Goal: Complete application form

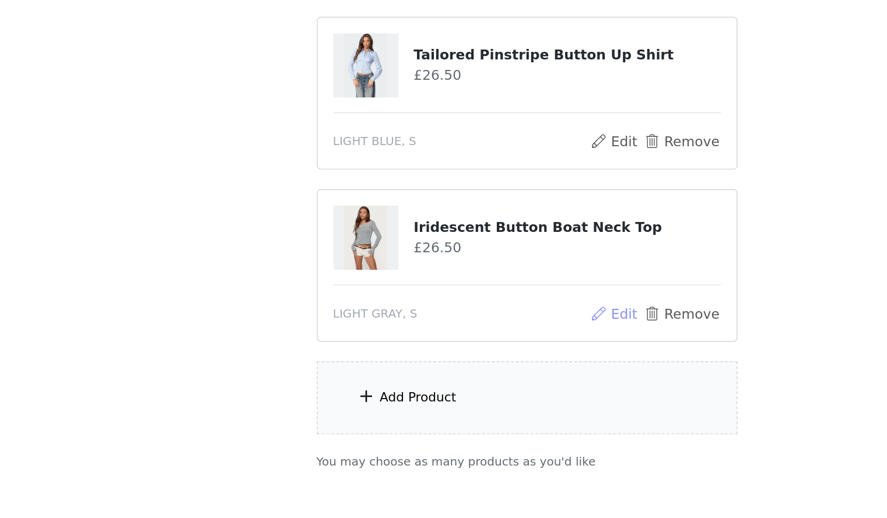
click at [501, 396] on button "Edit" at bounding box center [496, 395] width 30 height 14
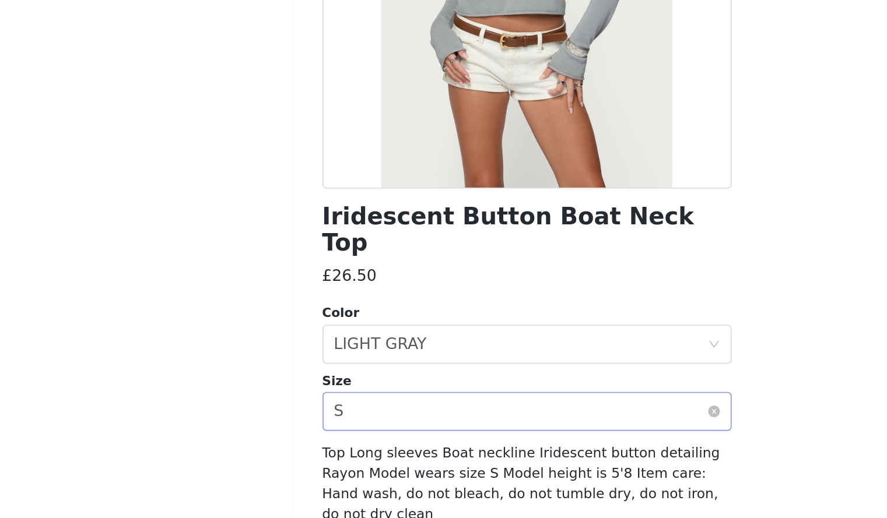
click at [422, 443] on div "Select size S" at bounding box center [439, 454] width 223 height 22
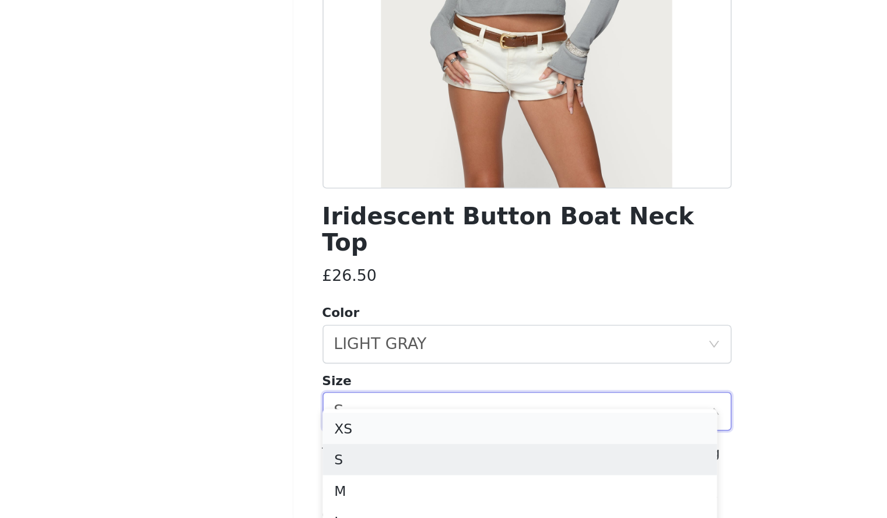
click at [406, 460] on li "XS" at bounding box center [439, 464] width 236 height 19
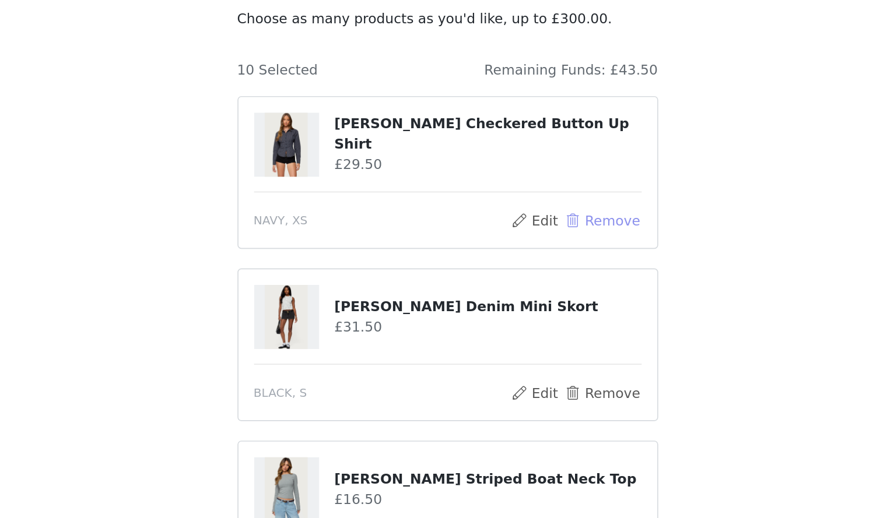
click at [542, 236] on button "Remove" at bounding box center [536, 236] width 47 height 14
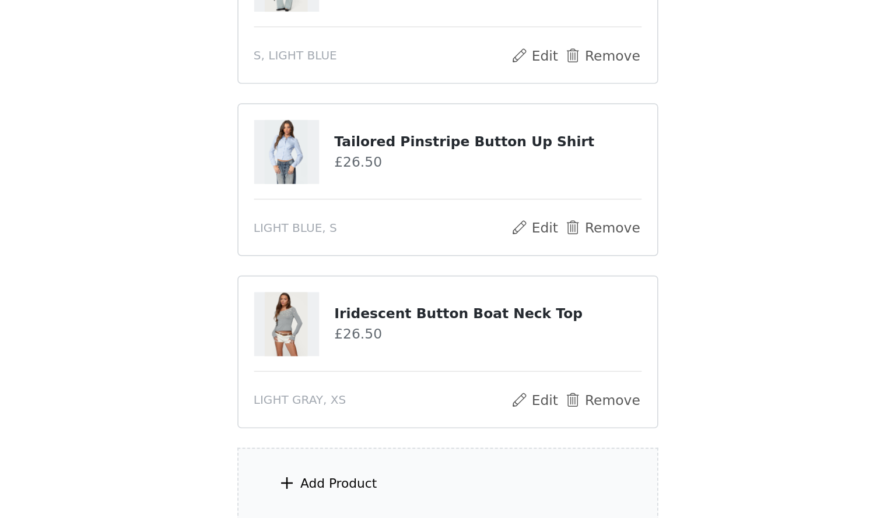
scroll to position [649, 0]
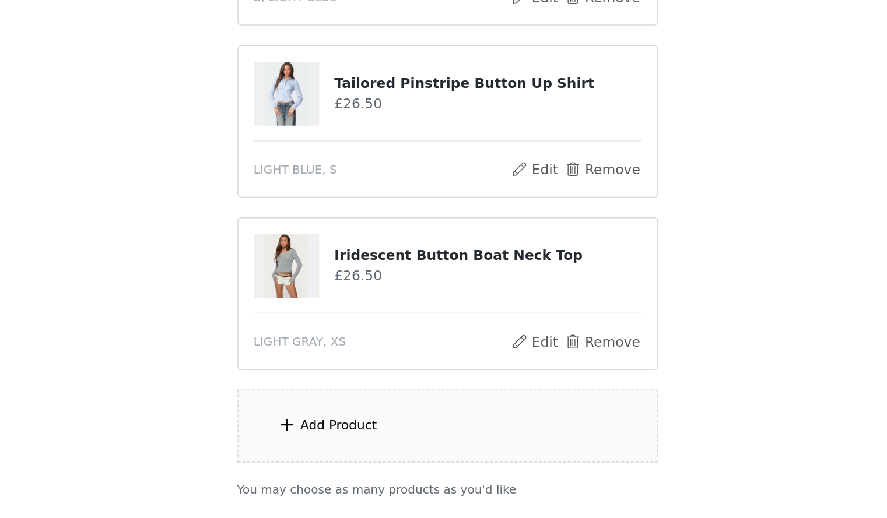
click at [401, 468] on div "Add Product" at bounding box center [444, 463] width 252 height 44
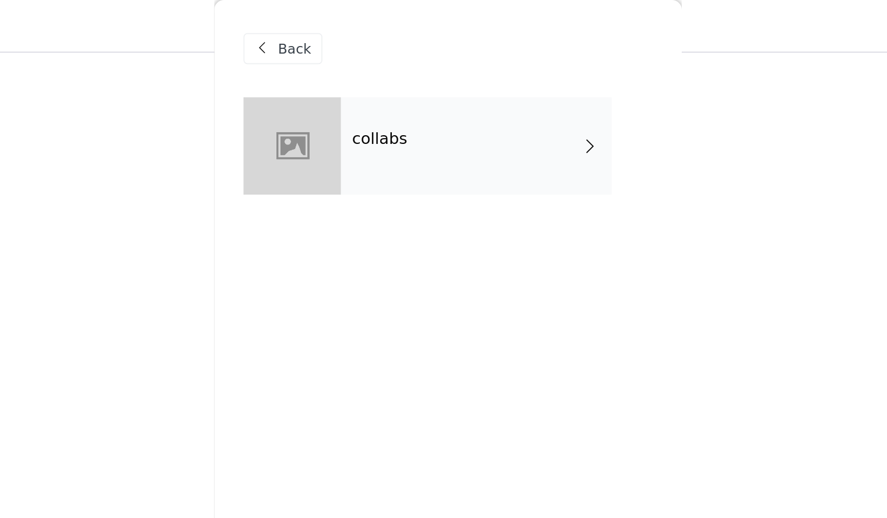
scroll to position [336, 0]
click at [441, 90] on div "collabs" at bounding box center [461, 87] width 162 height 58
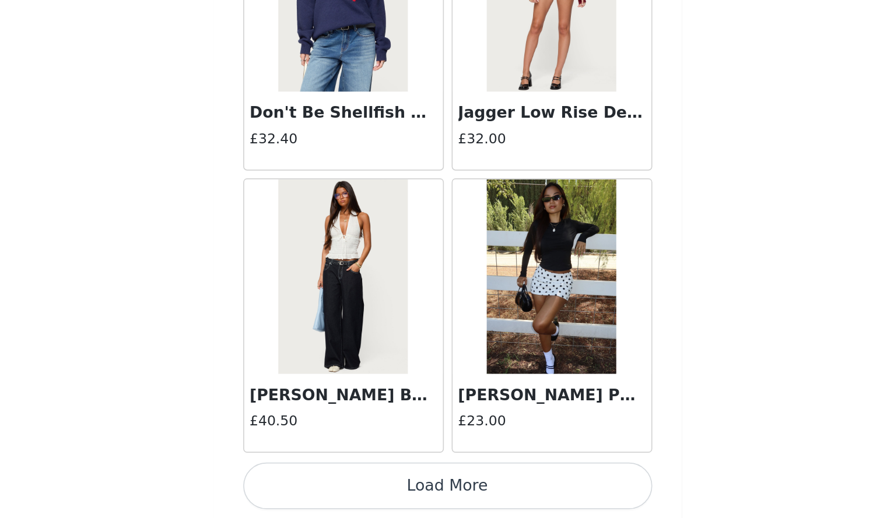
scroll to position [378, 0]
click at [426, 494] on button "Load More" at bounding box center [443, 499] width 245 height 28
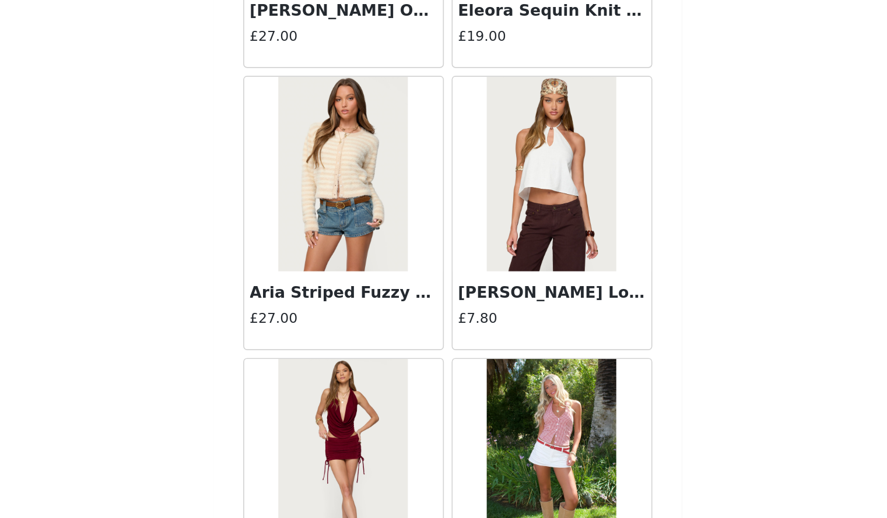
scroll to position [2957, 0]
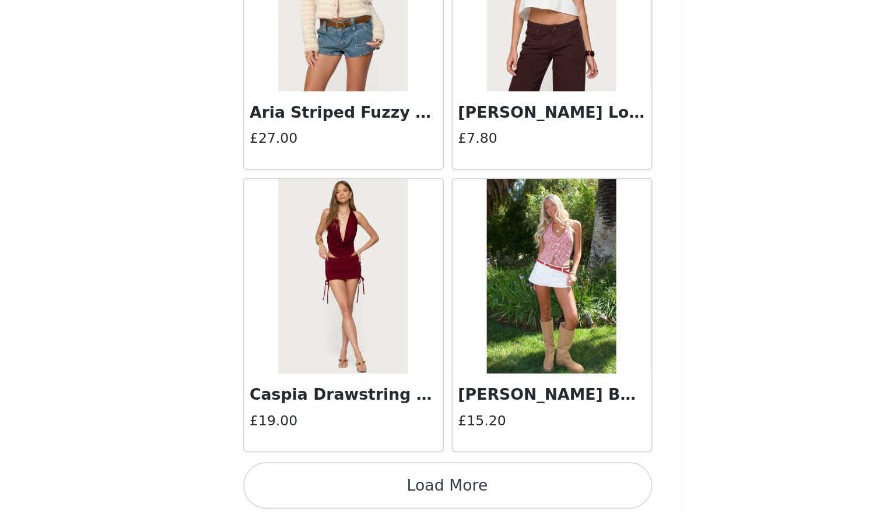
click at [436, 503] on button "Load More" at bounding box center [443, 499] width 245 height 28
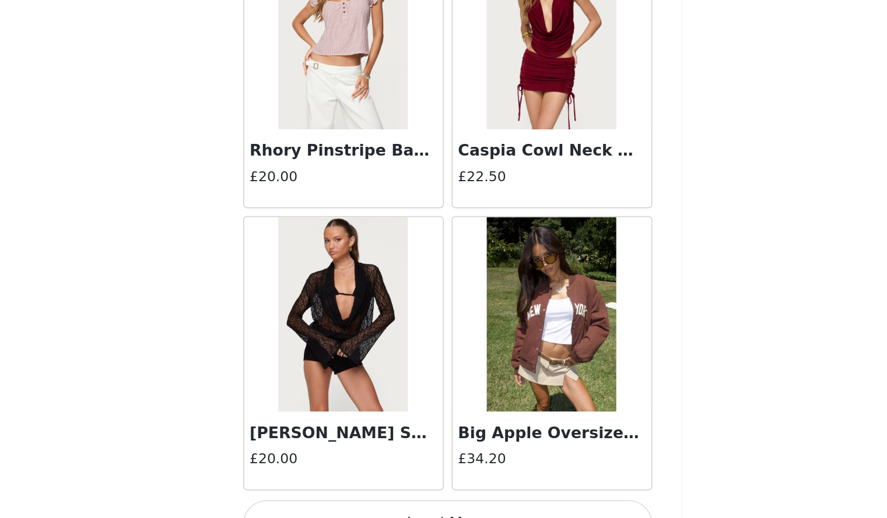
scroll to position [4648, 0]
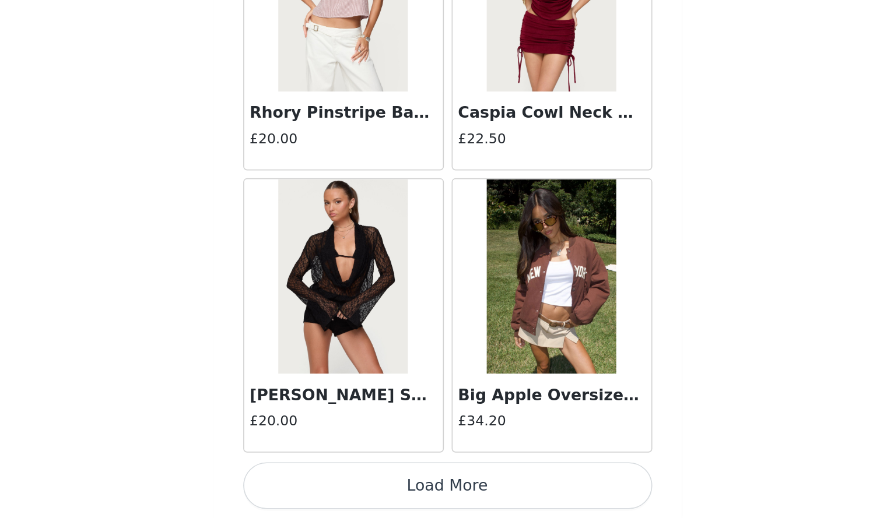
click at [466, 489] on button "Load More" at bounding box center [443, 499] width 245 height 28
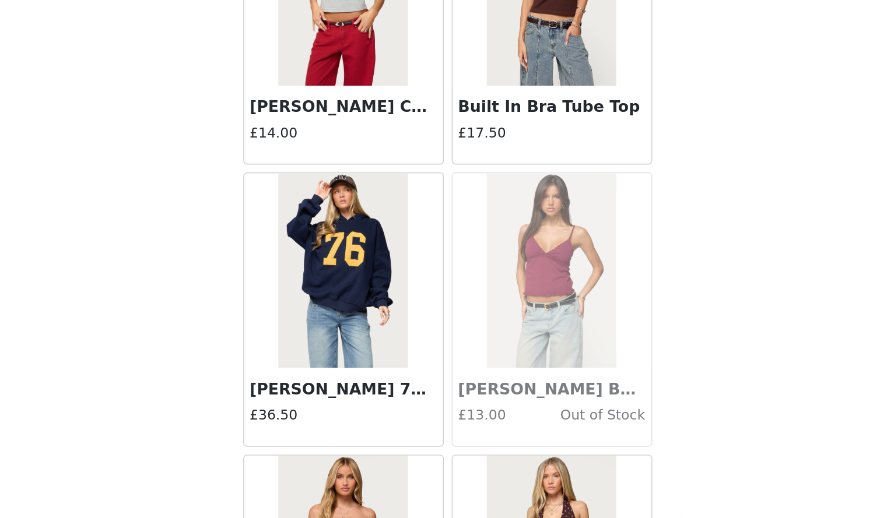
scroll to position [6340, 0]
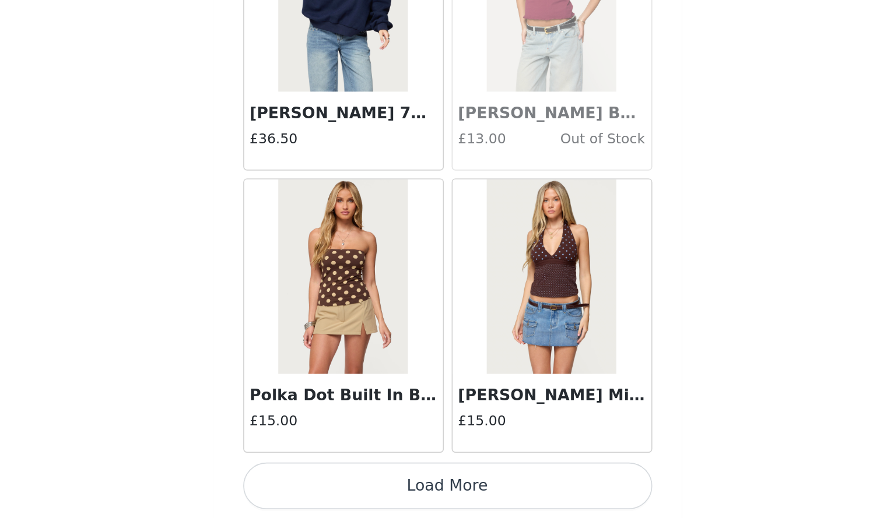
click at [494, 495] on button "Load More" at bounding box center [443, 499] width 245 height 28
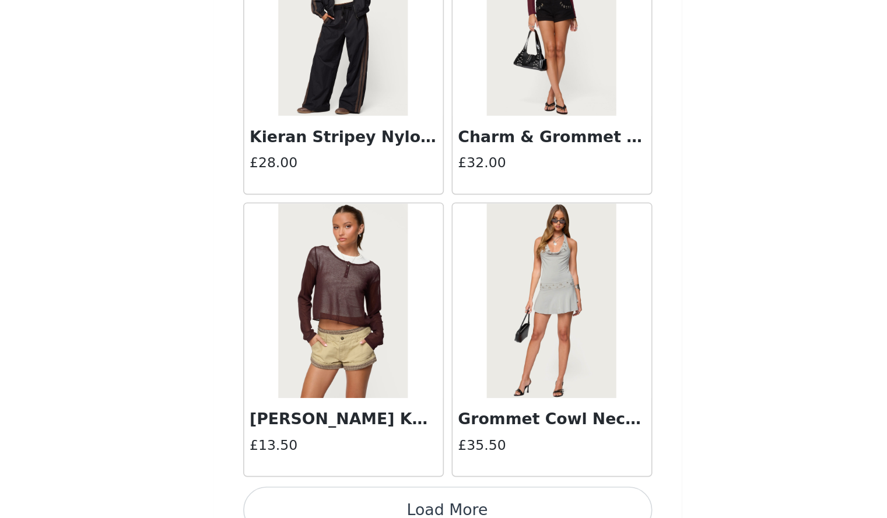
scroll to position [8031, 0]
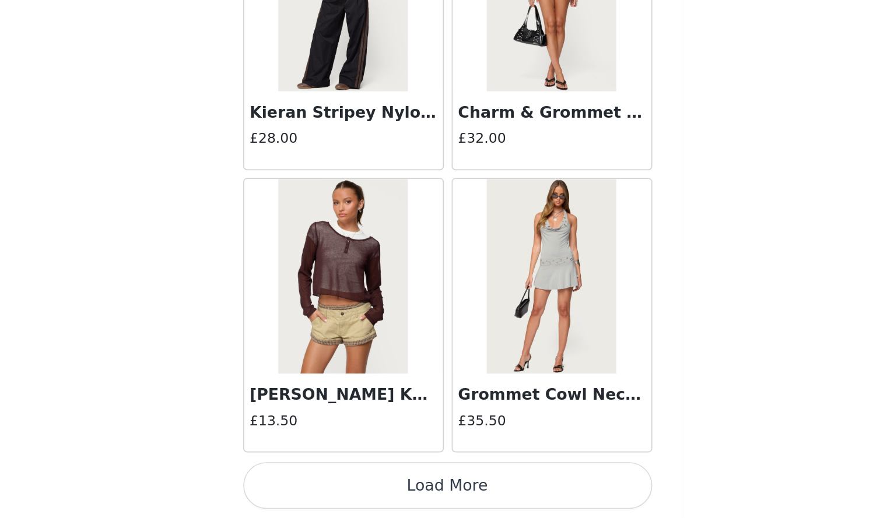
click at [507, 499] on button "Load More" at bounding box center [443, 499] width 245 height 28
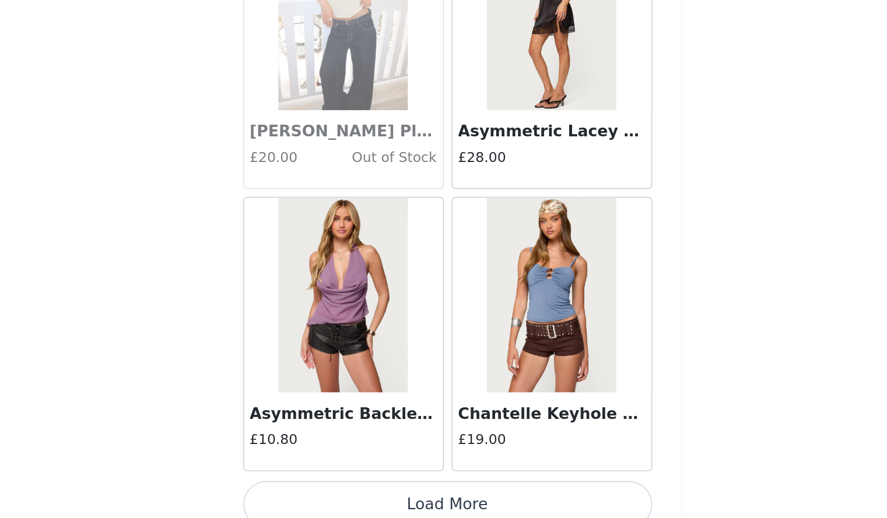
scroll to position [9722, 0]
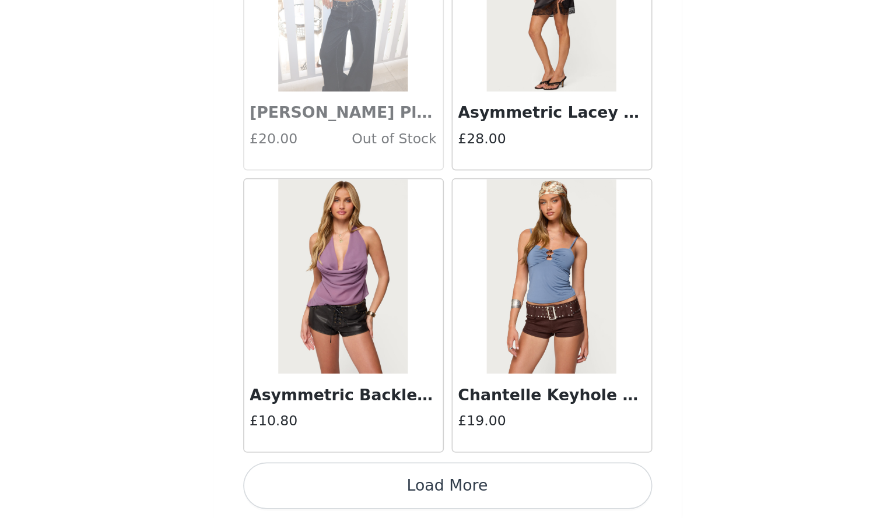
click at [511, 493] on button "Load More" at bounding box center [443, 499] width 245 height 28
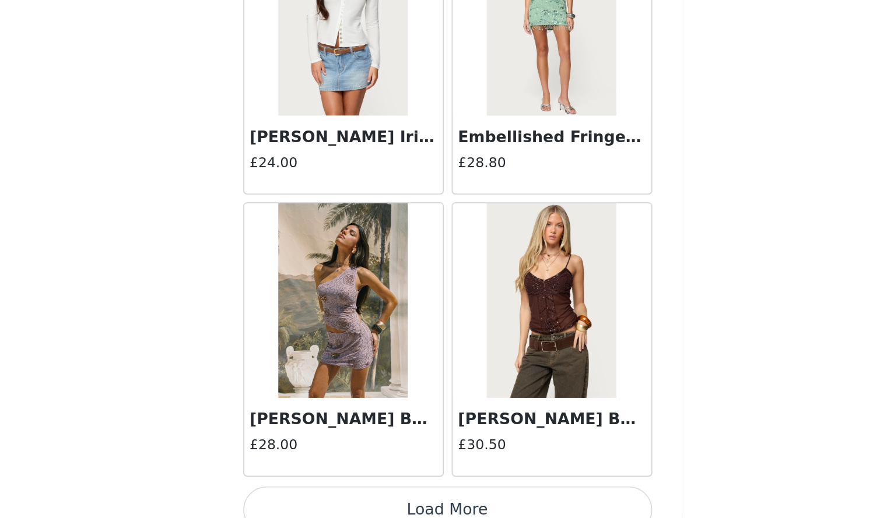
scroll to position [11413, 0]
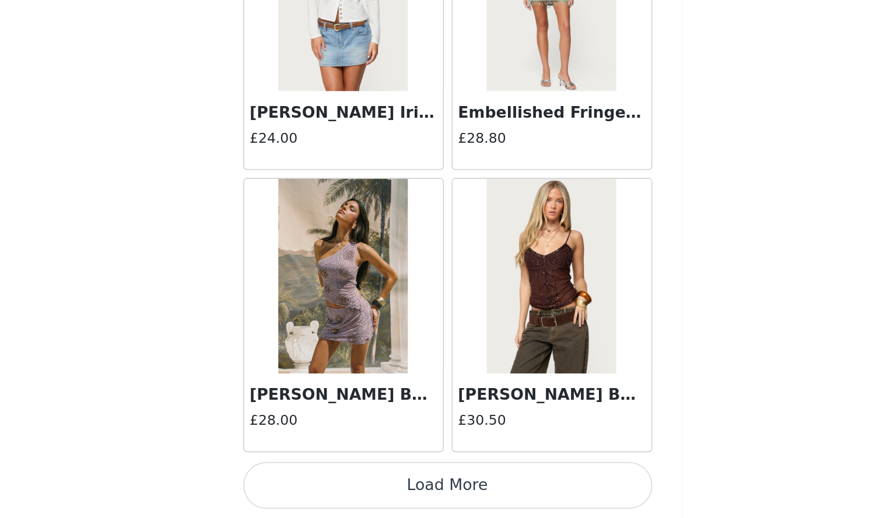
click at [507, 495] on button "Load More" at bounding box center [443, 499] width 245 height 28
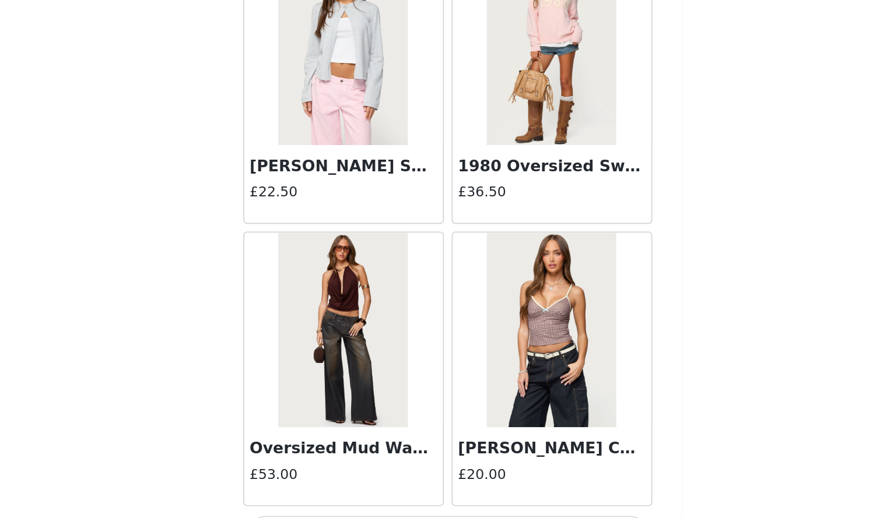
scroll to position [13105, 0]
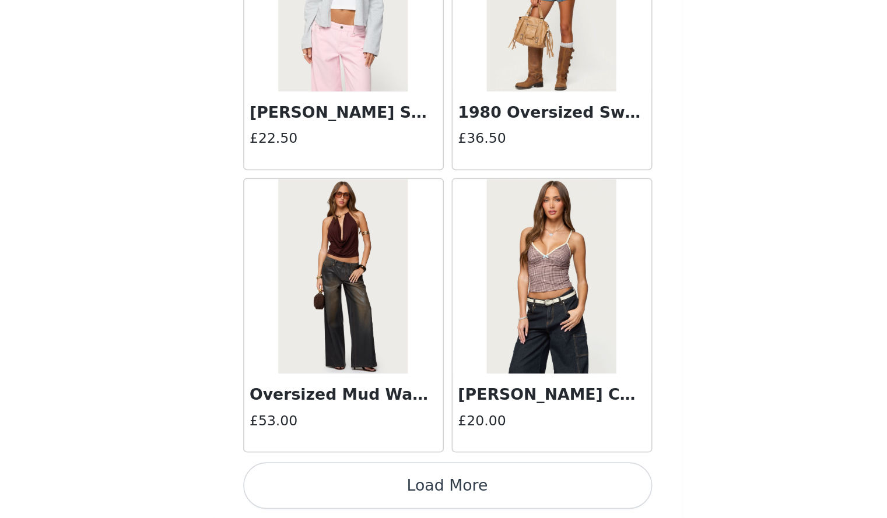
click at [506, 509] on button "Load More" at bounding box center [443, 499] width 245 height 28
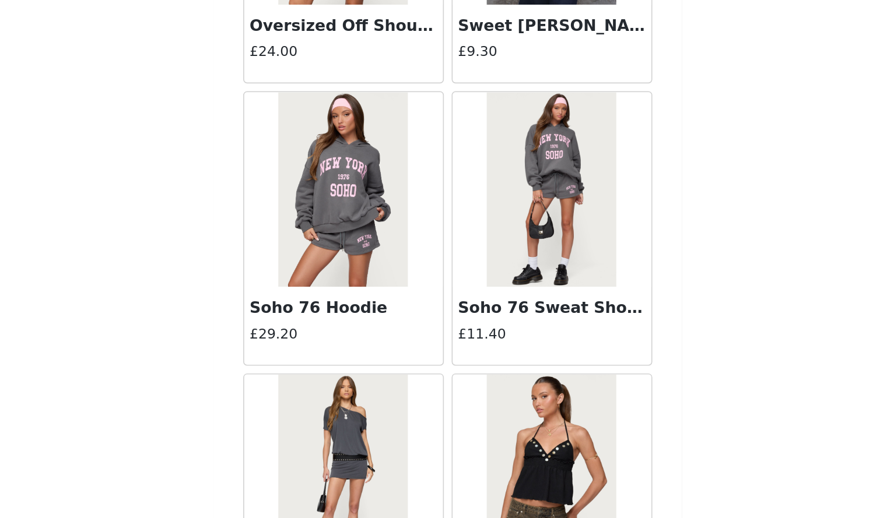
scroll to position [14796, 0]
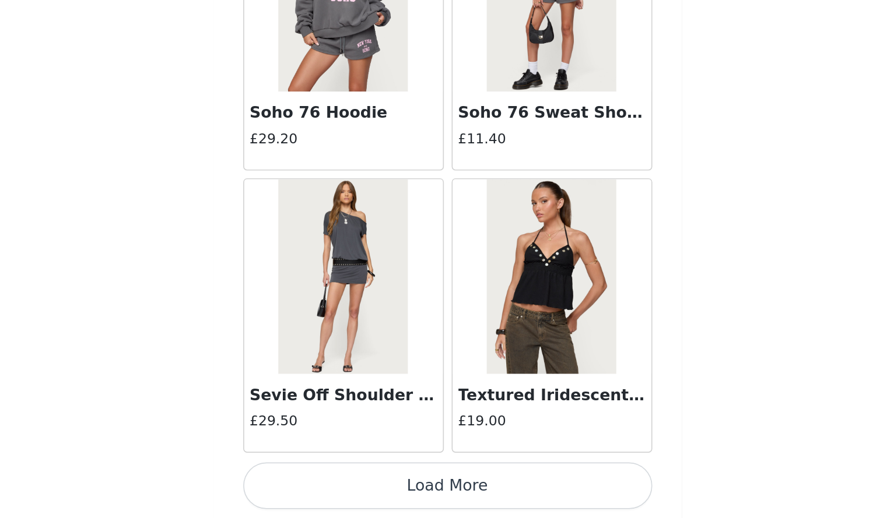
click at [495, 505] on button "Load More" at bounding box center [443, 499] width 245 height 28
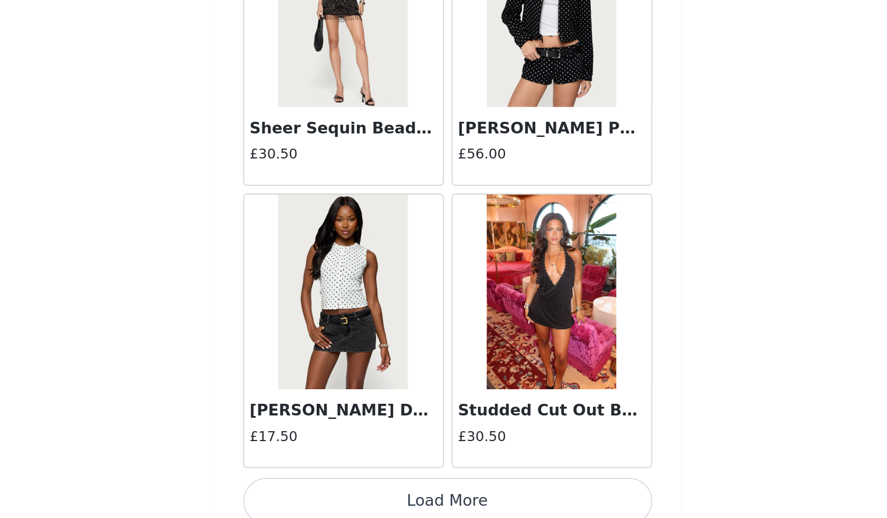
scroll to position [16478, 0]
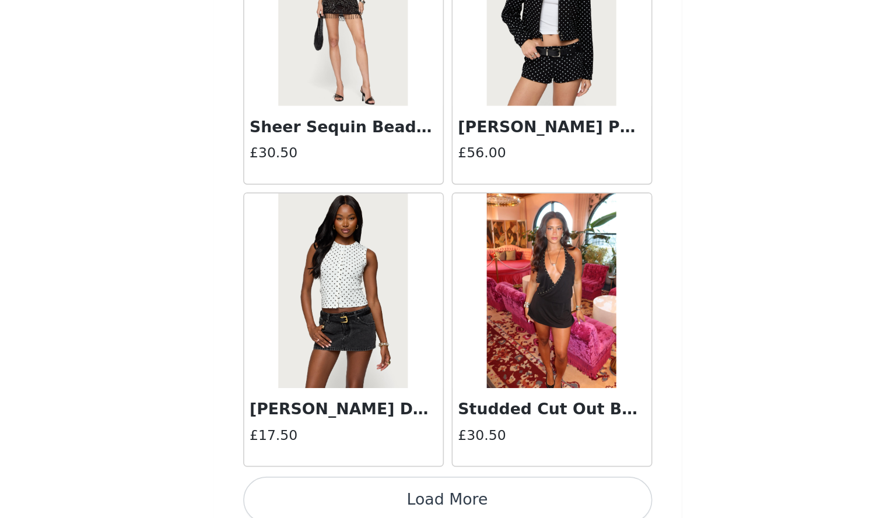
click at [521, 497] on button "Load More" at bounding box center [443, 507] width 245 height 28
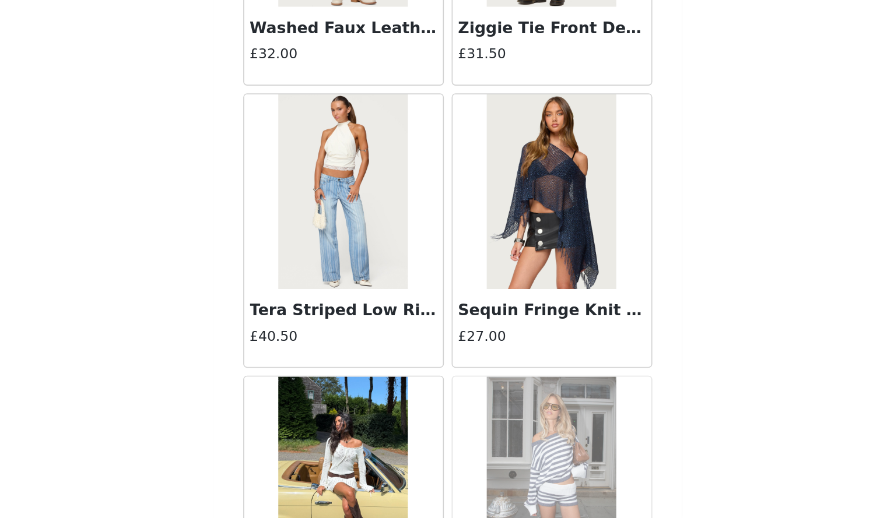
scroll to position [18178, 0]
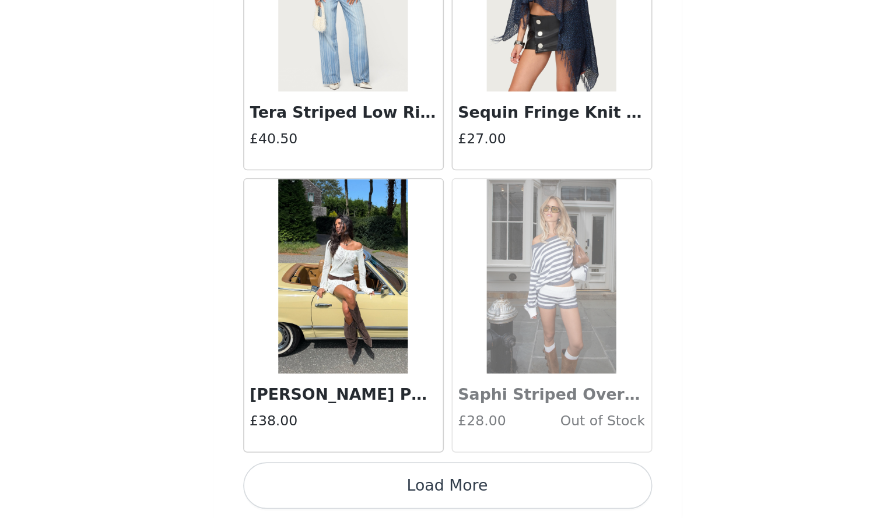
click at [532, 504] on button "Load More" at bounding box center [443, 499] width 245 height 28
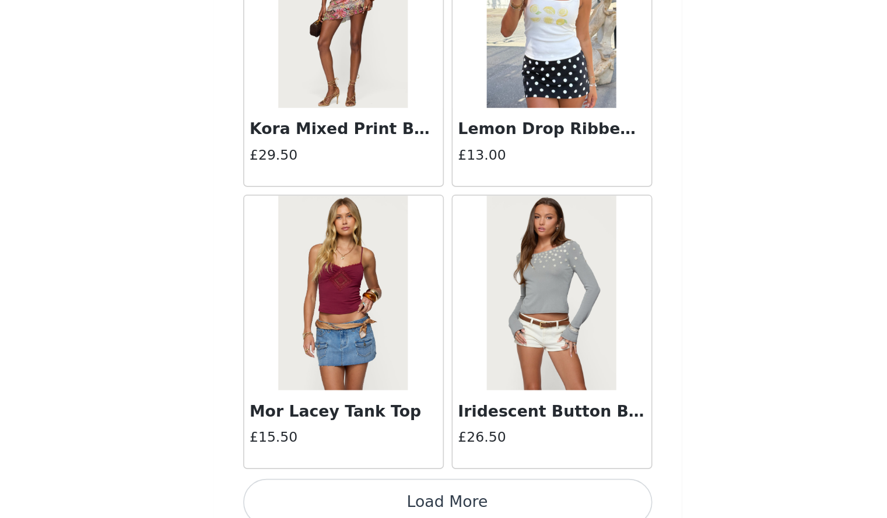
scroll to position [19869, 0]
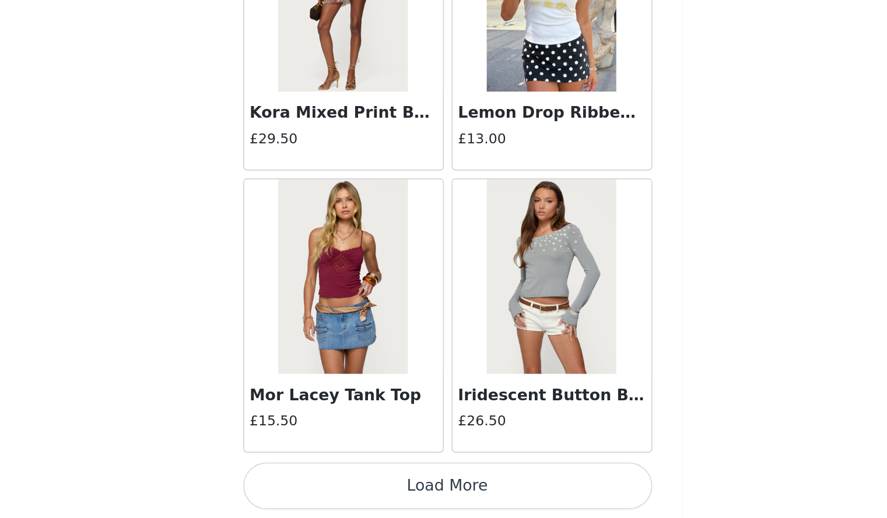
click at [523, 493] on button "Load More" at bounding box center [443, 499] width 245 height 28
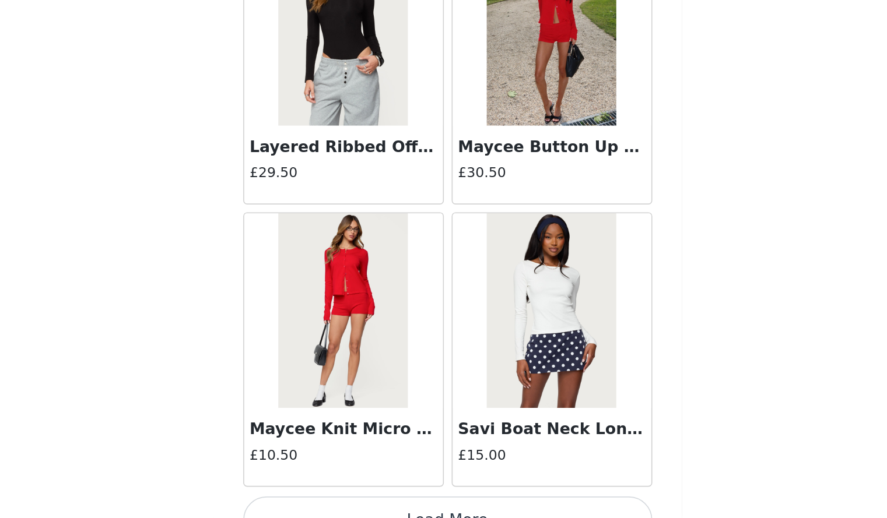
scroll to position [21561, 0]
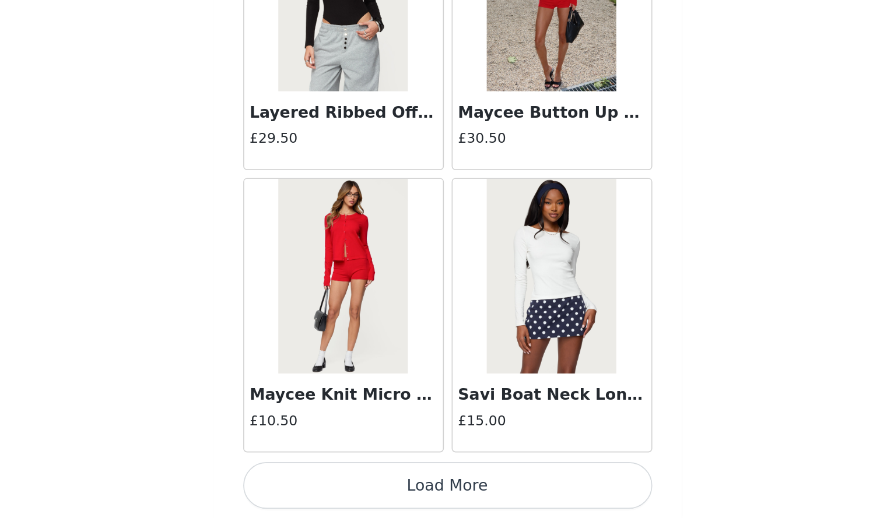
click at [531, 496] on button "Load More" at bounding box center [443, 499] width 245 height 28
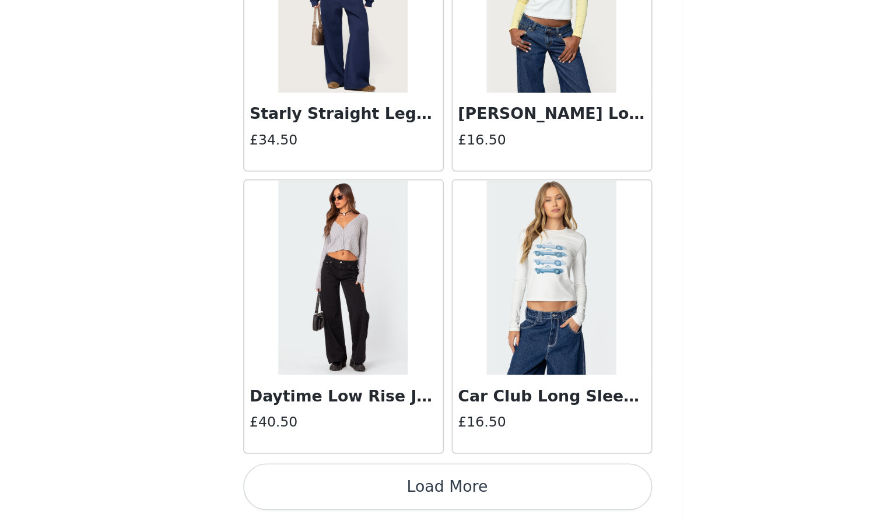
scroll to position [23252, 0]
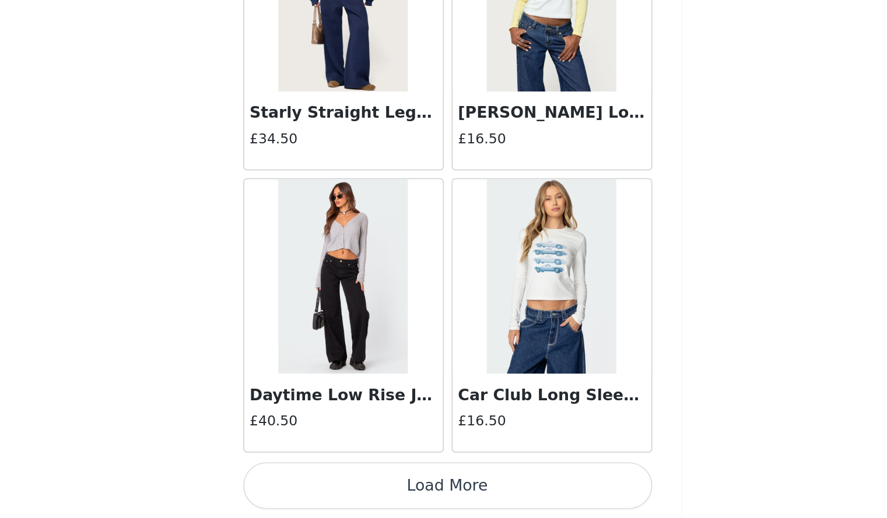
click at [497, 495] on button "Load More" at bounding box center [443, 499] width 245 height 28
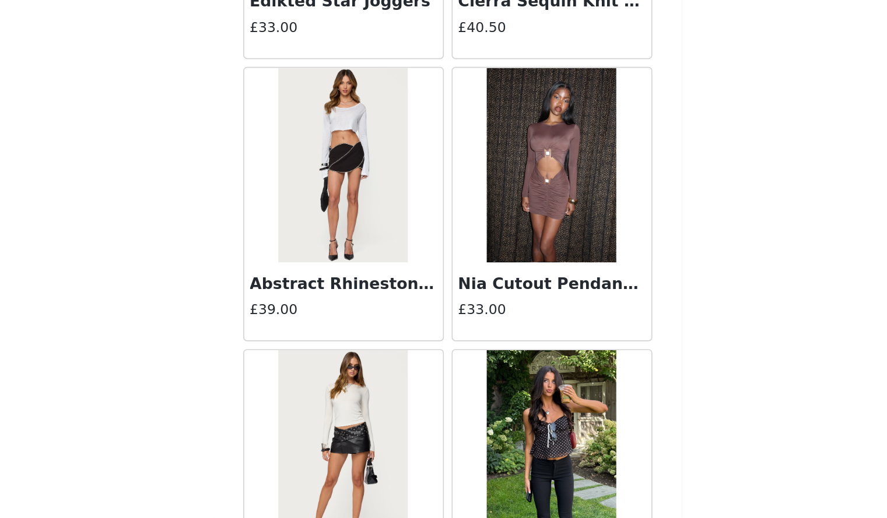
scroll to position [24943, 0]
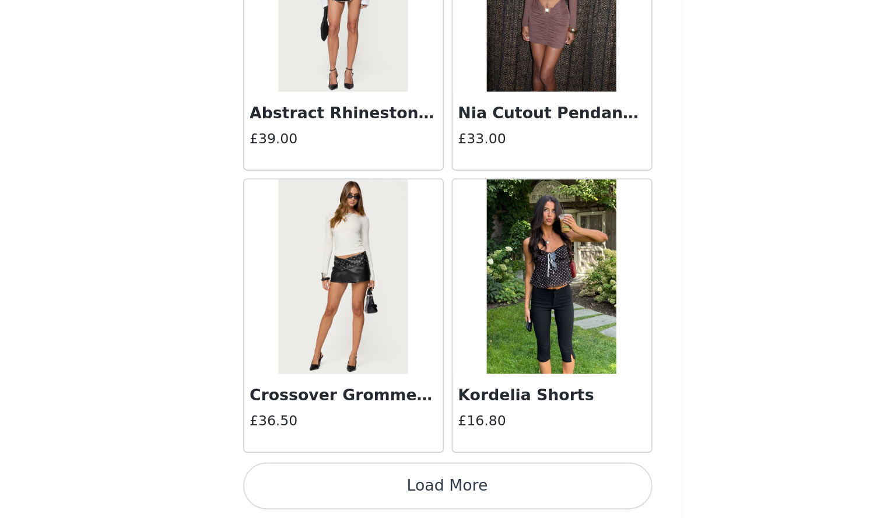
click at [539, 507] on button "Load More" at bounding box center [443, 499] width 245 height 28
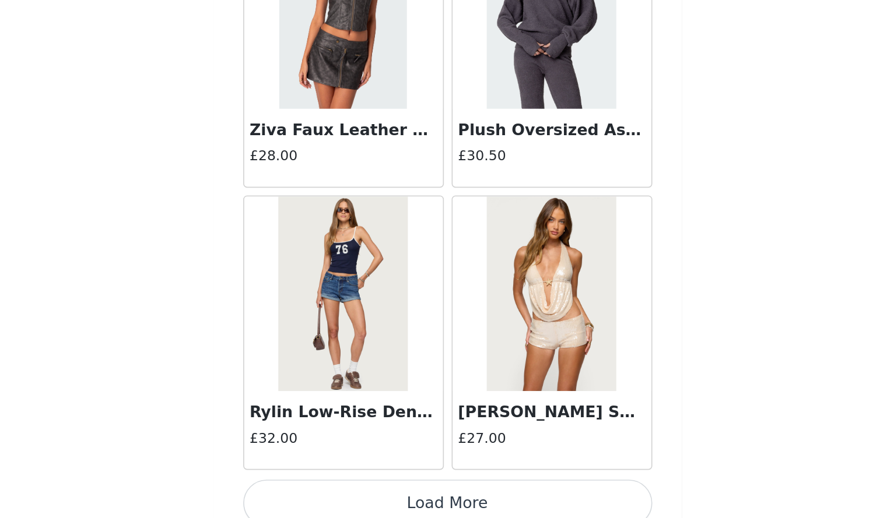
scroll to position [26634, 0]
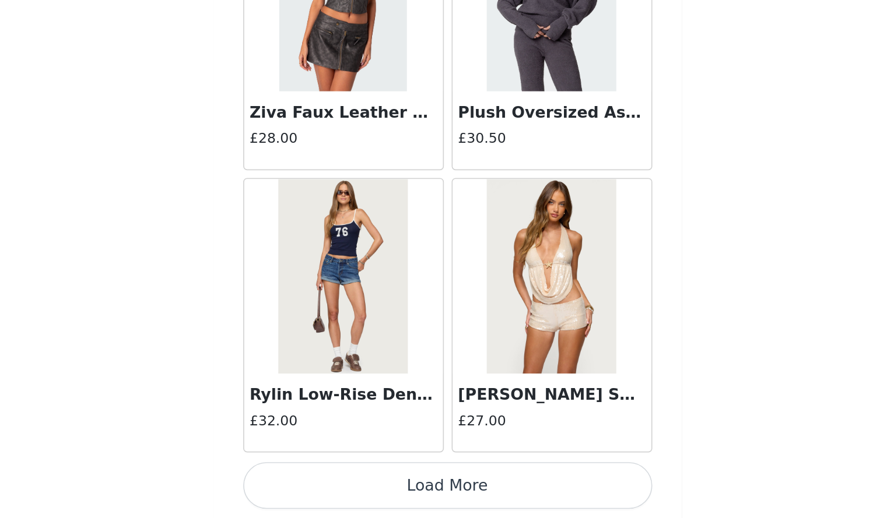
click at [492, 488] on button "Load More" at bounding box center [443, 499] width 245 height 28
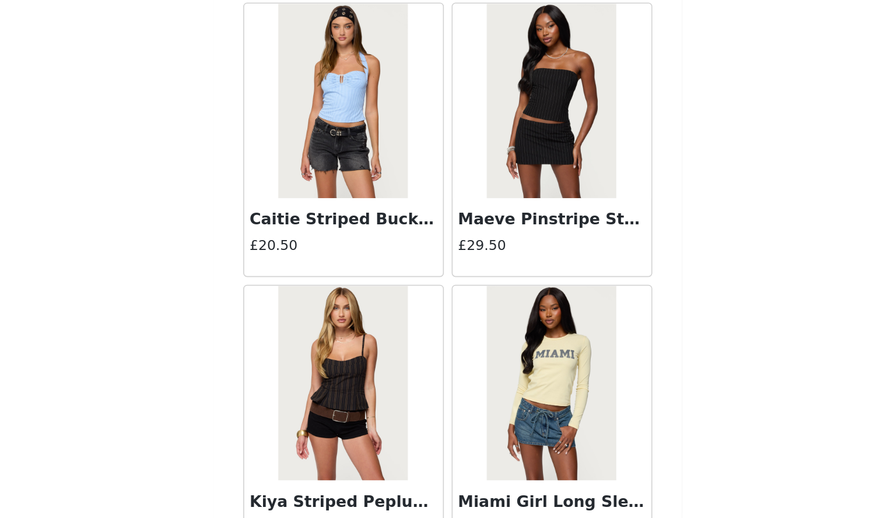
scroll to position [28325, 0]
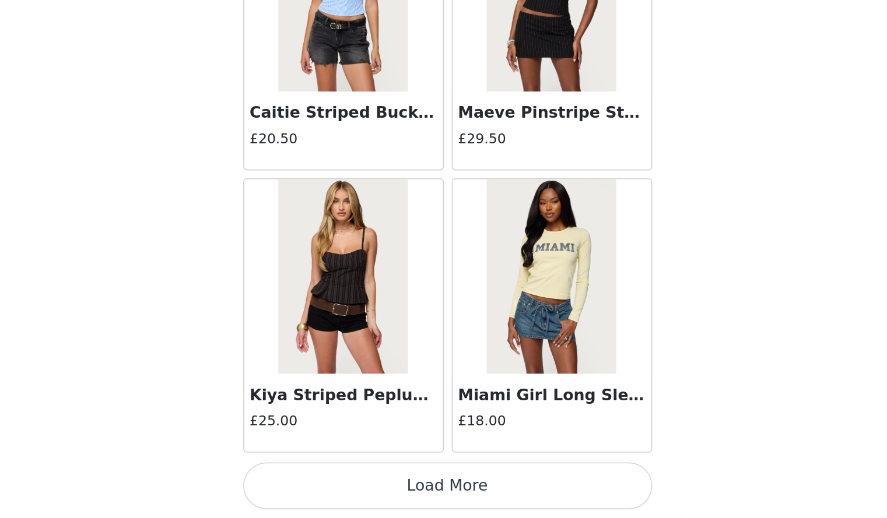
click at [523, 507] on button "Load More" at bounding box center [443, 499] width 245 height 28
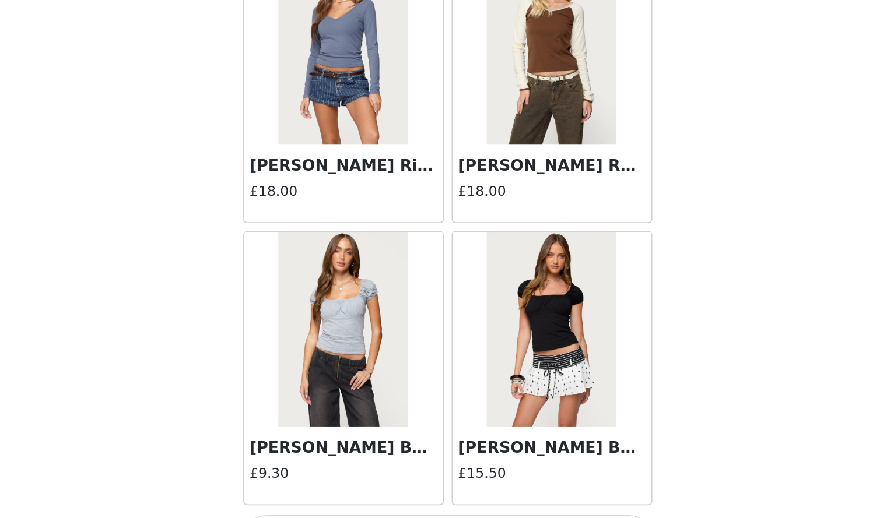
scroll to position [30017, 0]
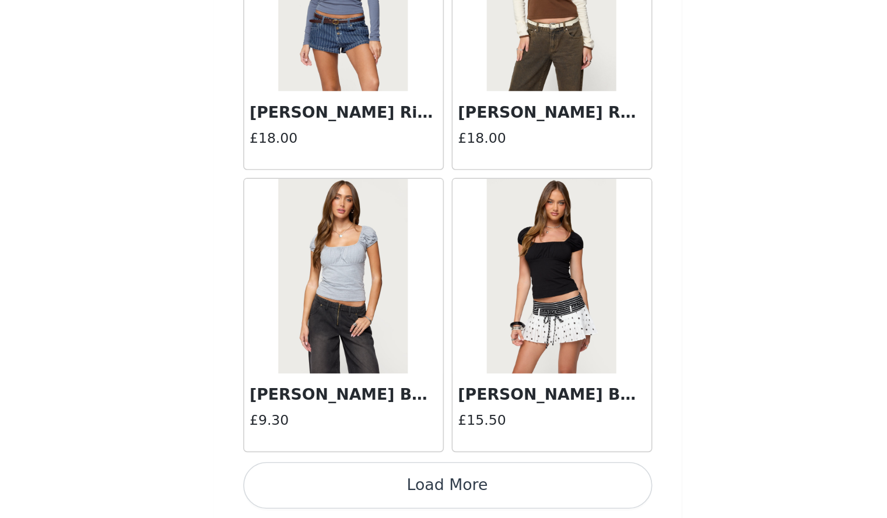
click at [541, 507] on button "Load More" at bounding box center [443, 499] width 245 height 28
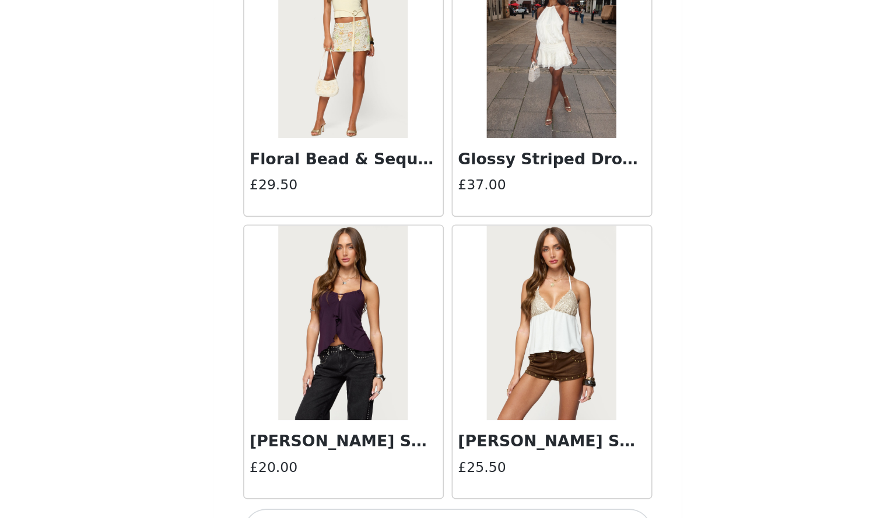
scroll to position [31708, 0]
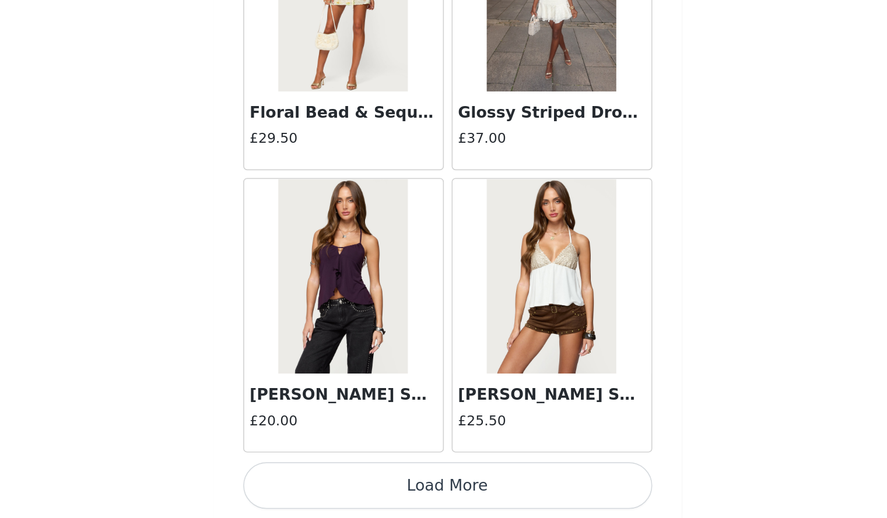
click at [506, 504] on button "Load More" at bounding box center [443, 499] width 245 height 28
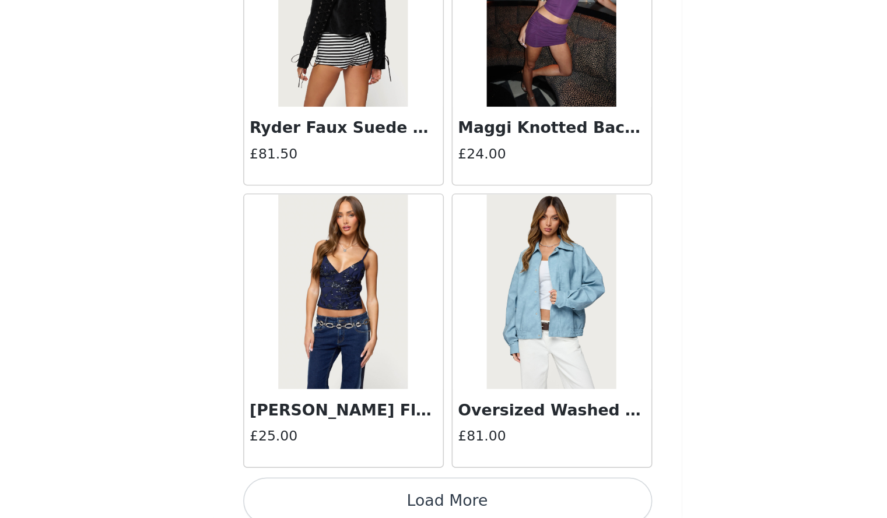
scroll to position [33399, 0]
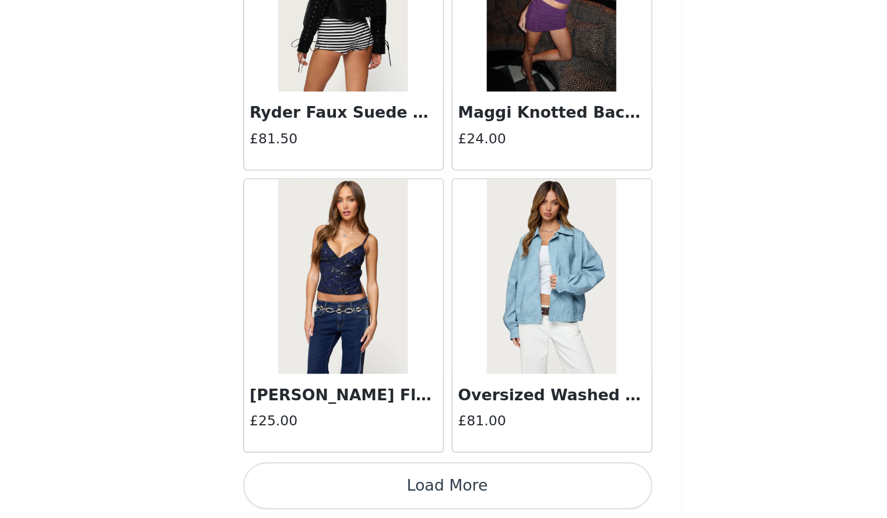
click at [517, 507] on button "Load More" at bounding box center [443, 499] width 245 height 28
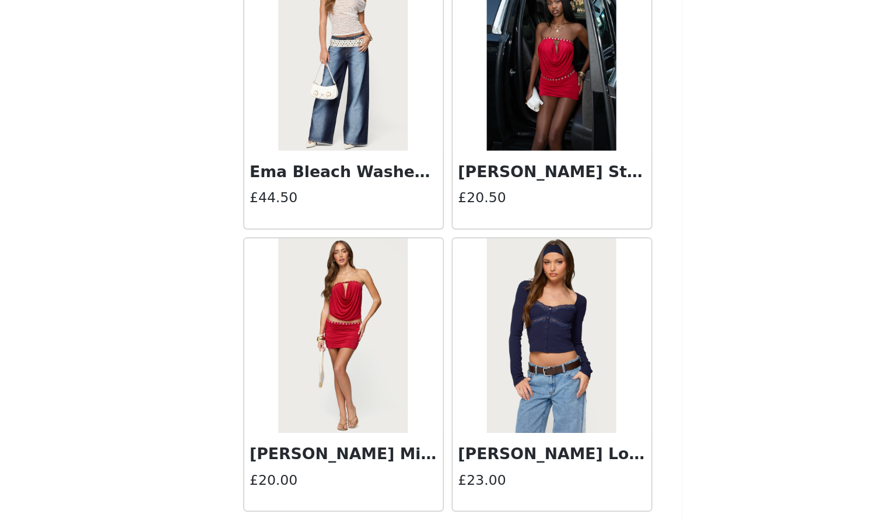
scroll to position [35090, 0]
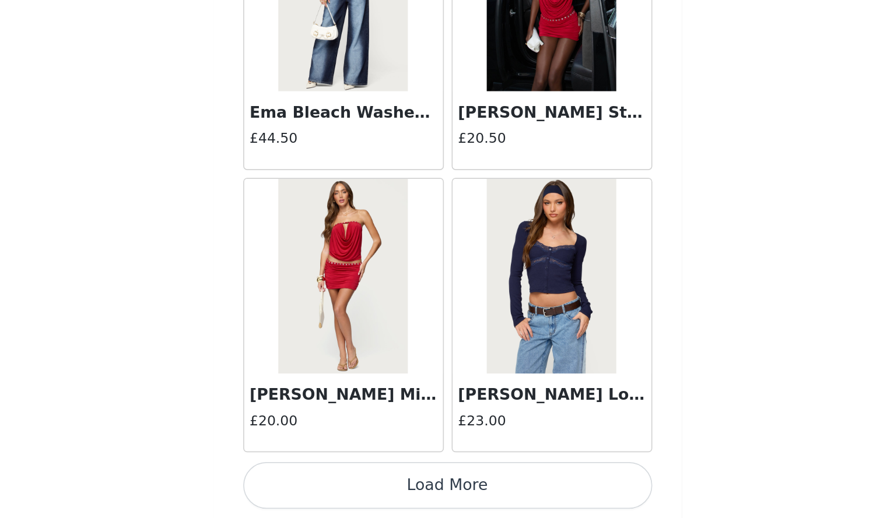
click at [534, 493] on button "Load More" at bounding box center [443, 499] width 245 height 28
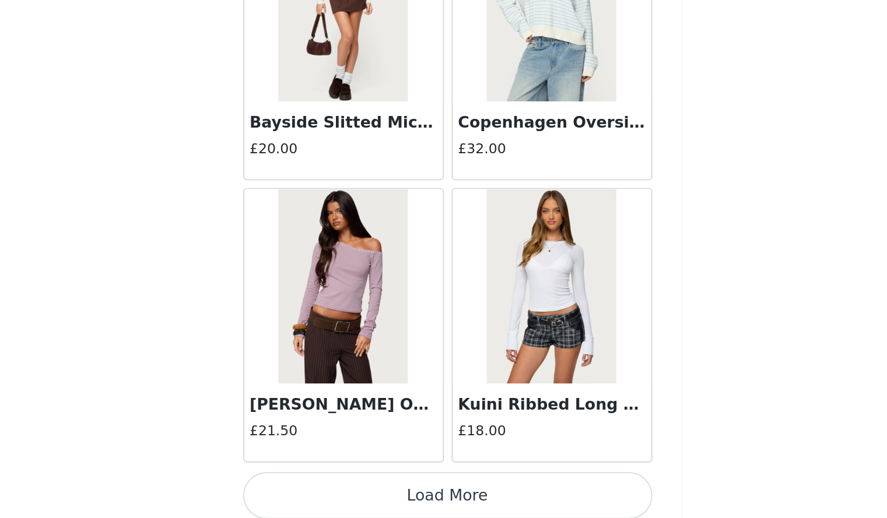
scroll to position [36781, 0]
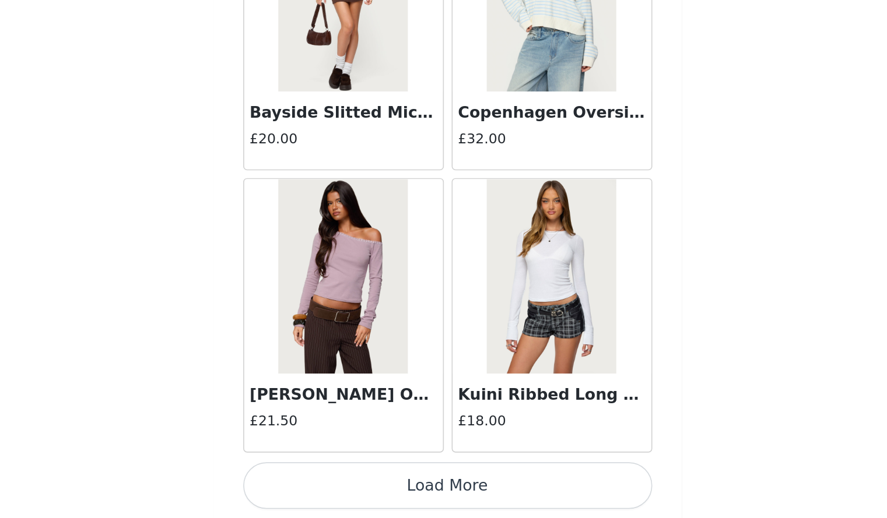
click at [528, 490] on button "Load More" at bounding box center [443, 499] width 245 height 28
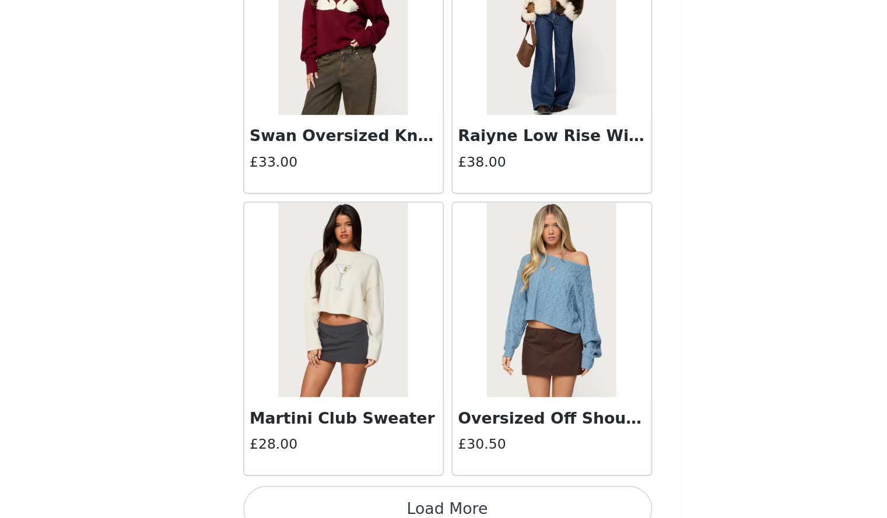
scroll to position [38473, 0]
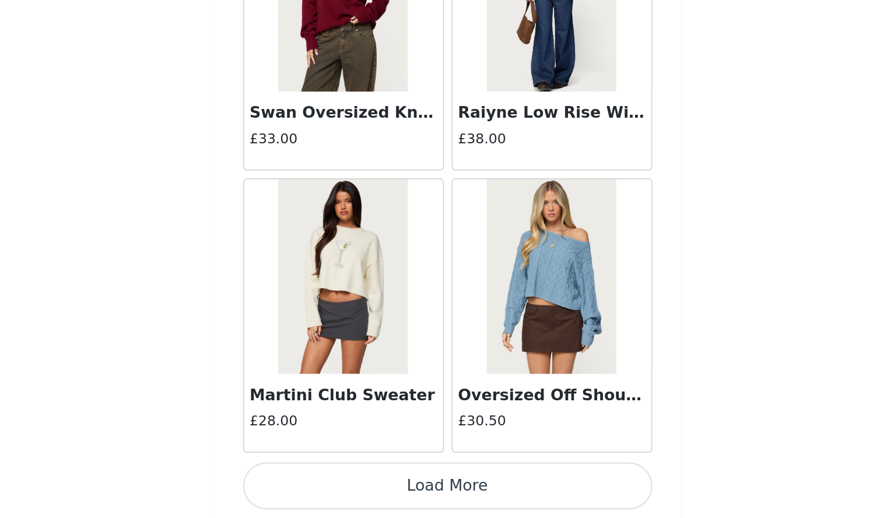
click at [517, 495] on button "Load More" at bounding box center [443, 499] width 245 height 28
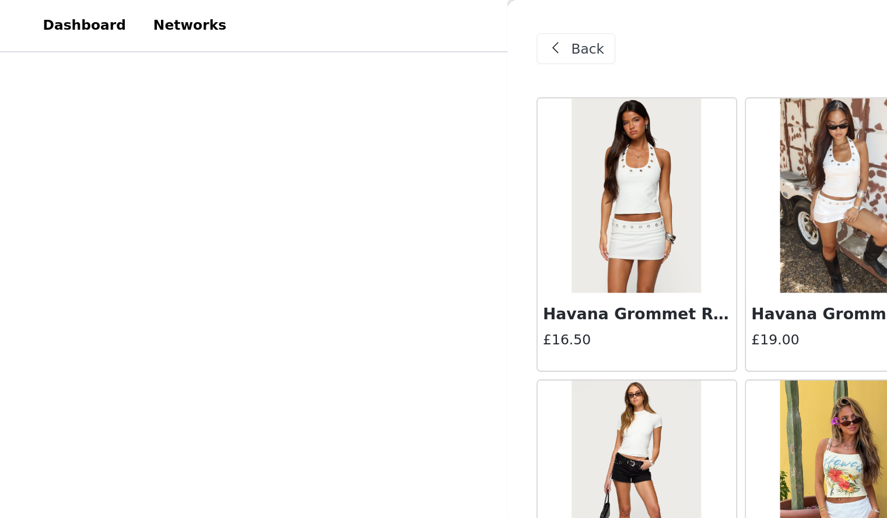
scroll to position [1451, 0]
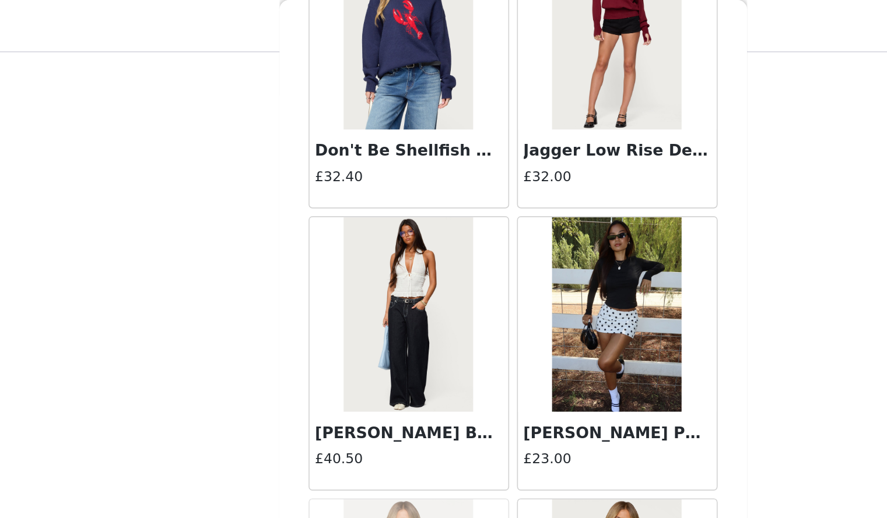
click at [411, 248] on div "[PERSON_NAME] Belt Low Rise Jeans £40.50" at bounding box center [381, 270] width 119 height 47
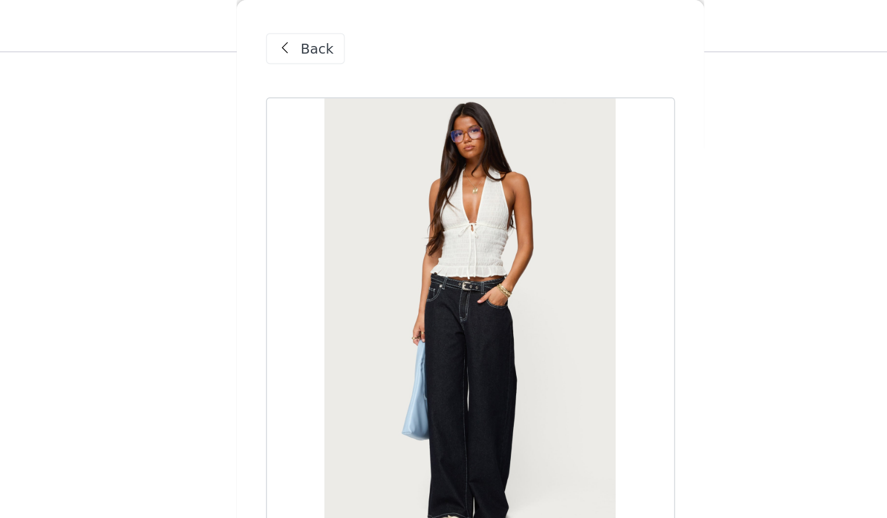
scroll to position [49, 0]
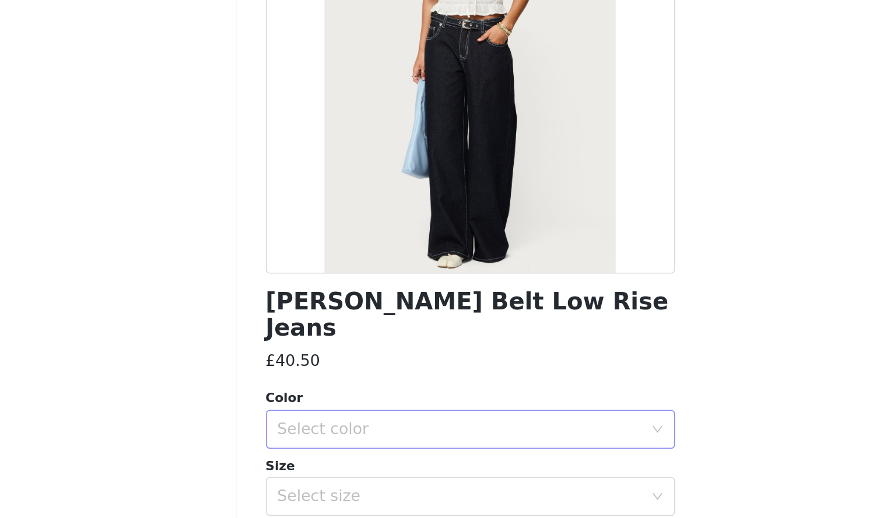
click at [457, 359] on div "Select color" at bounding box center [437, 365] width 218 height 12
click at [438, 372] on li "DARK BLUE" at bounding box center [439, 375] width 236 height 19
click at [448, 399] on div "Select size" at bounding box center [437, 405] width 218 height 12
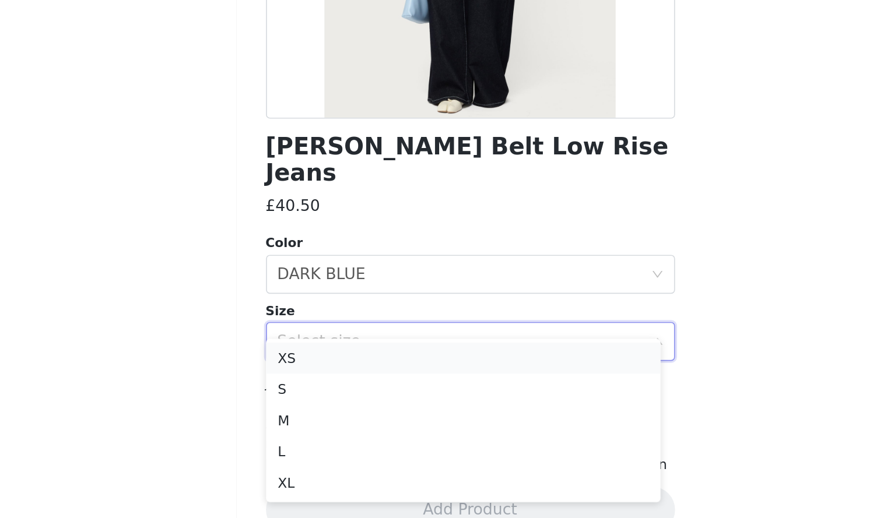
scroll to position [601, 0]
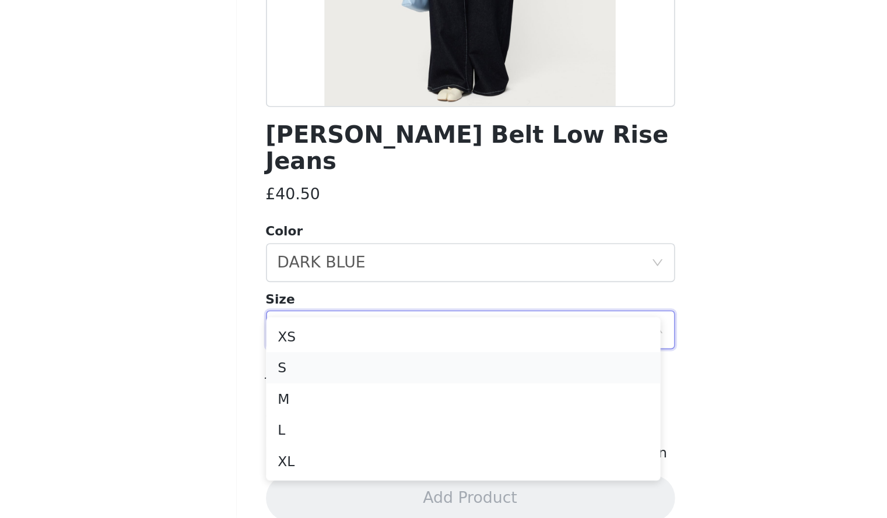
click at [396, 429] on li "S" at bounding box center [439, 428] width 236 height 19
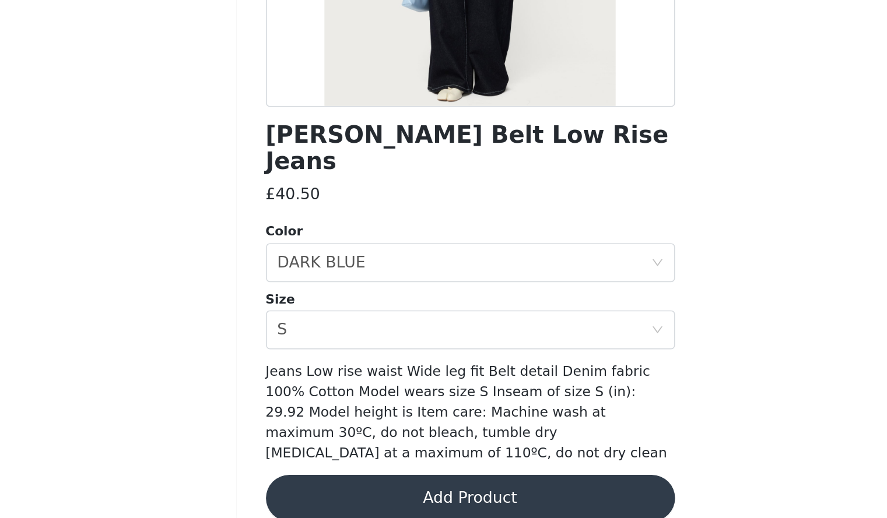
click at [418, 492] on button "Add Product" at bounding box center [443, 506] width 245 height 28
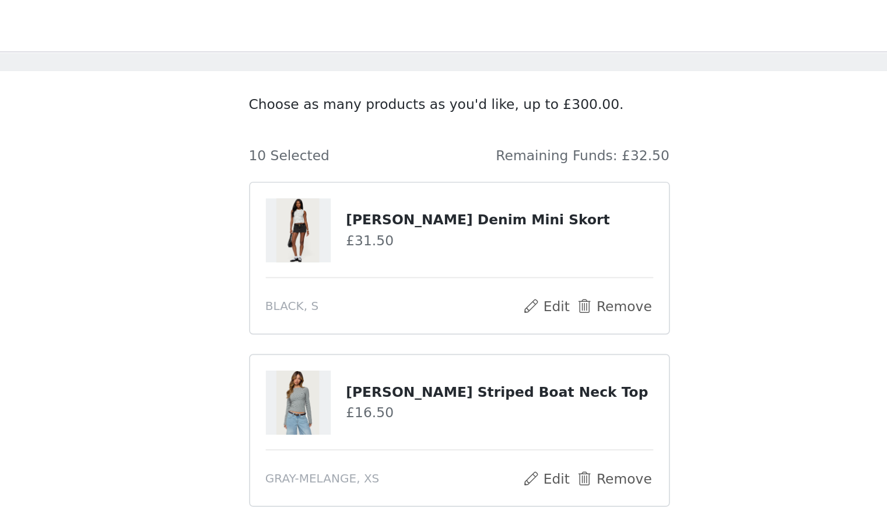
scroll to position [51, 0]
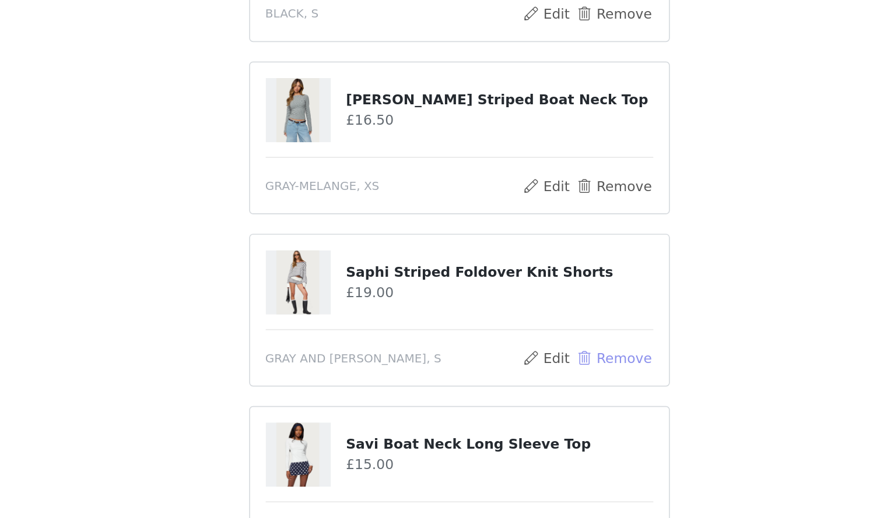
click at [534, 391] on button "Remove" at bounding box center [536, 391] width 47 height 14
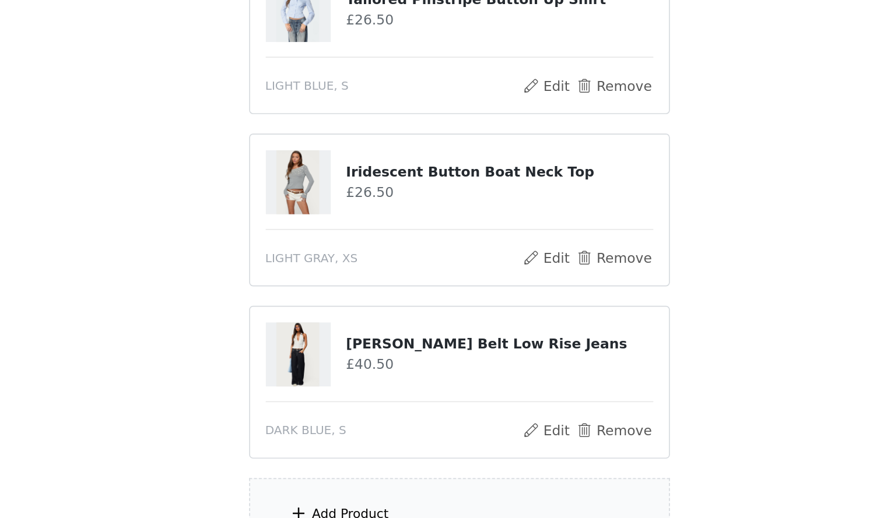
scroll to position [678, 0]
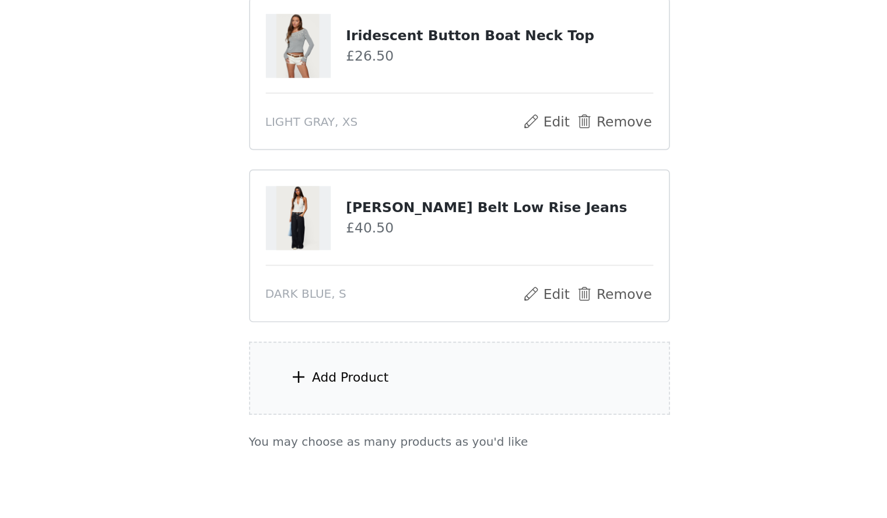
click at [454, 444] on div "Add Product" at bounding box center [444, 434] width 252 height 44
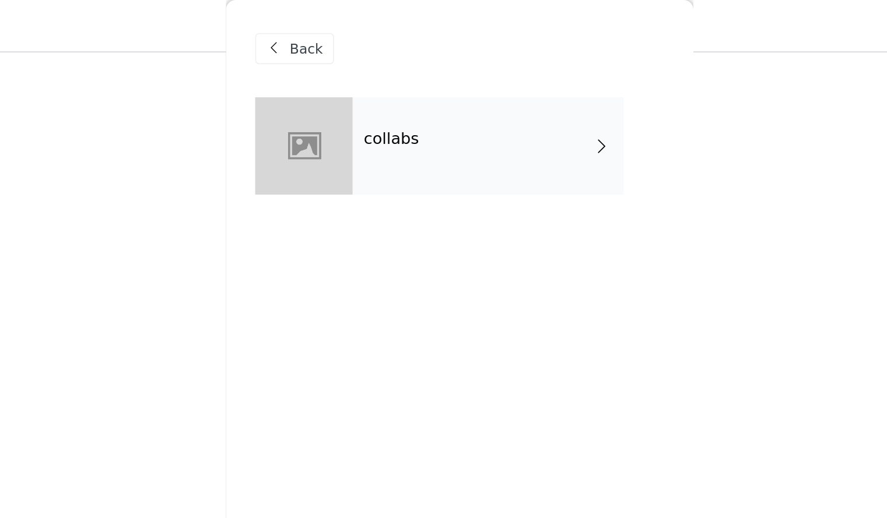
scroll to position [520, 0]
click at [455, 115] on div "collabs" at bounding box center [461, 87] width 162 height 58
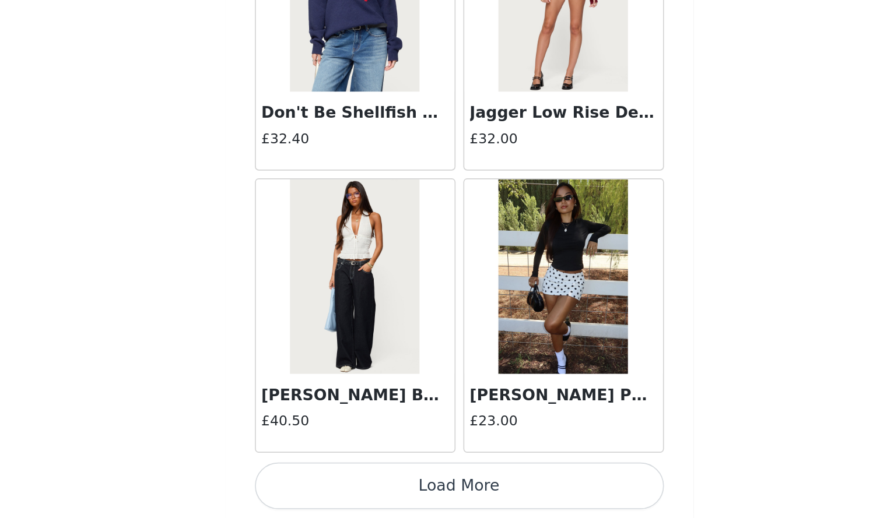
scroll to position [641, 0]
click at [452, 505] on button "Load More" at bounding box center [443, 499] width 245 height 28
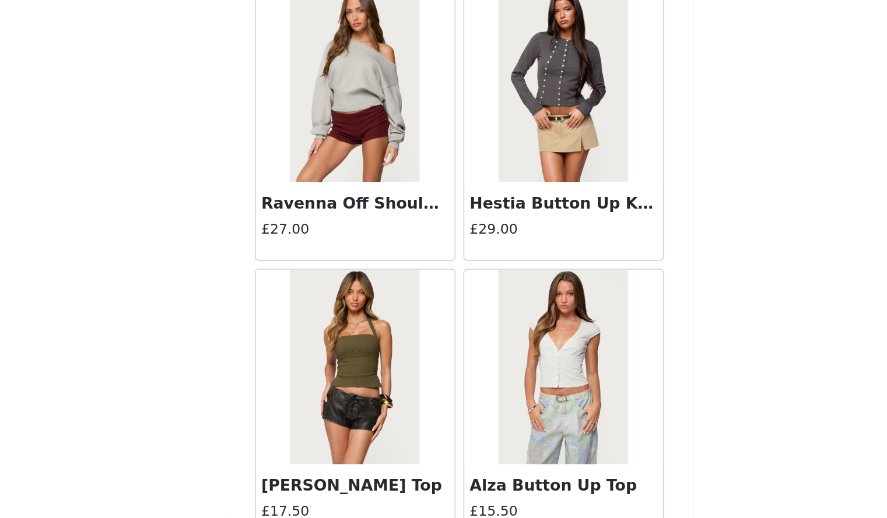
scroll to position [2226, 0]
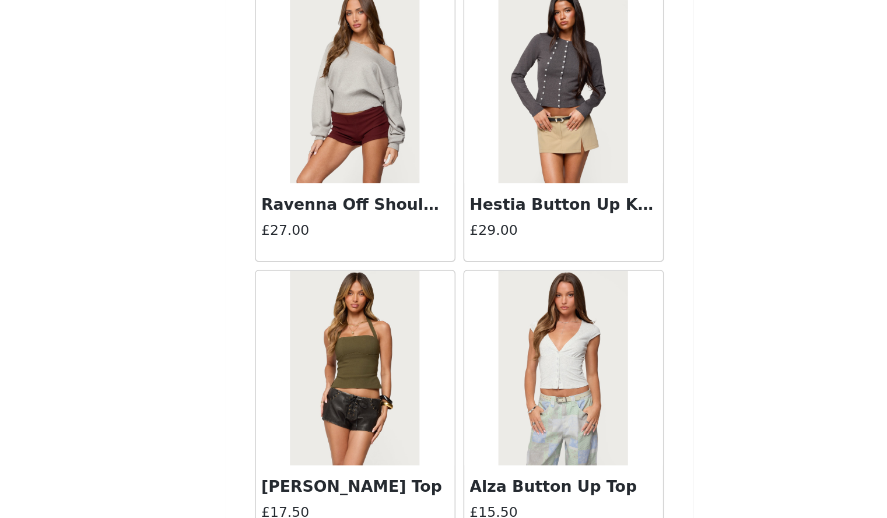
click at [386, 288] on img at bounding box center [381, 259] width 78 height 117
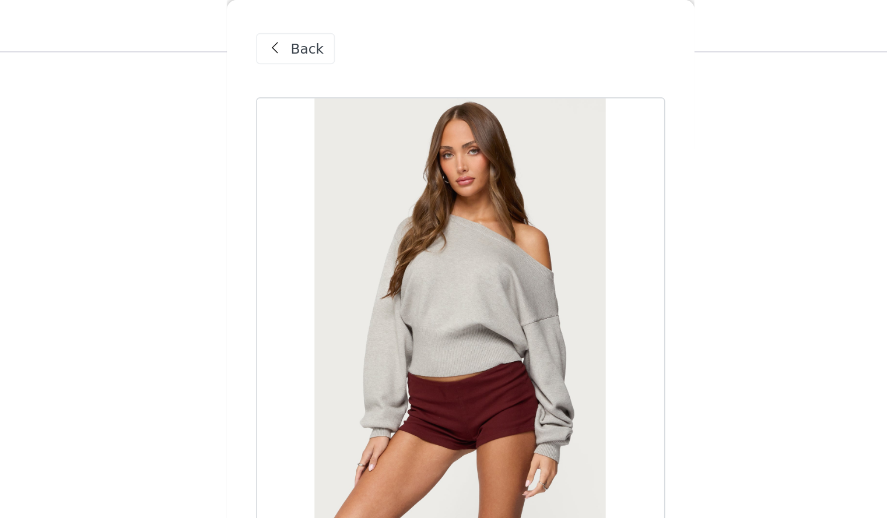
scroll to position [429, 0]
click at [342, 36] on div "Back" at bounding box center [344, 29] width 47 height 19
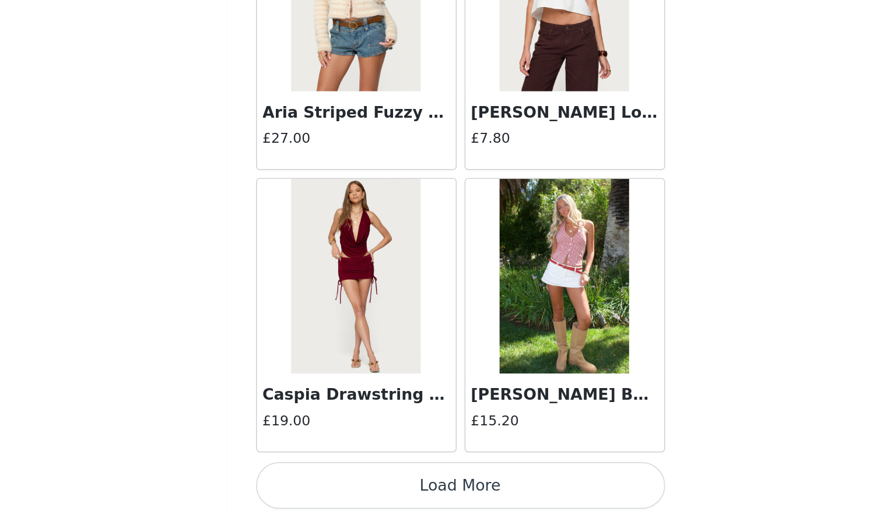
scroll to position [602, 0]
click at [521, 502] on button "Load More" at bounding box center [443, 499] width 245 height 28
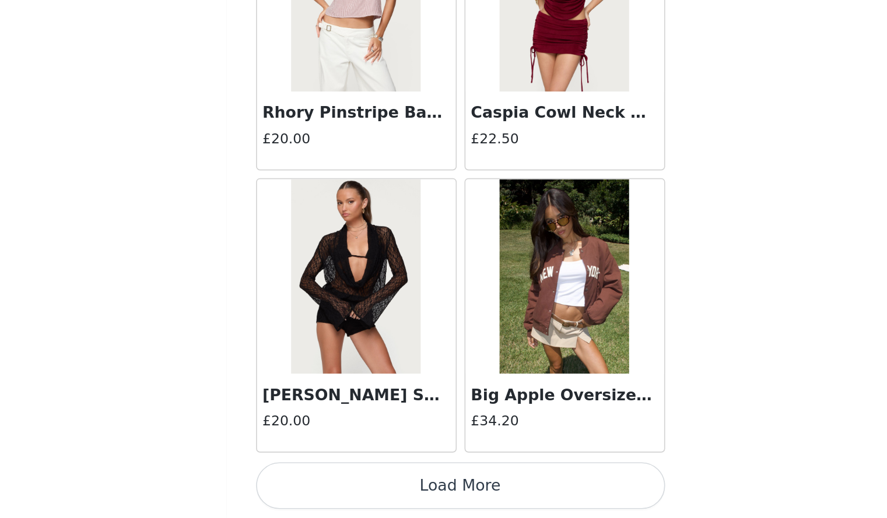
scroll to position [625, 0]
click at [551, 492] on button "Load More" at bounding box center [443, 499] width 245 height 28
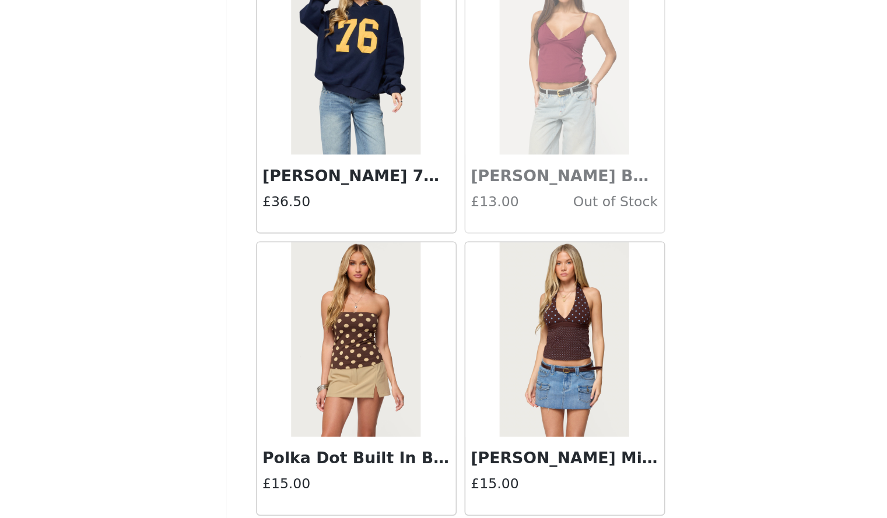
scroll to position [6340, 0]
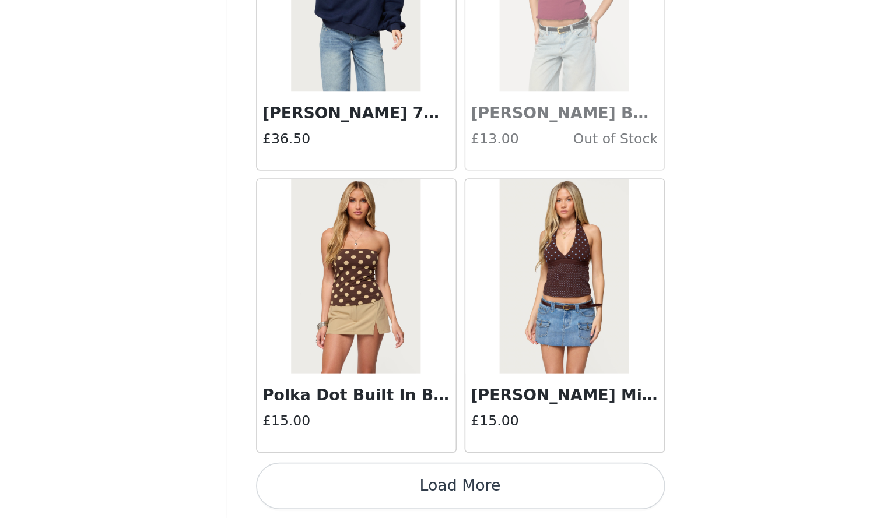
click at [521, 493] on button "Load More" at bounding box center [443, 499] width 245 height 28
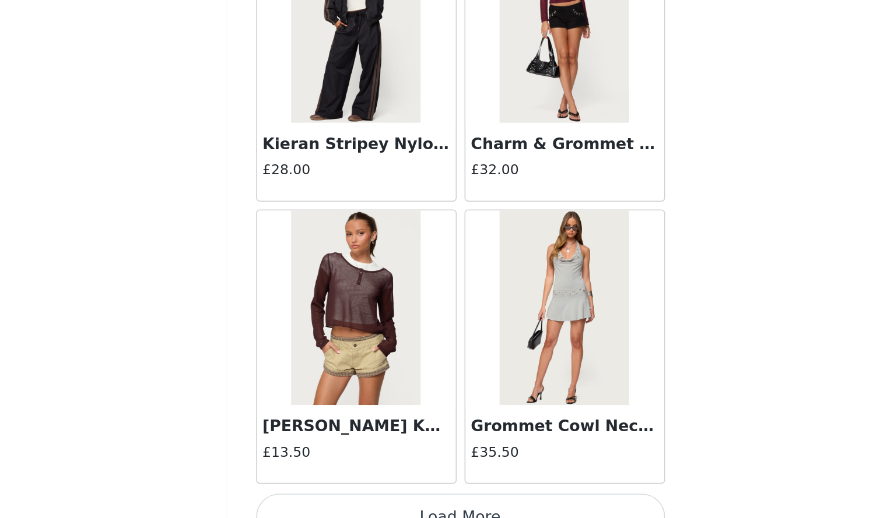
scroll to position [8031, 0]
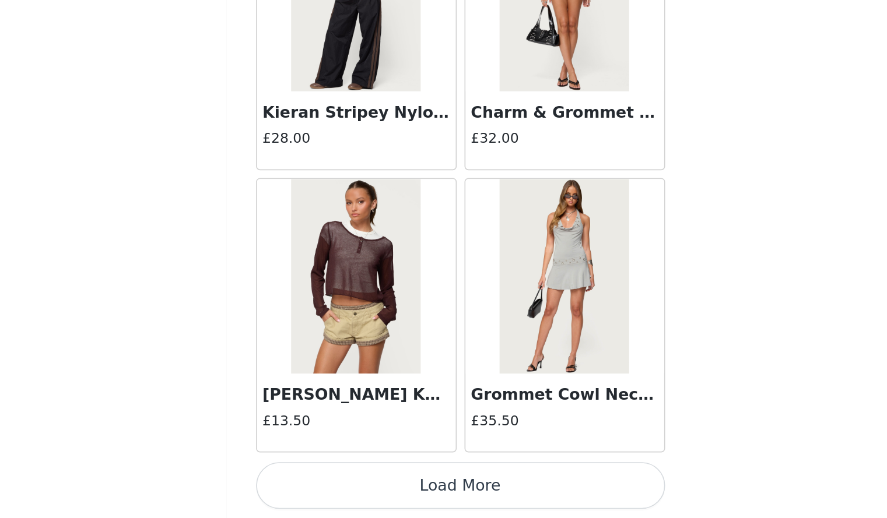
click at [492, 489] on button "Load More" at bounding box center [443, 499] width 245 height 28
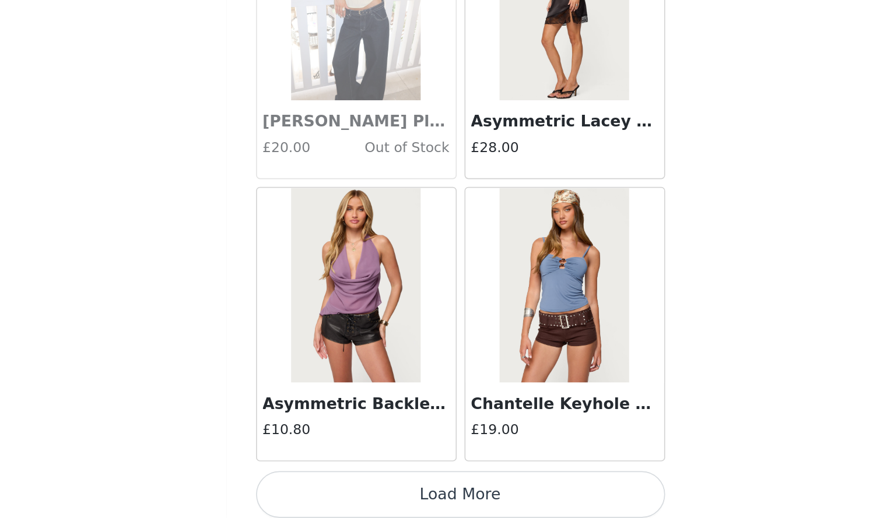
scroll to position [9722, 0]
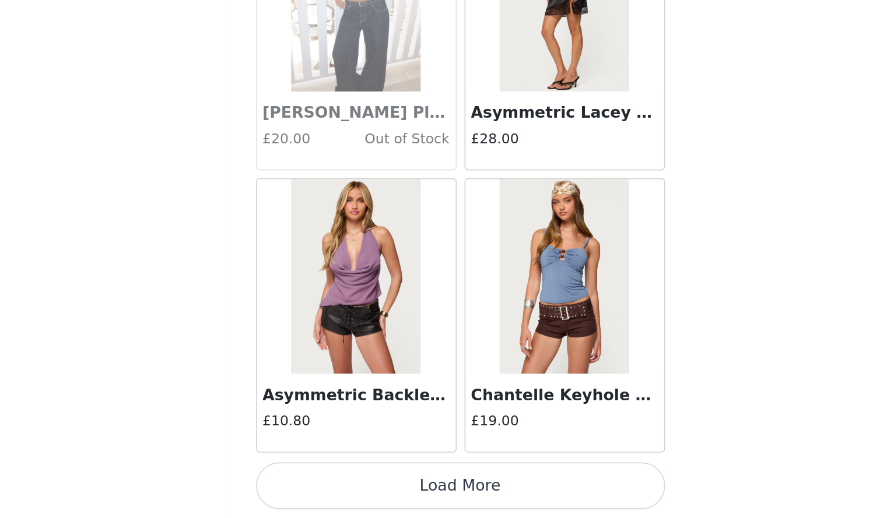
click at [492, 509] on button "Load More" at bounding box center [443, 499] width 245 height 28
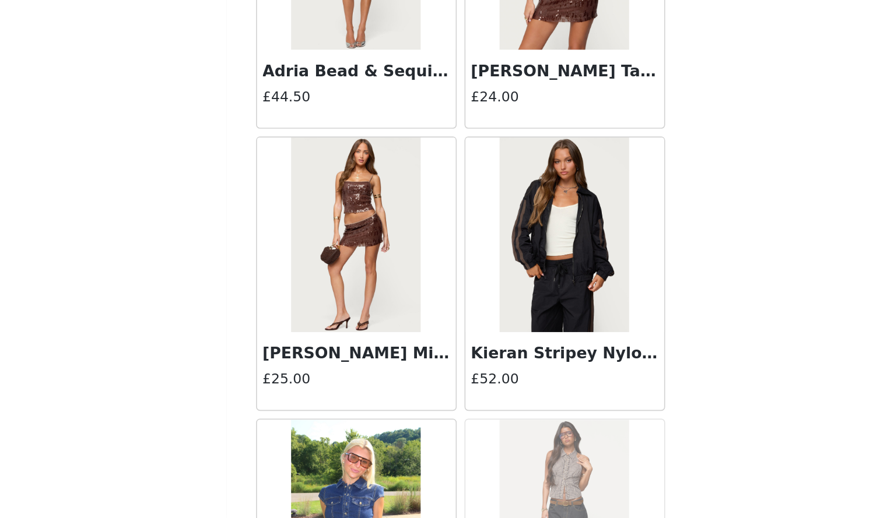
scroll to position [11413, 0]
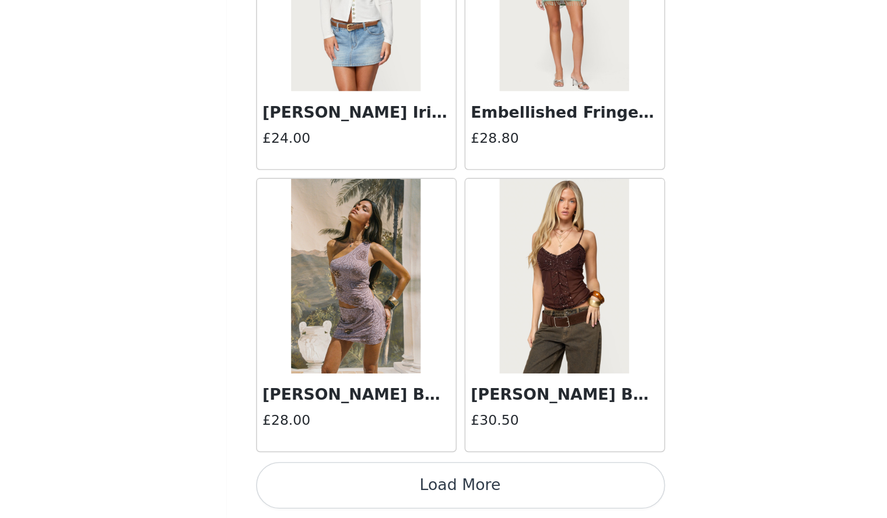
click at [519, 496] on button "Load More" at bounding box center [443, 499] width 245 height 28
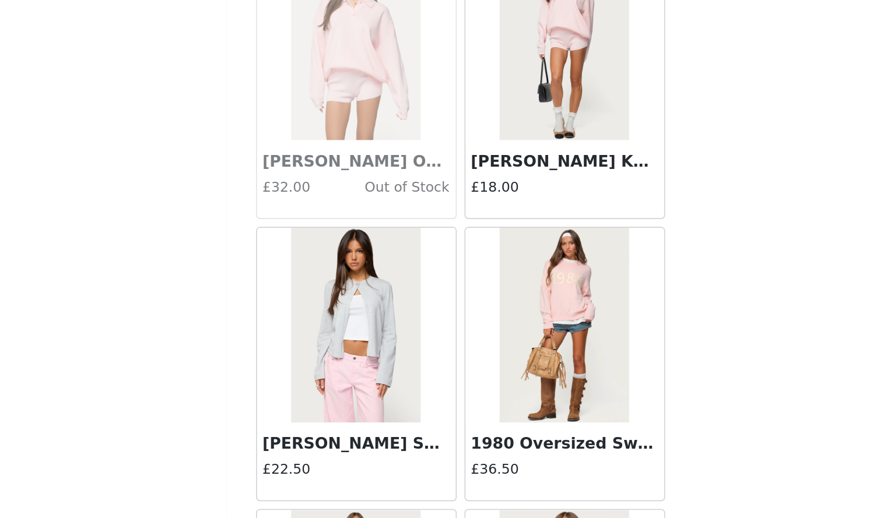
scroll to position [13105, 0]
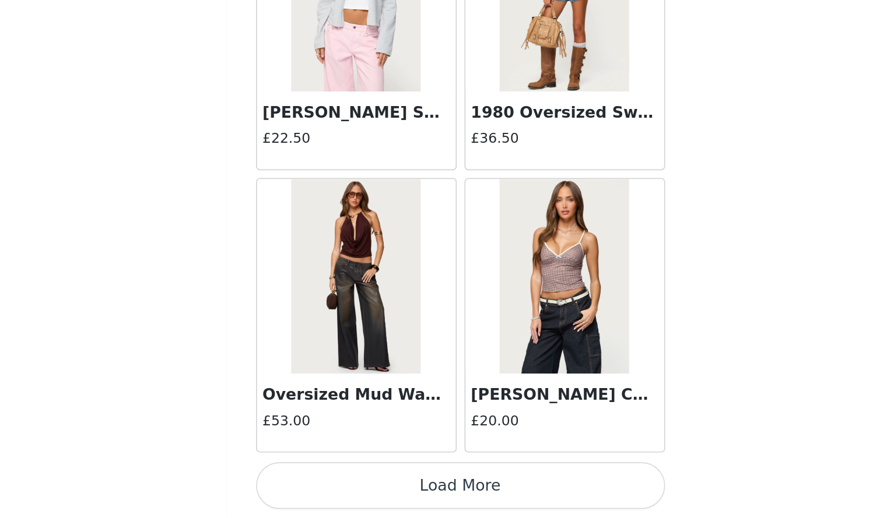
click at [505, 495] on button "Load More" at bounding box center [443, 499] width 245 height 28
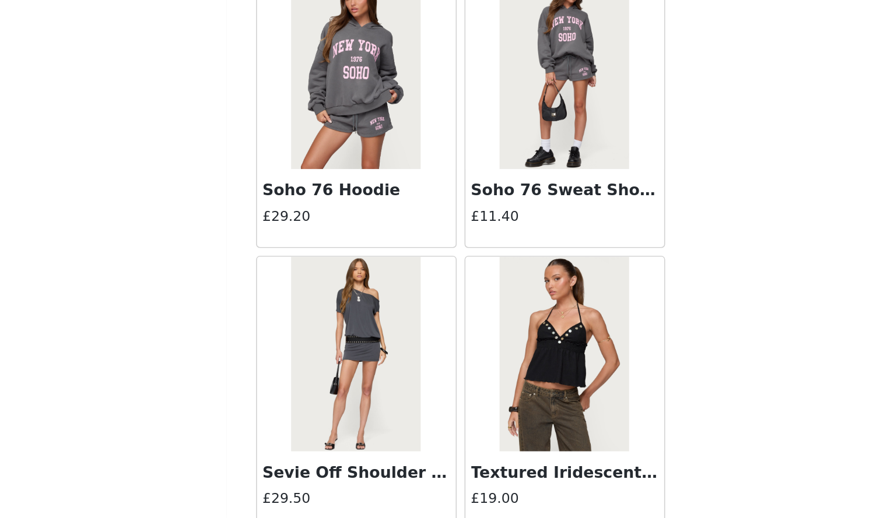
scroll to position [14796, 0]
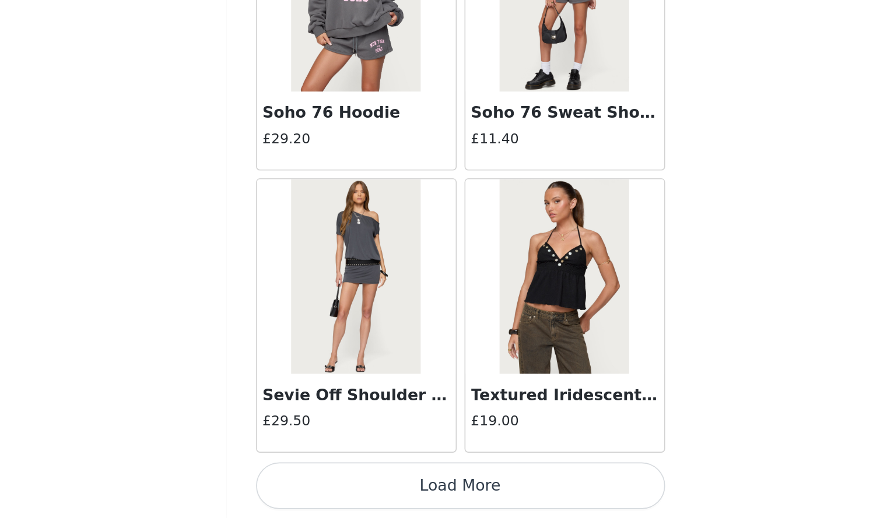
click at [522, 496] on button "Load More" at bounding box center [443, 499] width 245 height 28
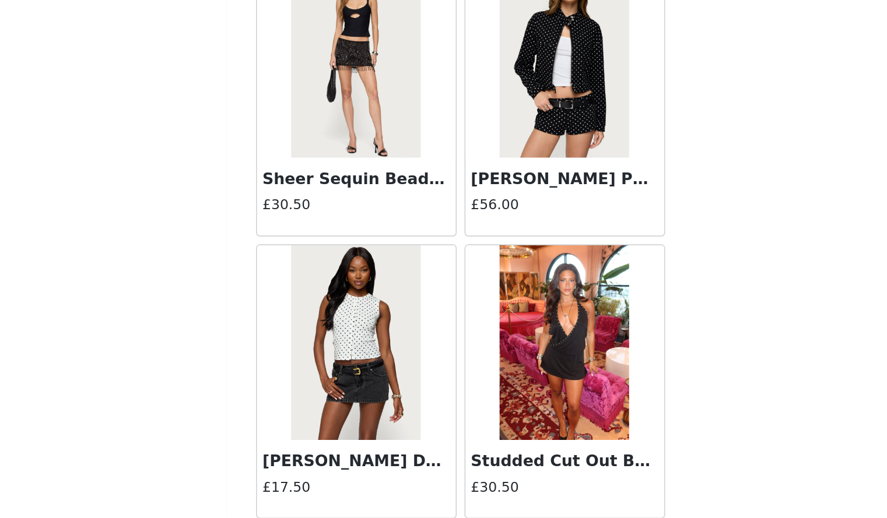
scroll to position [16487, 0]
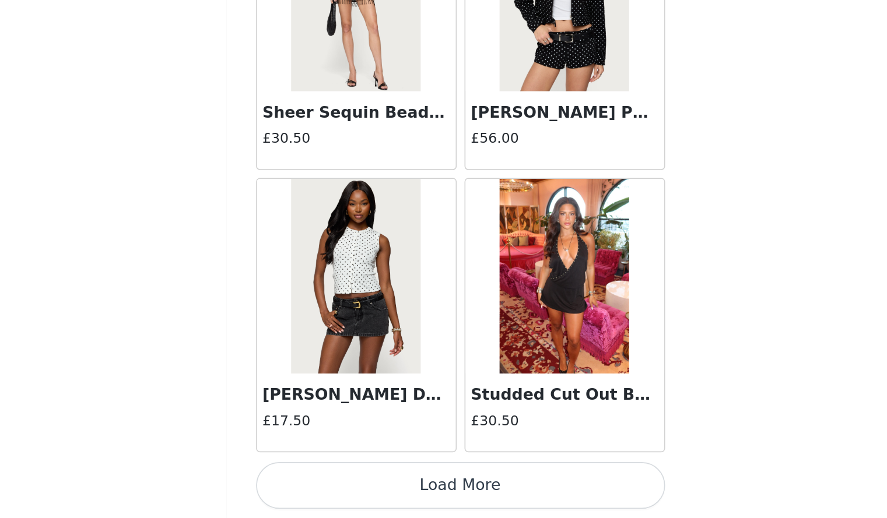
click at [532, 495] on button "Load More" at bounding box center [443, 499] width 245 height 28
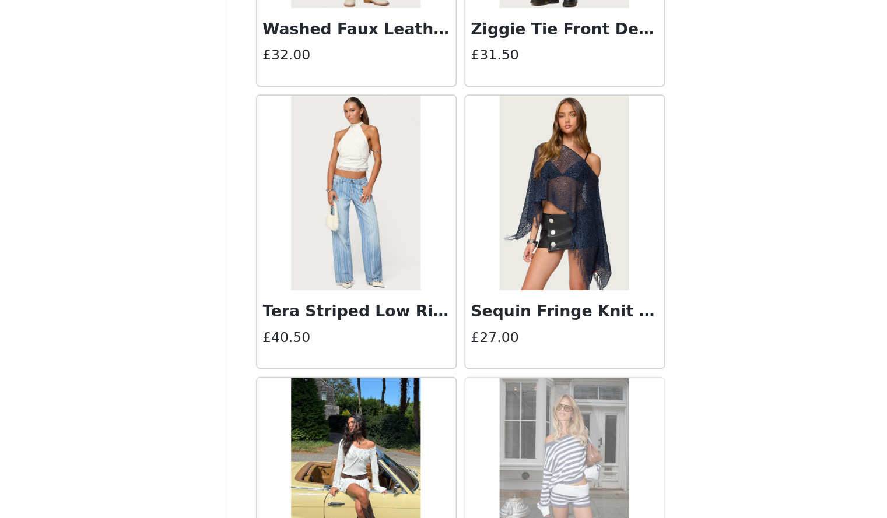
scroll to position [18178, 0]
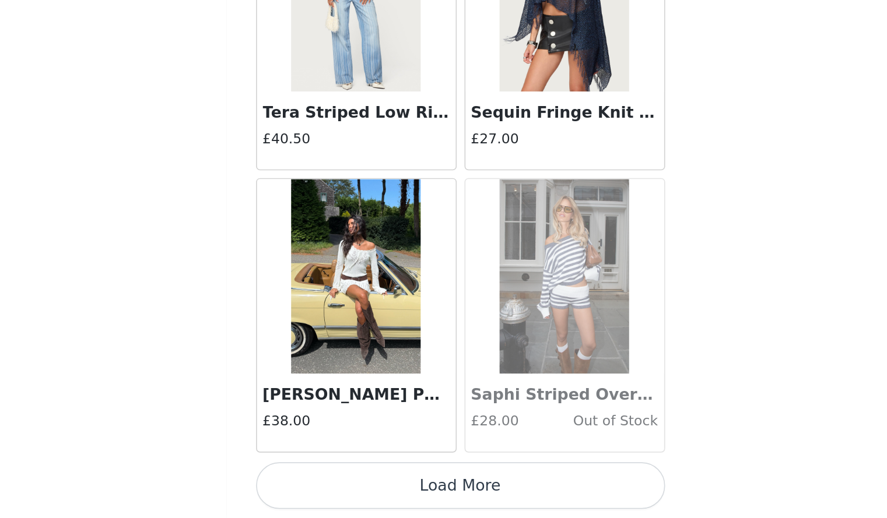
click at [492, 502] on button "Load More" at bounding box center [443, 499] width 245 height 28
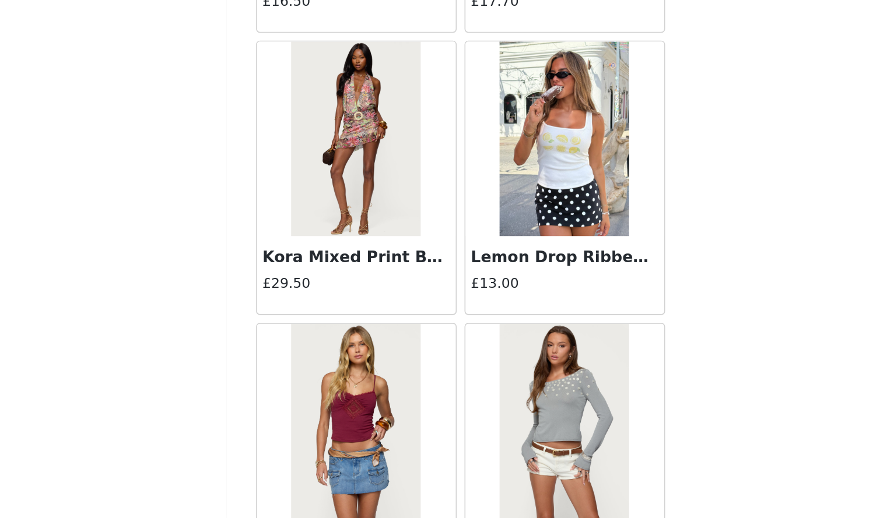
scroll to position [19869, 0]
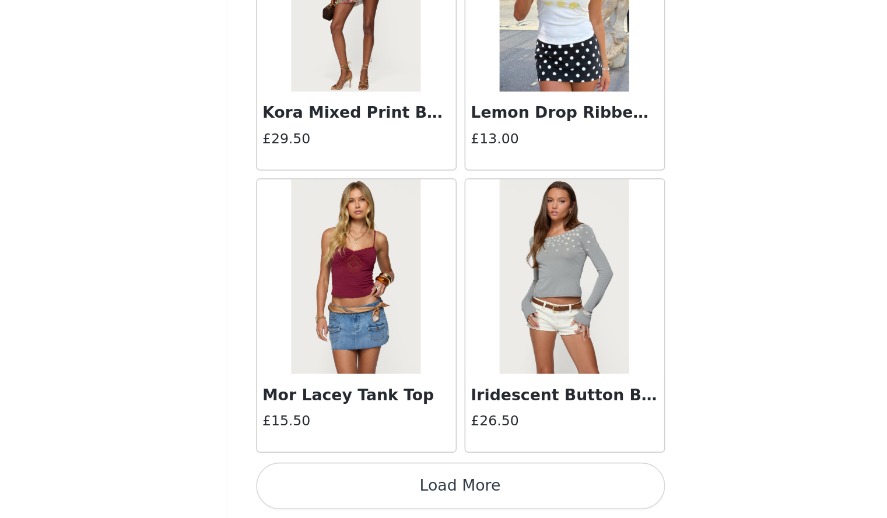
click at [530, 499] on button "Load More" at bounding box center [443, 499] width 245 height 28
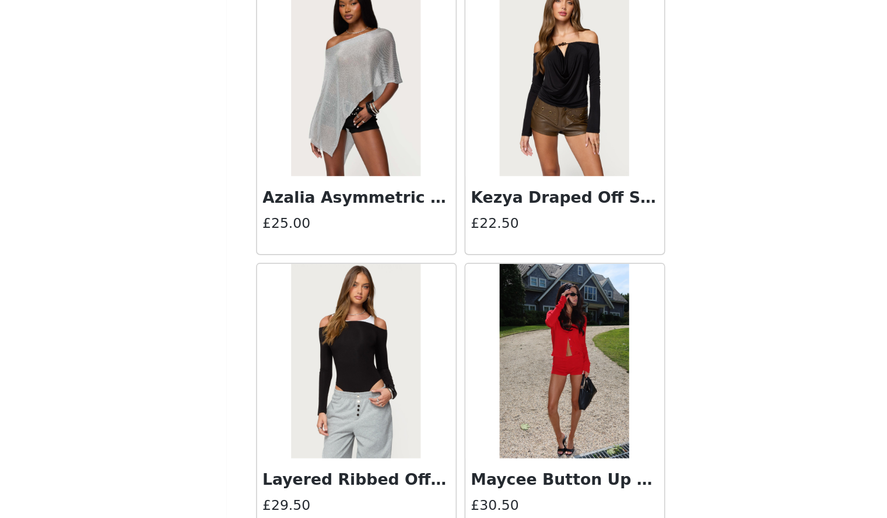
scroll to position [21561, 0]
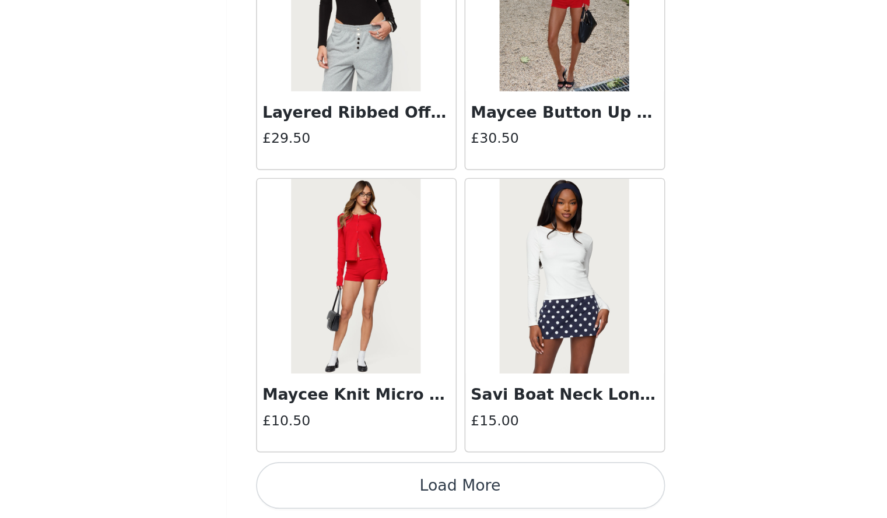
click at [529, 502] on button "Load More" at bounding box center [443, 499] width 245 height 28
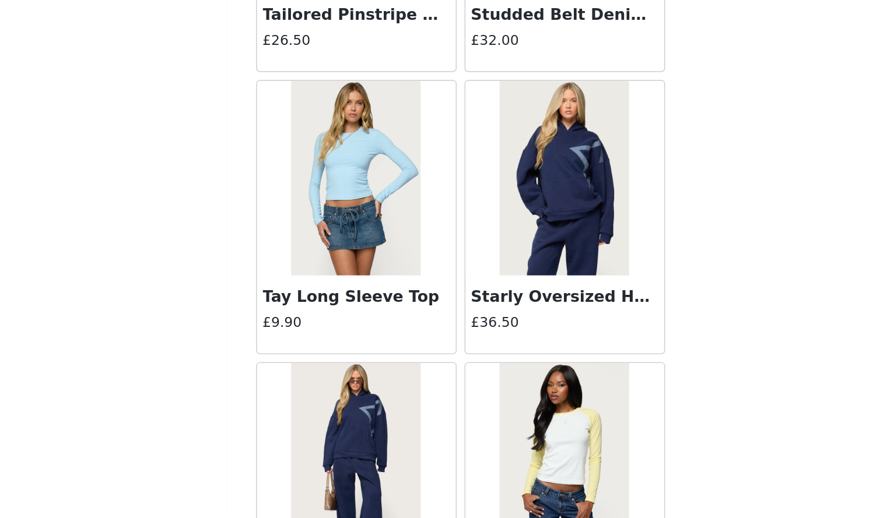
scroll to position [23252, 0]
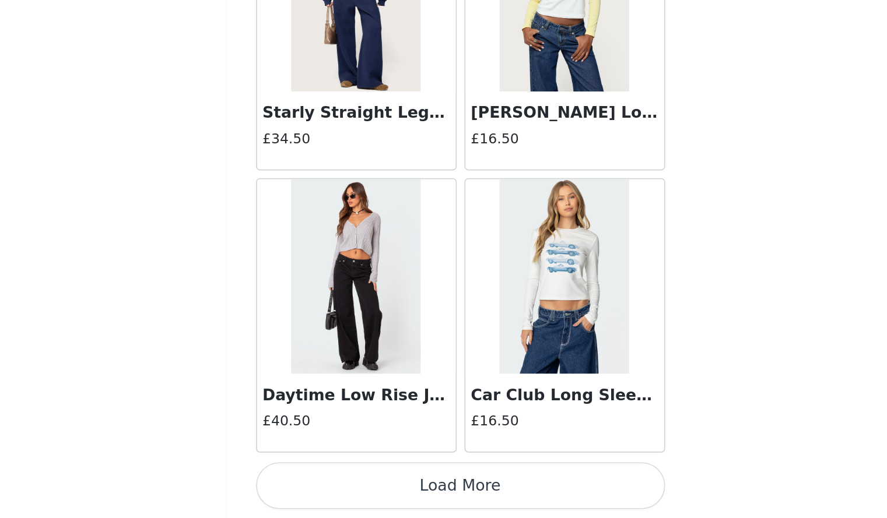
click at [523, 495] on button "Load More" at bounding box center [443, 499] width 245 height 28
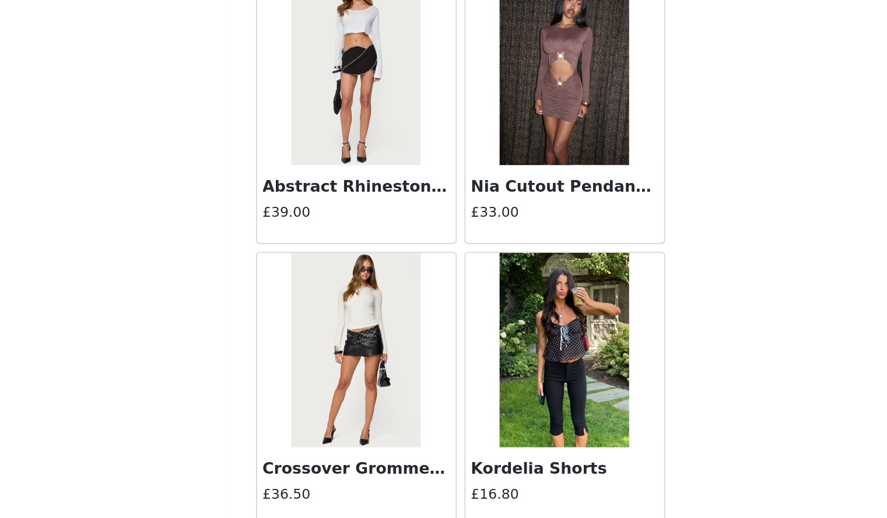
scroll to position [24943, 0]
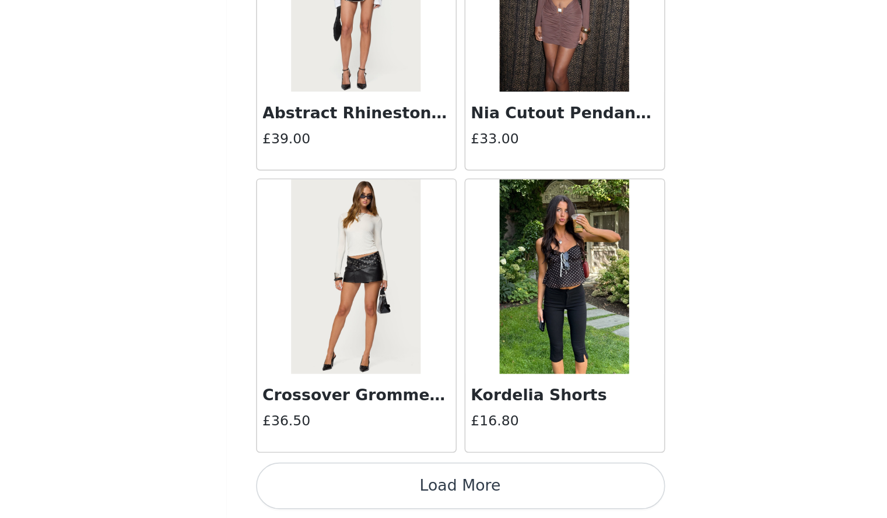
click at [529, 500] on button "Load More" at bounding box center [443, 499] width 245 height 28
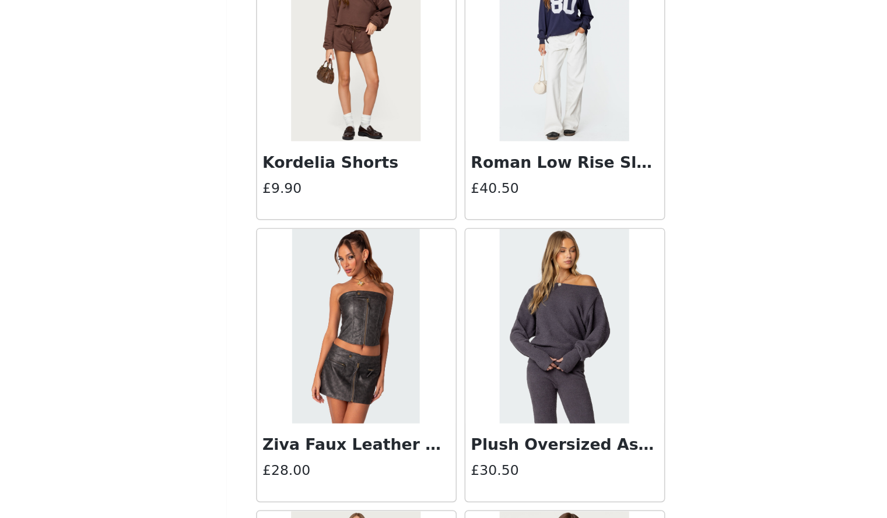
scroll to position [26634, 0]
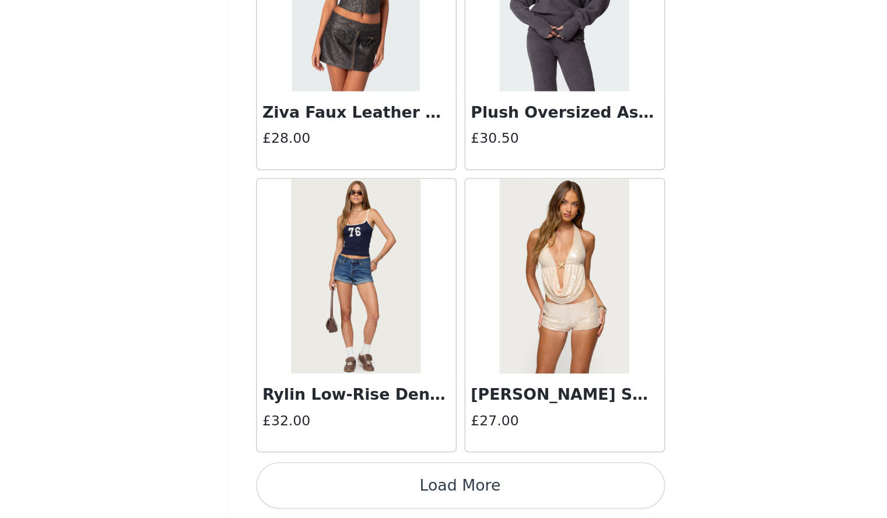
click at [528, 495] on button "Load More" at bounding box center [443, 499] width 245 height 28
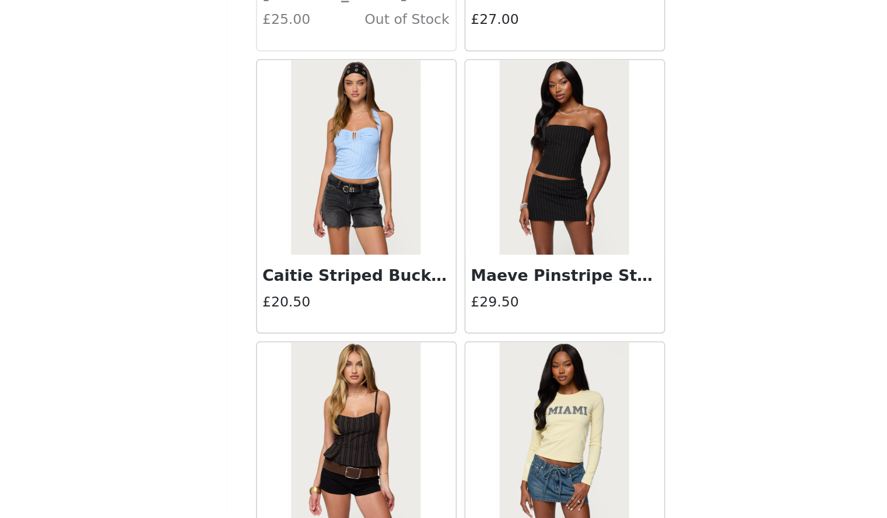
scroll to position [28325, 0]
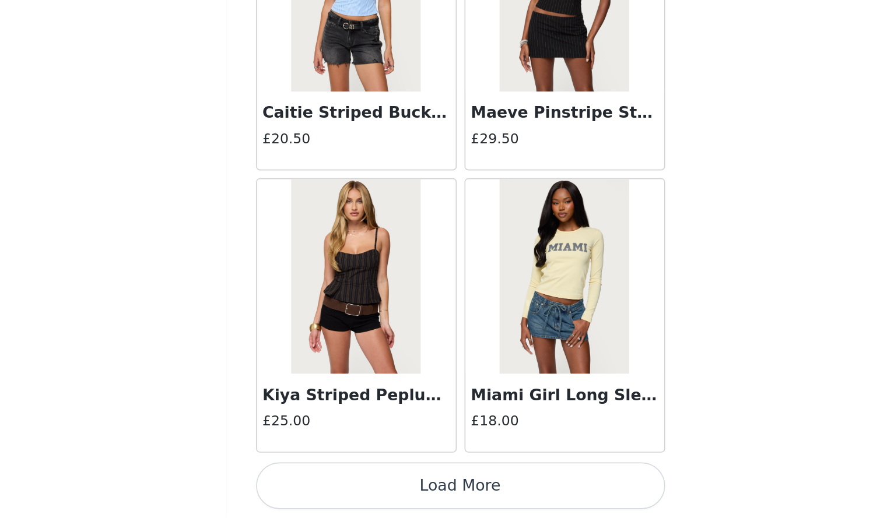
click at [516, 494] on button "Load More" at bounding box center [443, 499] width 245 height 28
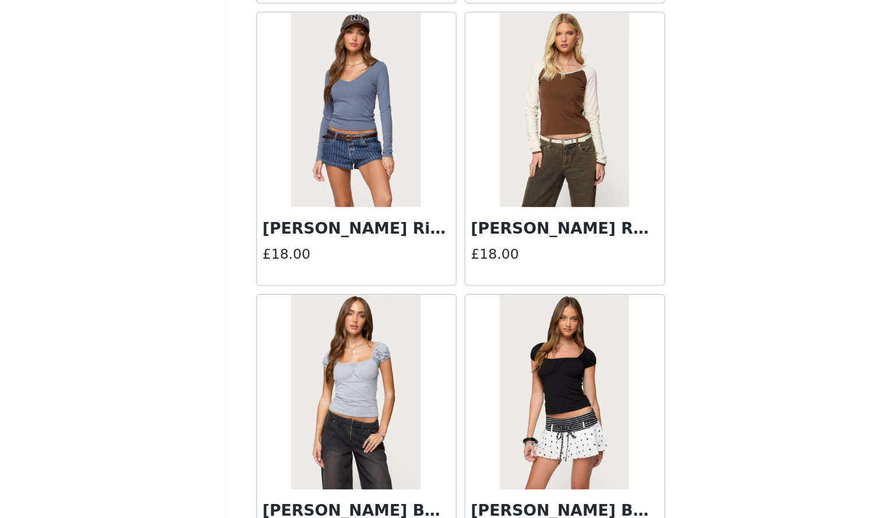
scroll to position [30017, 0]
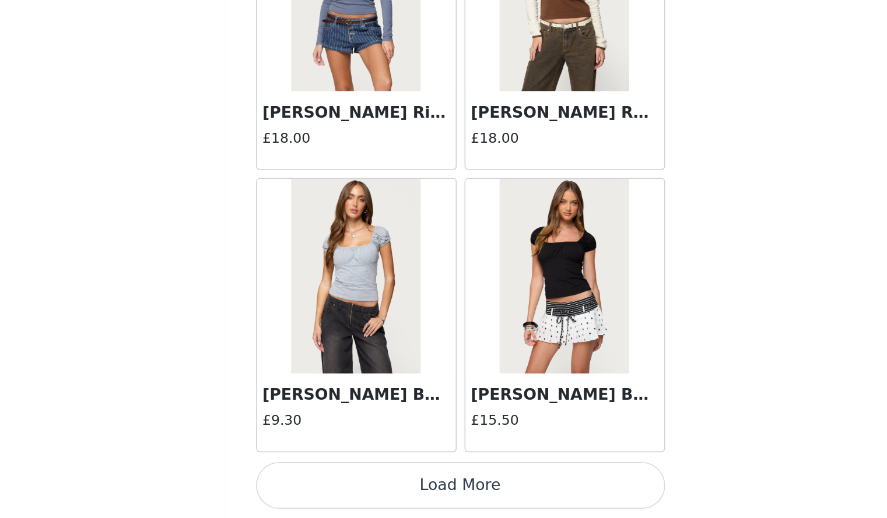
click at [510, 493] on button "Load More" at bounding box center [443, 499] width 245 height 28
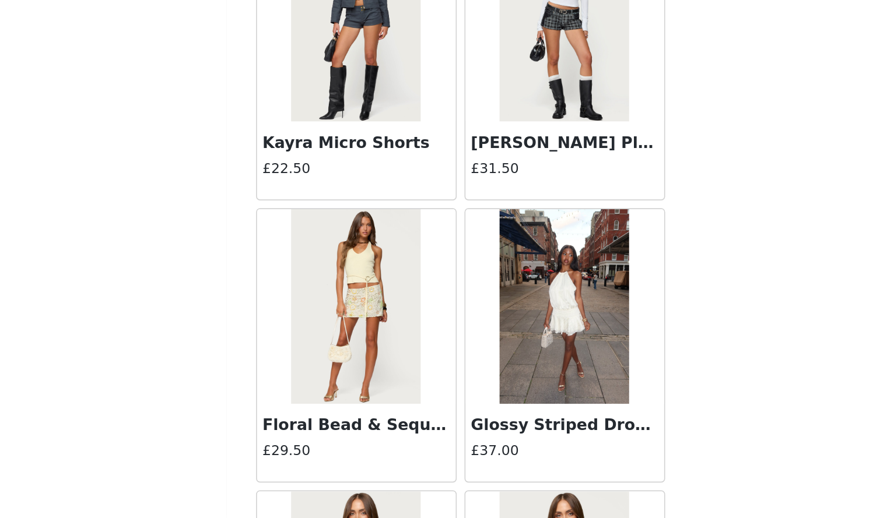
scroll to position [31708, 0]
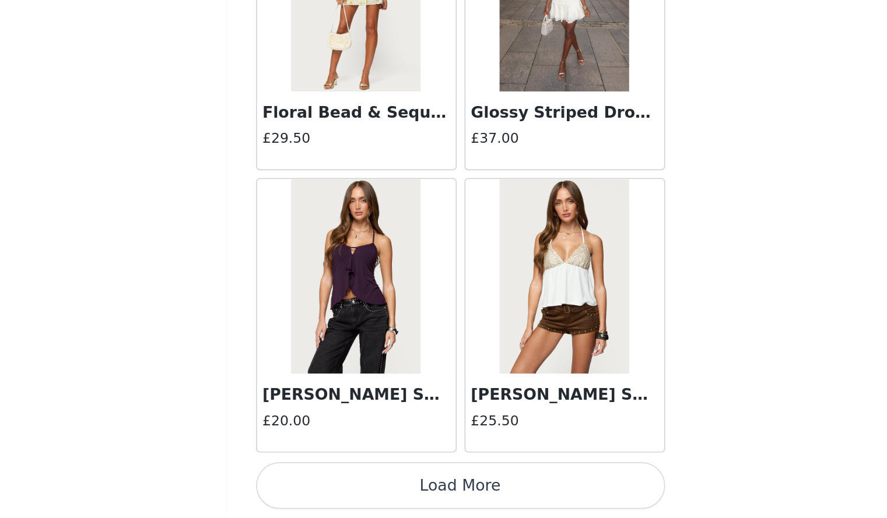
click at [510, 493] on button "Load More" at bounding box center [443, 499] width 245 height 28
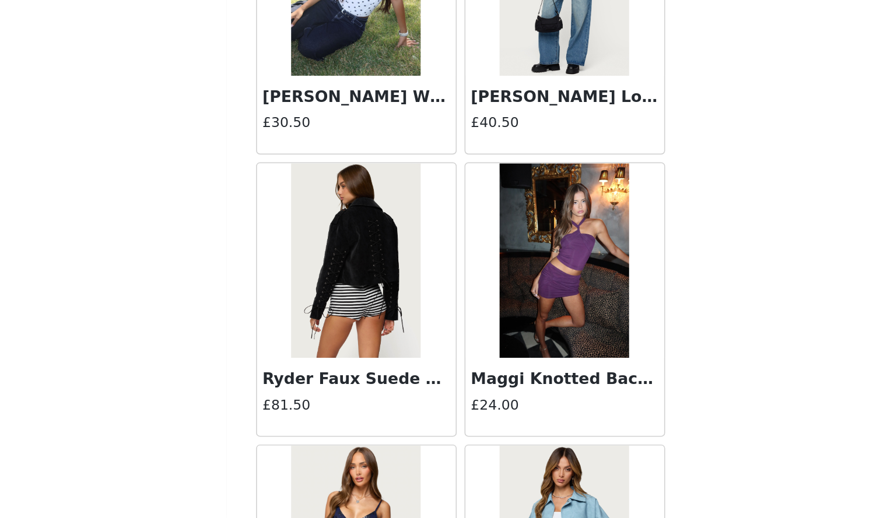
scroll to position [33399, 0]
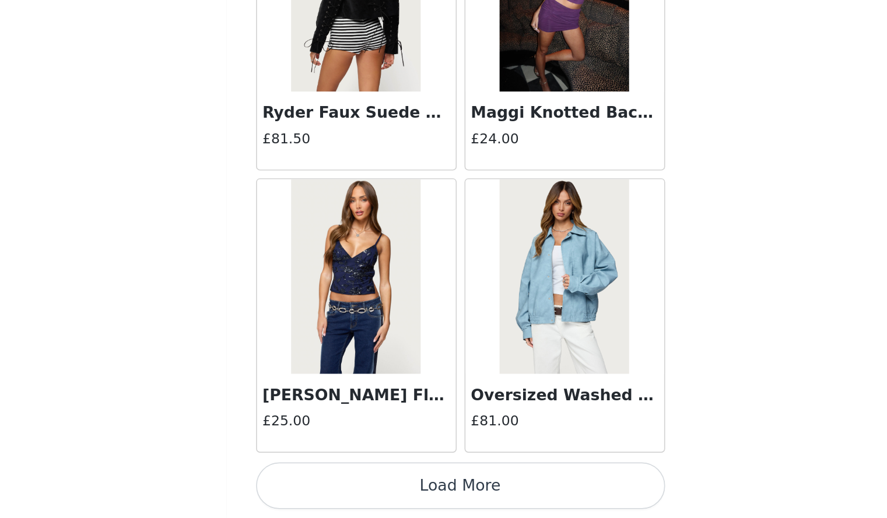
click at [470, 504] on button "Load More" at bounding box center [443, 499] width 245 height 28
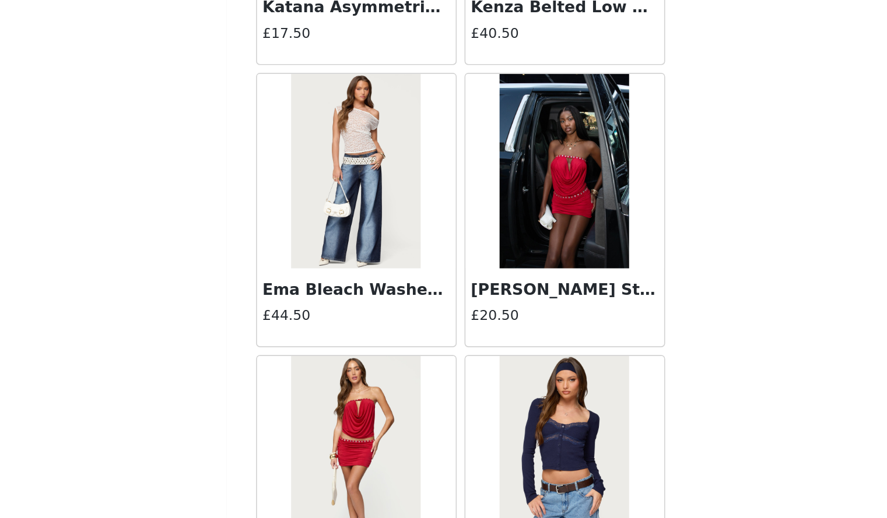
scroll to position [35090, 0]
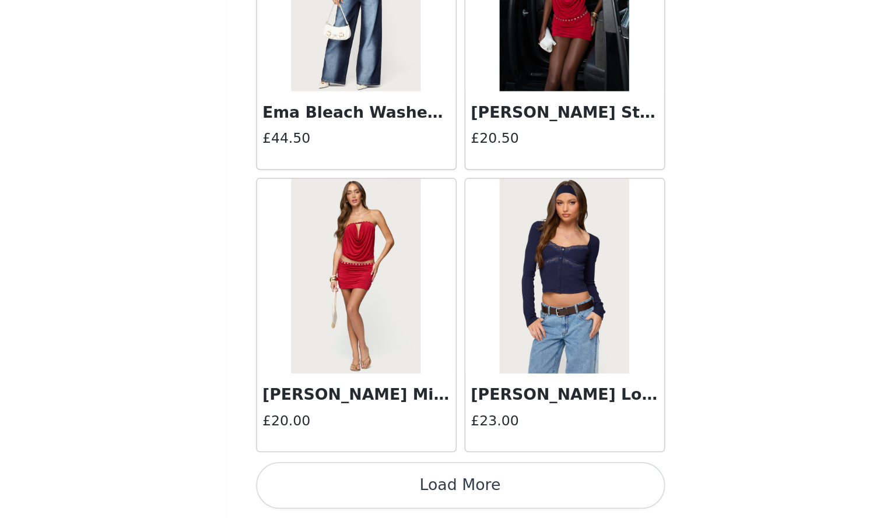
click at [487, 501] on button "Load More" at bounding box center [443, 499] width 245 height 28
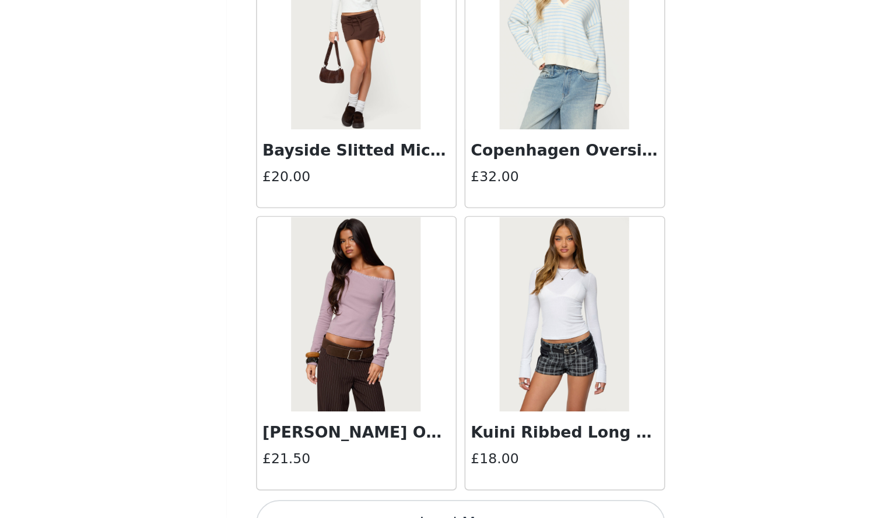
scroll to position [36781, 0]
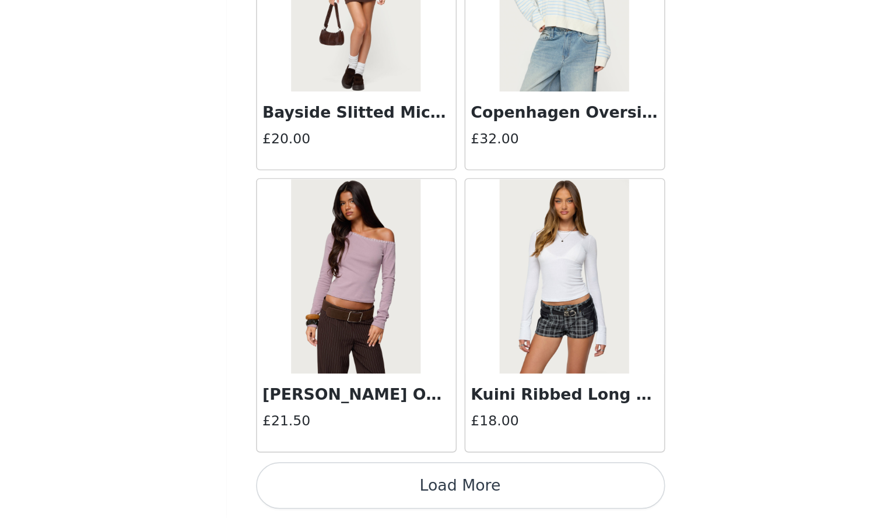
click at [497, 503] on button "Load More" at bounding box center [443, 499] width 245 height 28
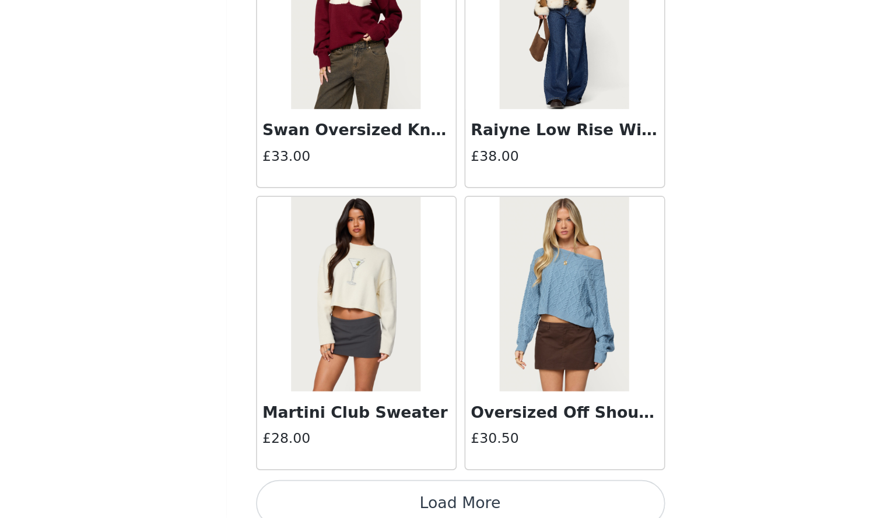
scroll to position [38473, 0]
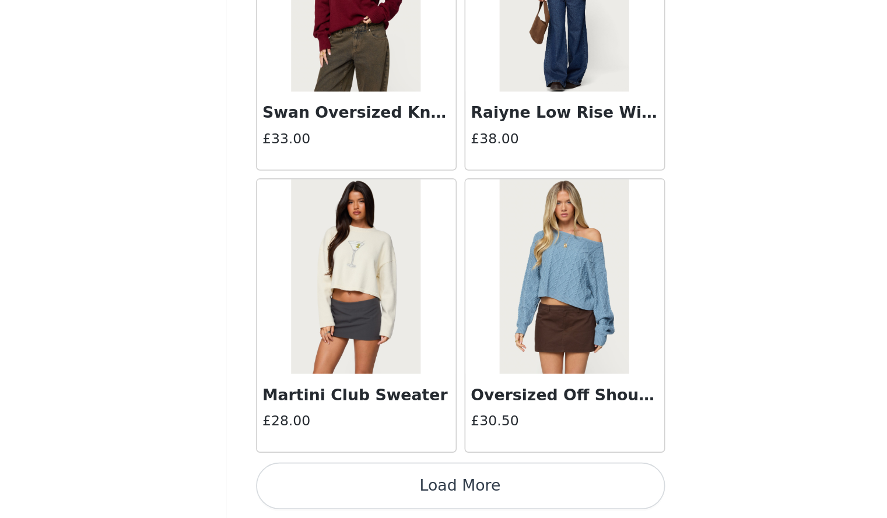
click at [511, 496] on button "Load More" at bounding box center [443, 499] width 245 height 28
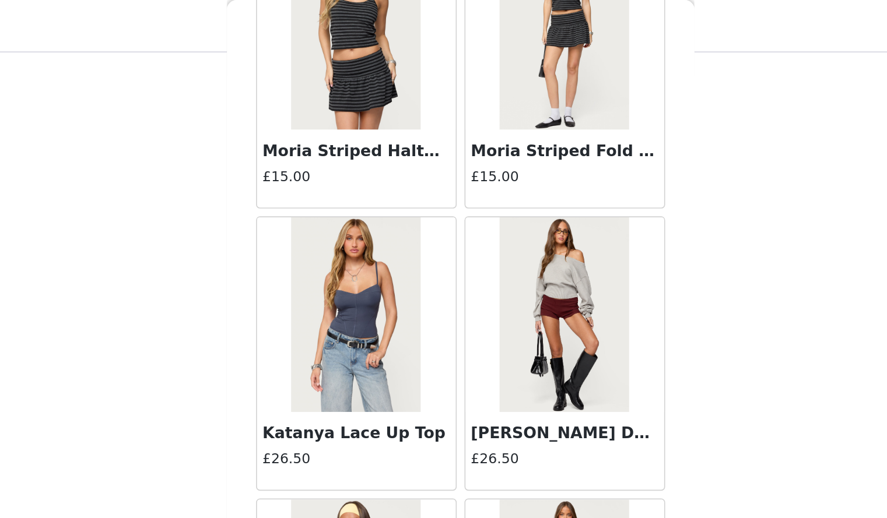
scroll to position [8385, 0]
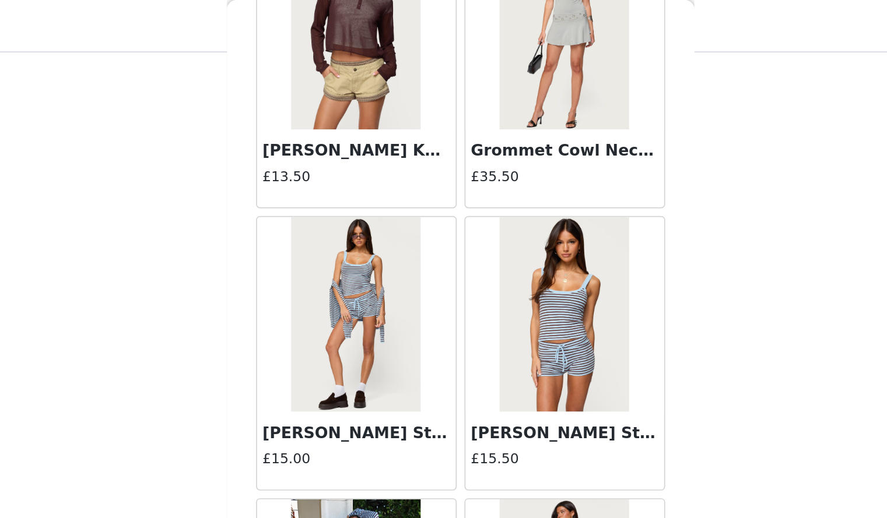
click at [389, 257] on h3 "[PERSON_NAME] Striped Knit Shorts" at bounding box center [381, 260] width 112 height 14
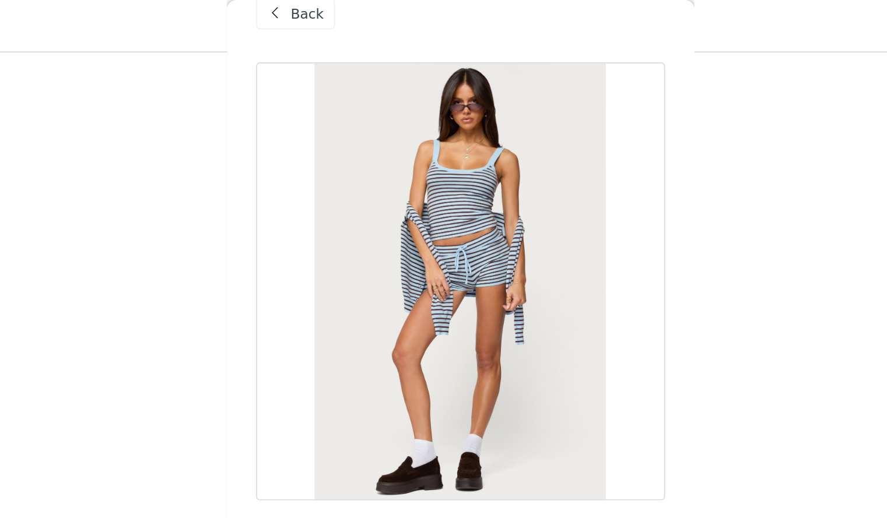
scroll to position [49, 0]
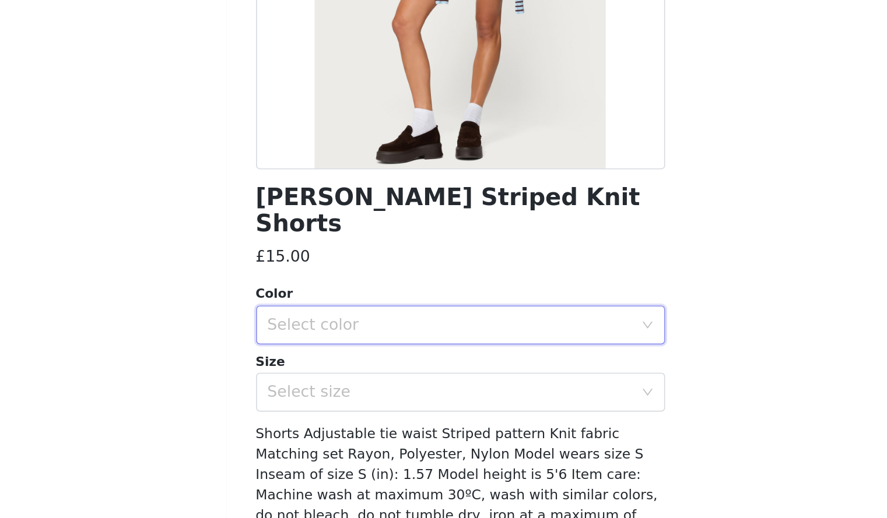
click at [455, 354] on div "Select color" at bounding box center [439, 365] width 223 height 22
click at [437, 373] on li "LIGHT BLUE" at bounding box center [439, 375] width 236 height 19
click at [439, 399] on div "Select size" at bounding box center [437, 405] width 218 height 12
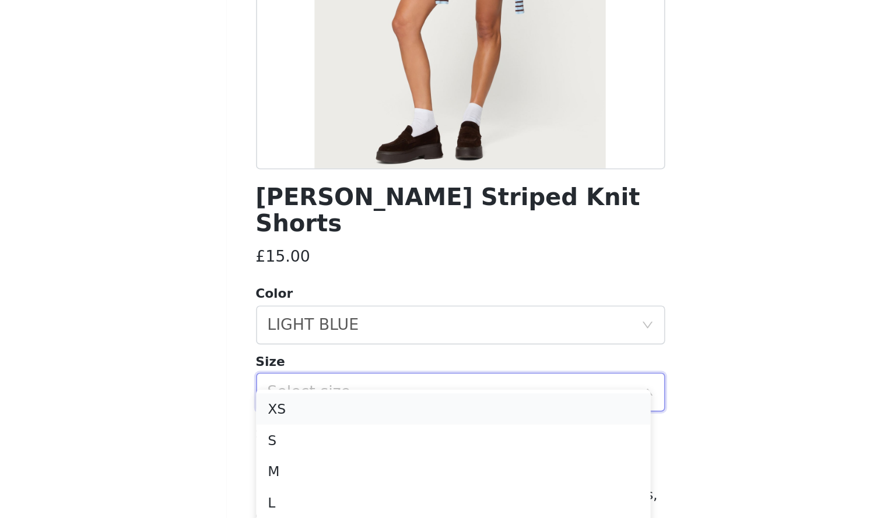
click at [400, 418] on li "XS" at bounding box center [439, 415] width 236 height 19
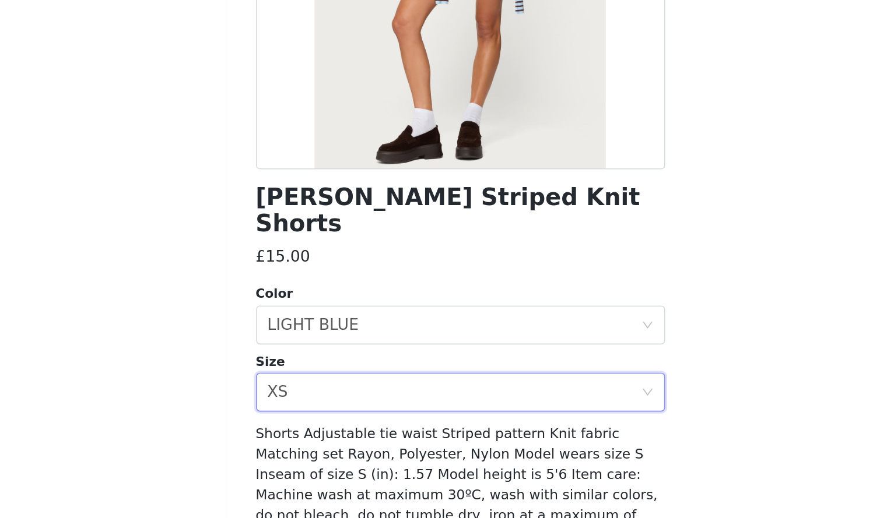
scroll to position [735, 0]
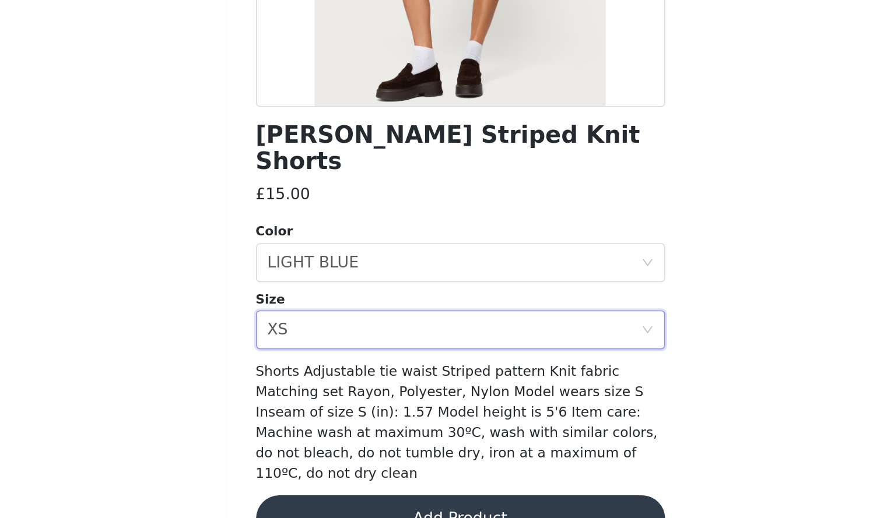
click at [422, 504] on button "Add Product" at bounding box center [443, 518] width 245 height 28
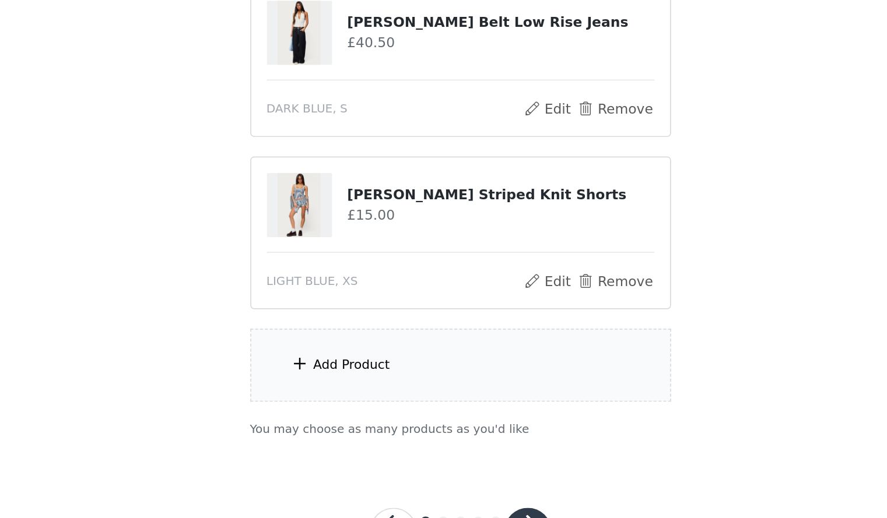
scroll to position [789, 0]
click at [413, 416] on div "Add Product" at bounding box center [444, 426] width 252 height 44
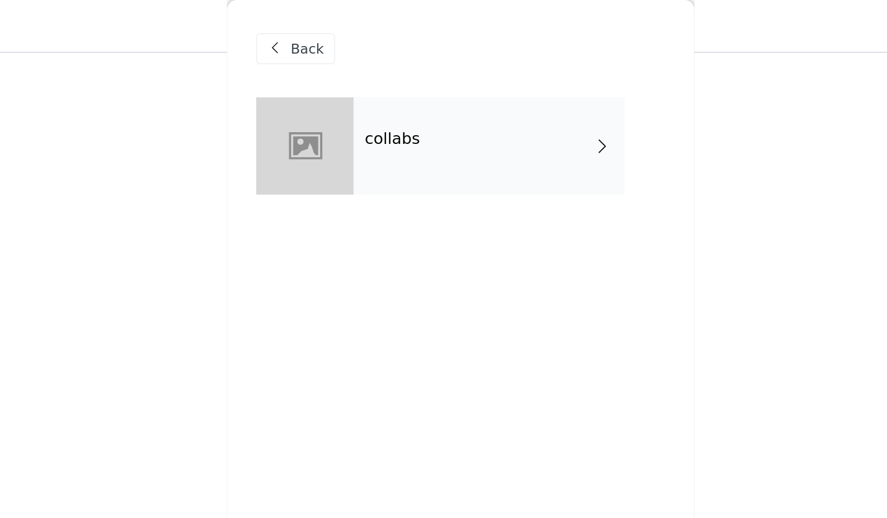
scroll to position [696, 0]
click at [483, 92] on div "collabs" at bounding box center [461, 87] width 162 height 58
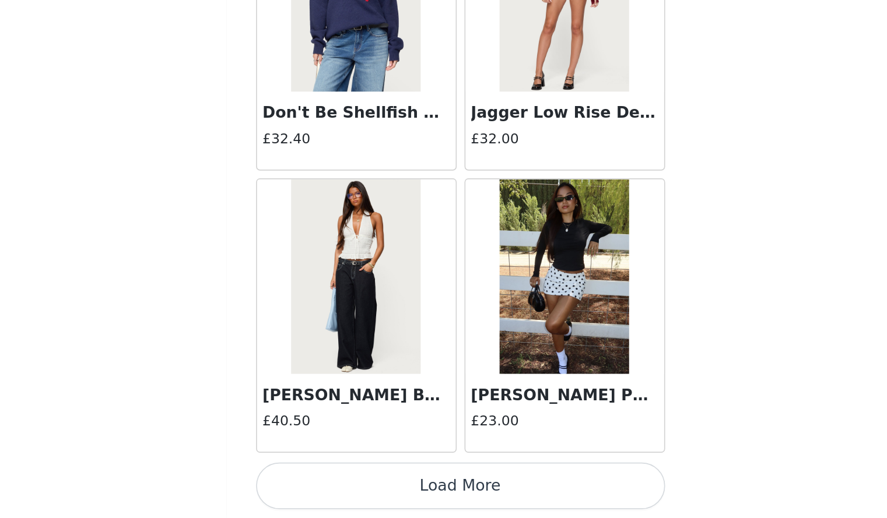
scroll to position [825, 0]
click at [467, 495] on button "Load More" at bounding box center [443, 499] width 245 height 28
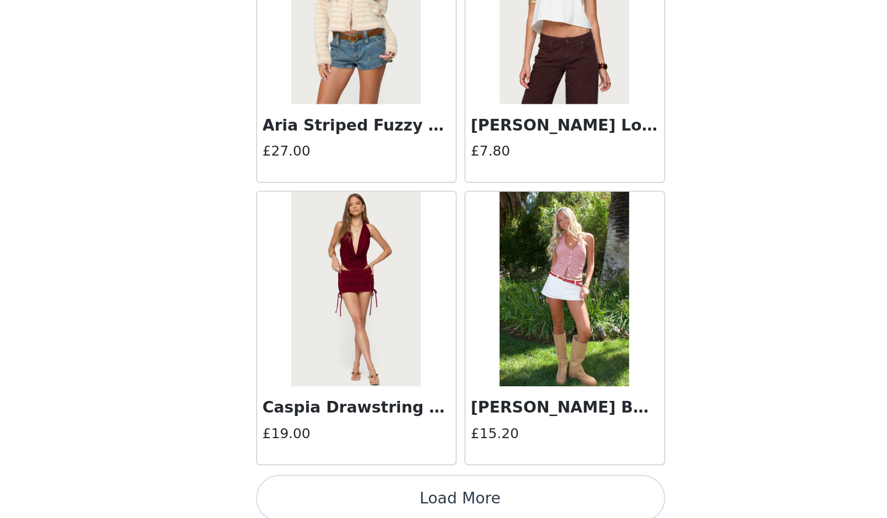
scroll to position [2957, 0]
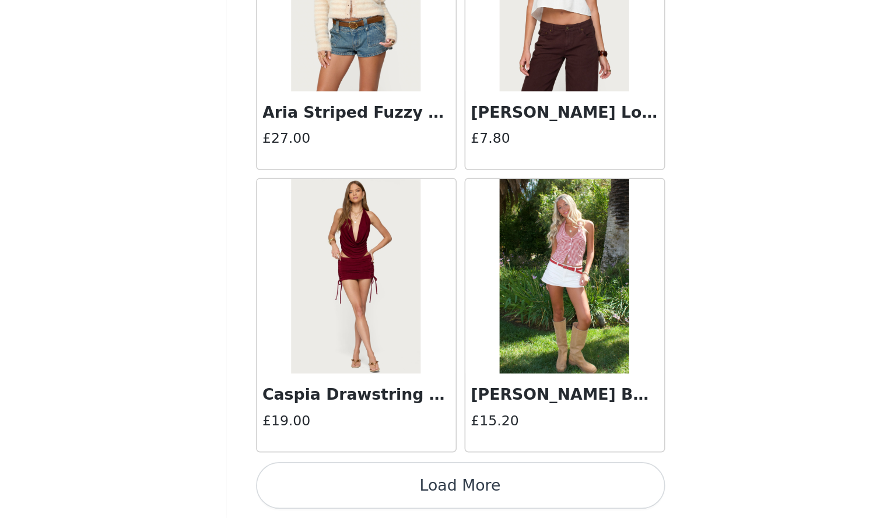
click at [475, 492] on button "Load More" at bounding box center [443, 499] width 245 height 28
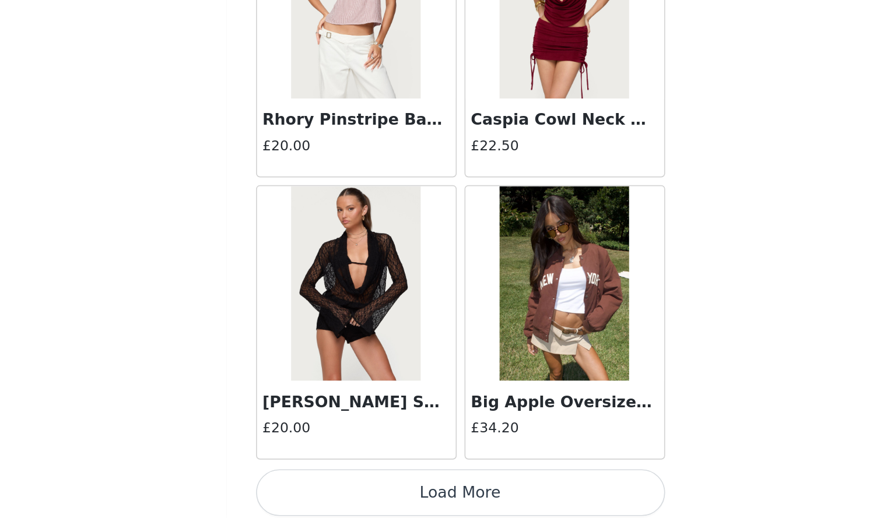
scroll to position [4645, 0]
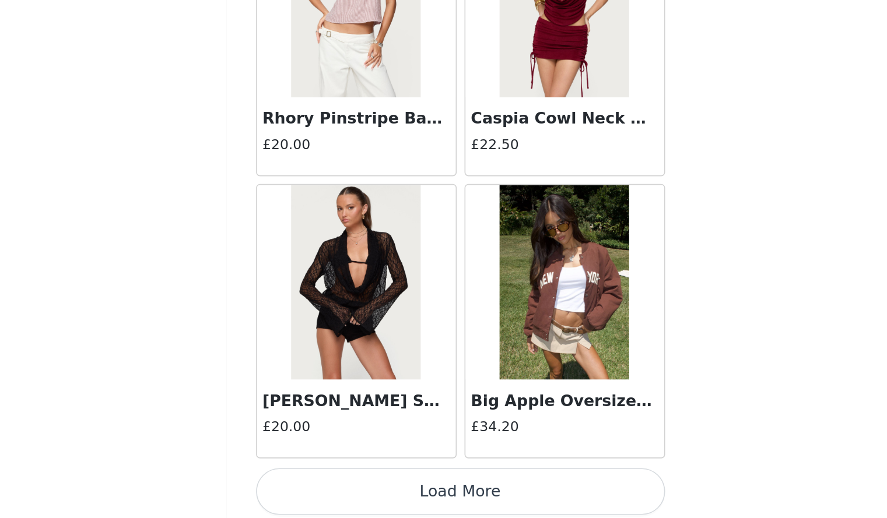
click at [486, 510] on button "Load More" at bounding box center [443, 502] width 245 height 28
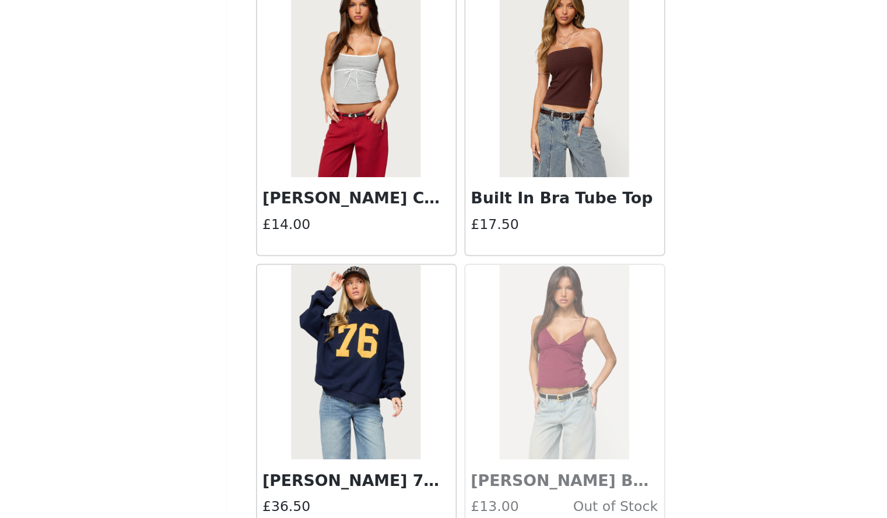
scroll to position [6340, 0]
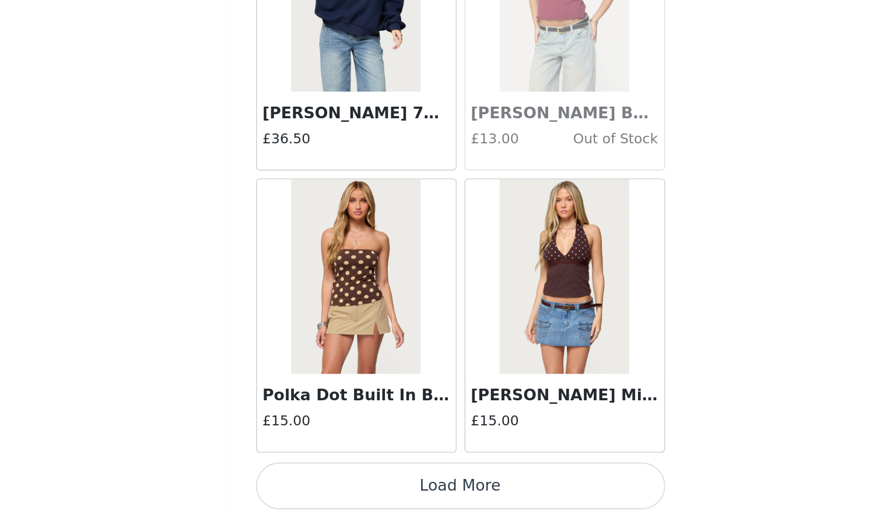
click at [482, 501] on button "Load More" at bounding box center [443, 499] width 245 height 28
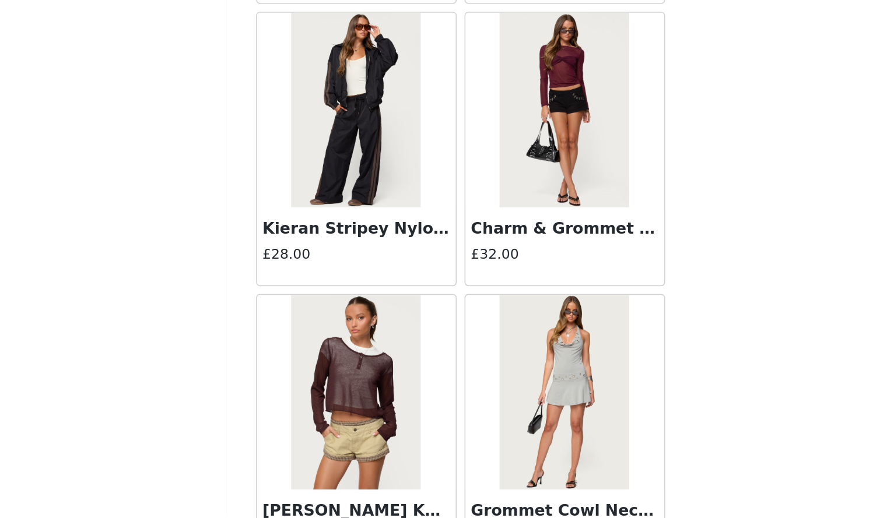
scroll to position [8031, 0]
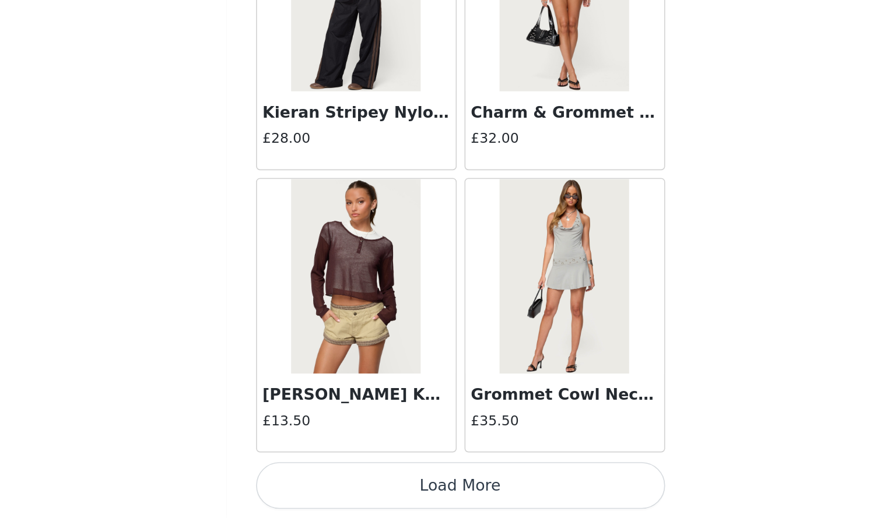
click at [497, 492] on button "Load More" at bounding box center [443, 499] width 245 height 28
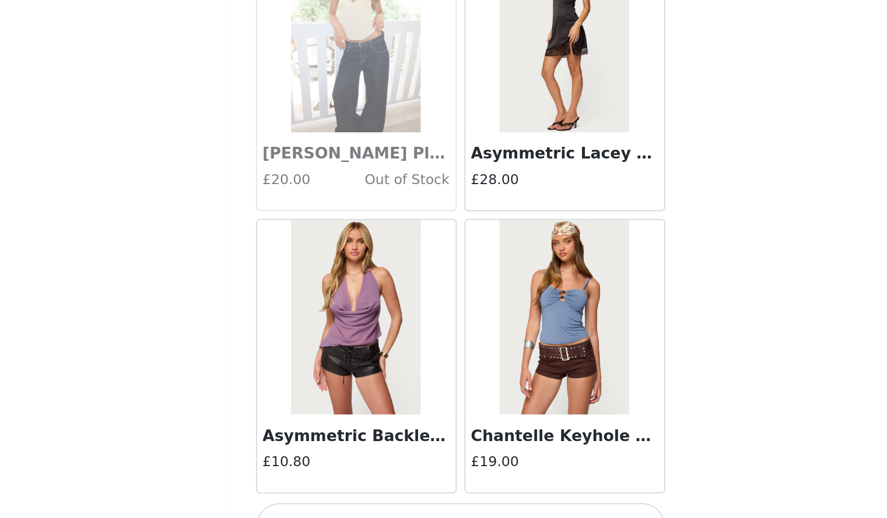
scroll to position [9722, 0]
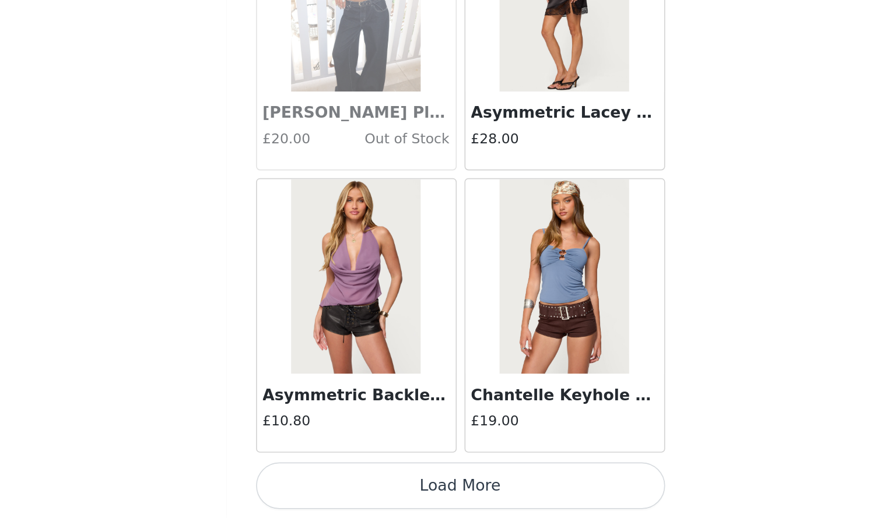
click at [513, 495] on button "Load More" at bounding box center [443, 499] width 245 height 28
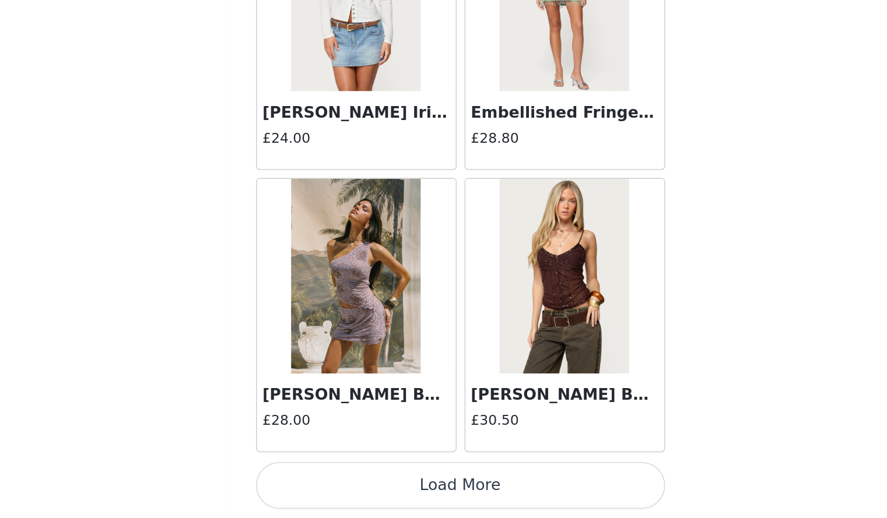
scroll to position [11413, 0]
click at [531, 496] on button "Load More" at bounding box center [443, 499] width 245 height 28
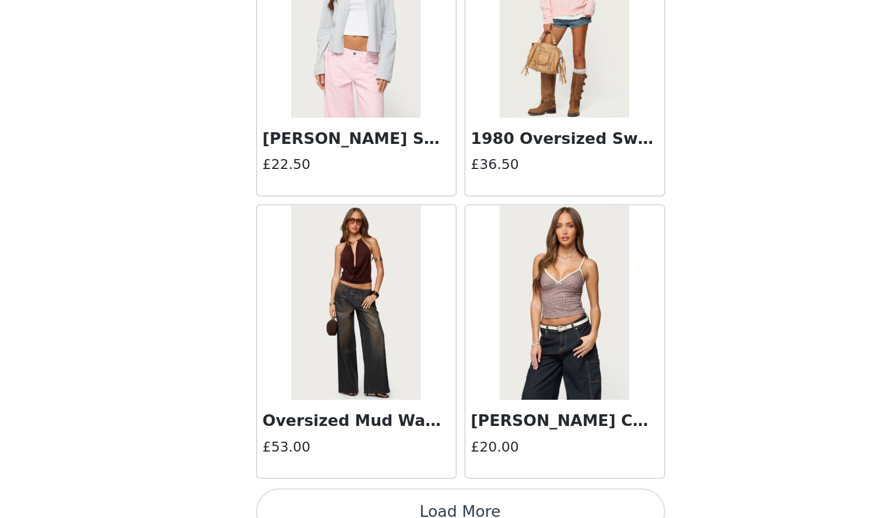
scroll to position [13105, 0]
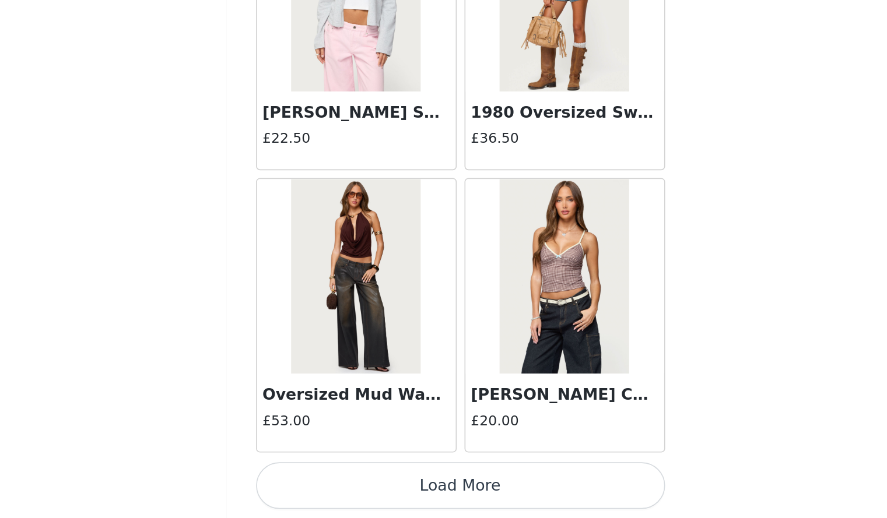
click at [513, 502] on button "Load More" at bounding box center [443, 499] width 245 height 28
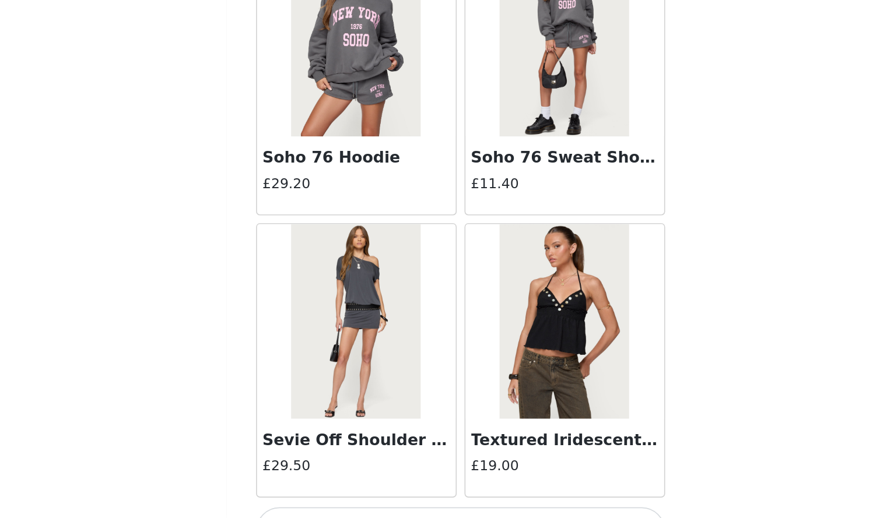
scroll to position [14796, 0]
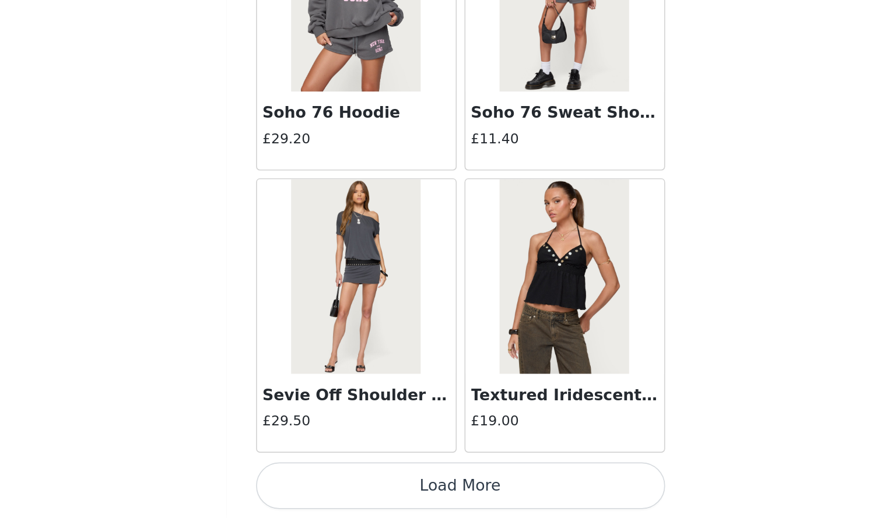
click at [499, 496] on button "Load More" at bounding box center [443, 499] width 245 height 28
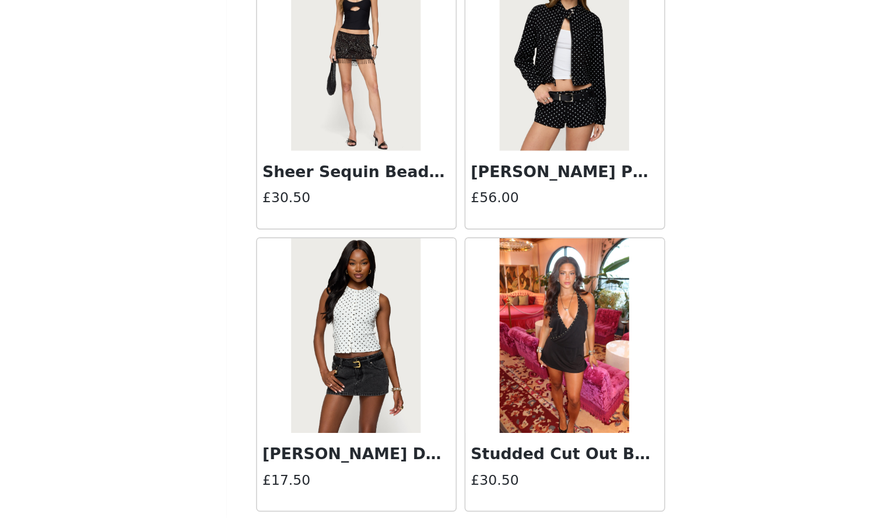
scroll to position [16487, 0]
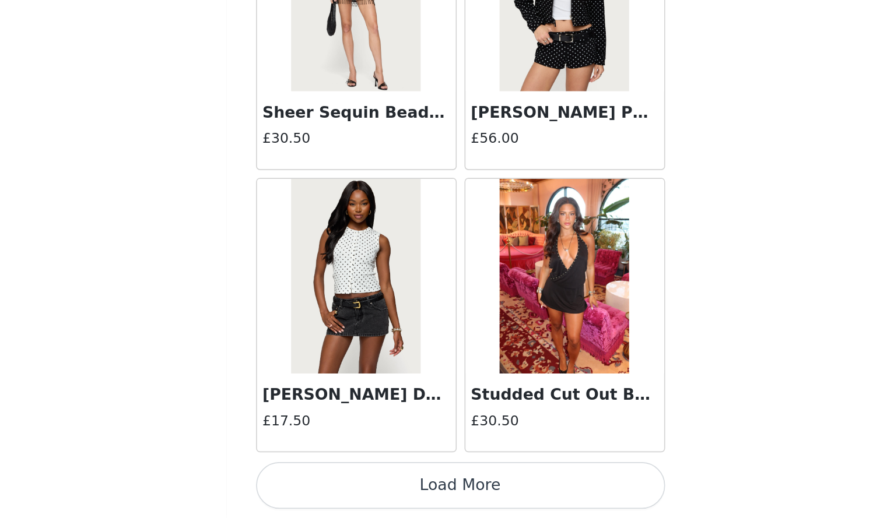
click at [523, 486] on button "Load More" at bounding box center [443, 499] width 245 height 28
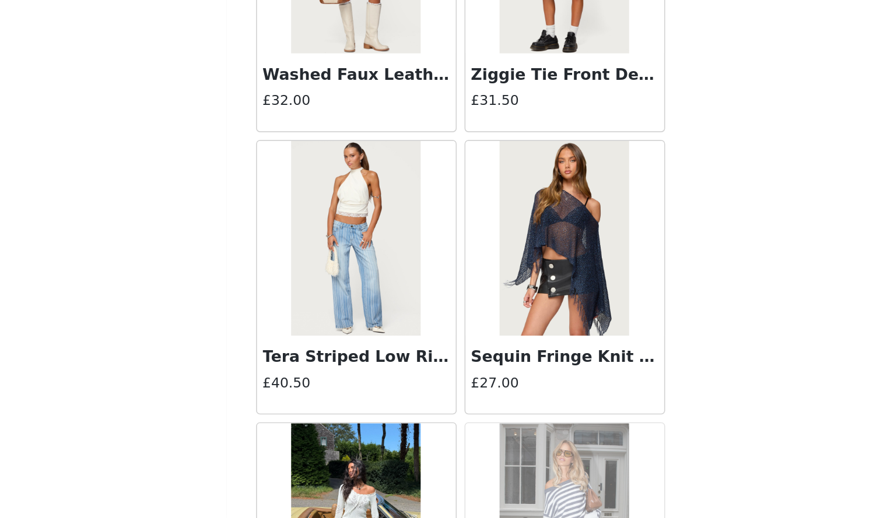
scroll to position [18178, 0]
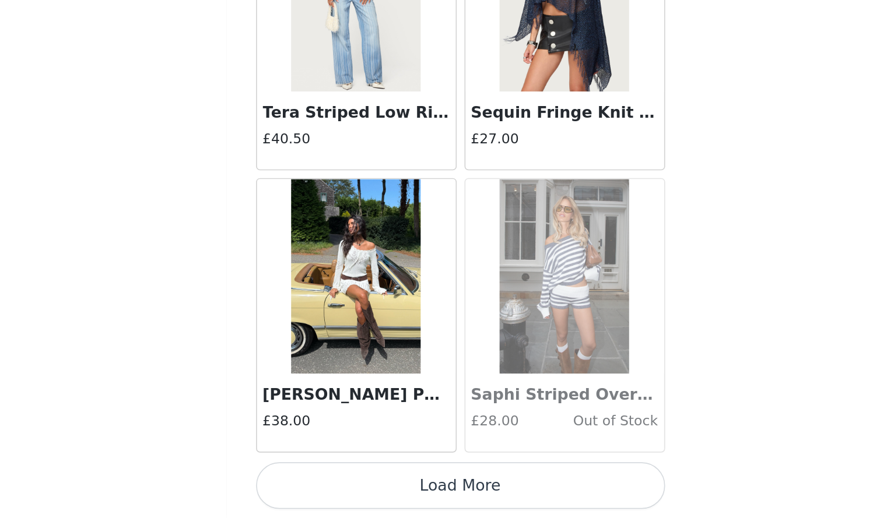
click at [529, 493] on button "Load More" at bounding box center [443, 499] width 245 height 28
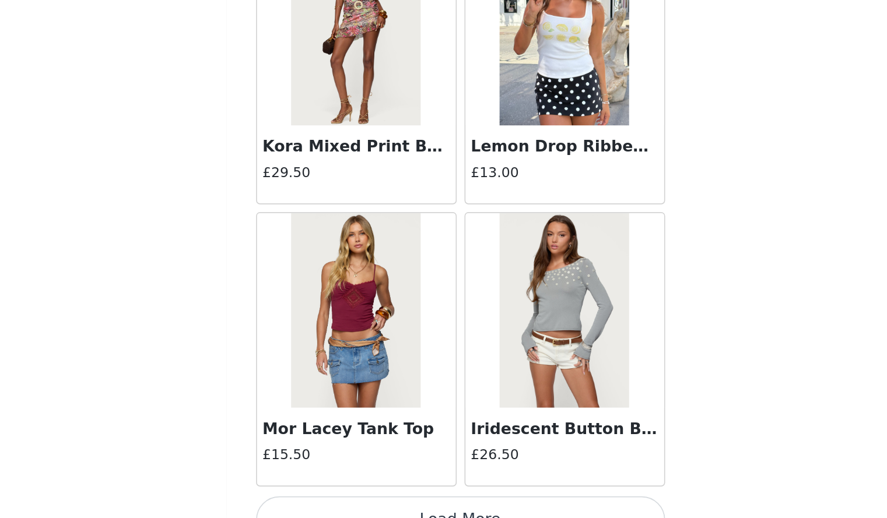
scroll to position [19869, 0]
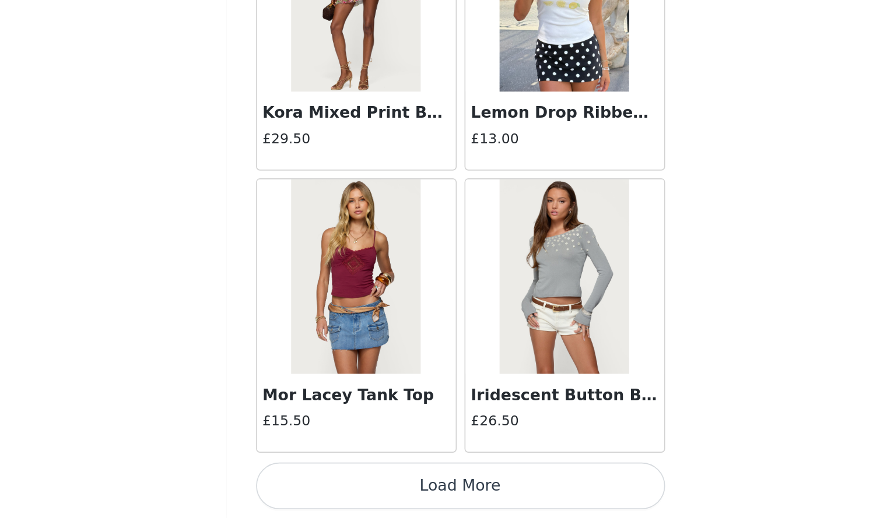
click at [505, 501] on button "Load More" at bounding box center [443, 499] width 245 height 28
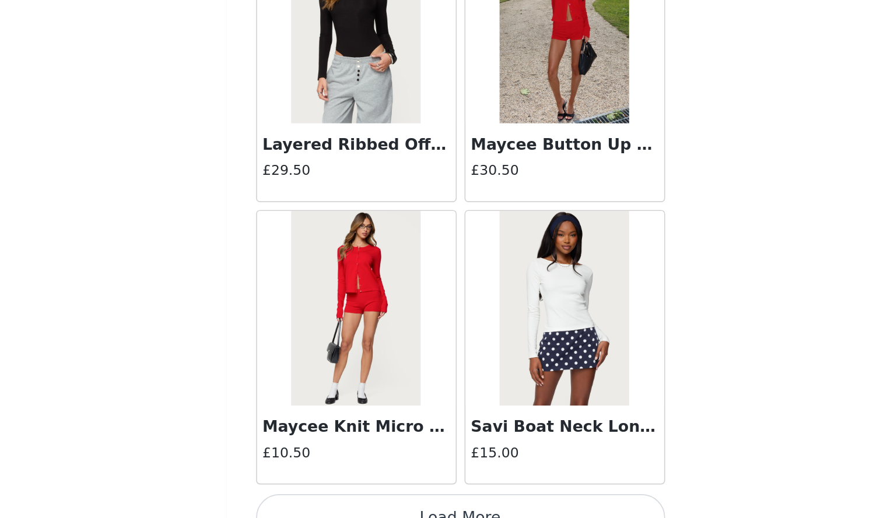
scroll to position [21561, 0]
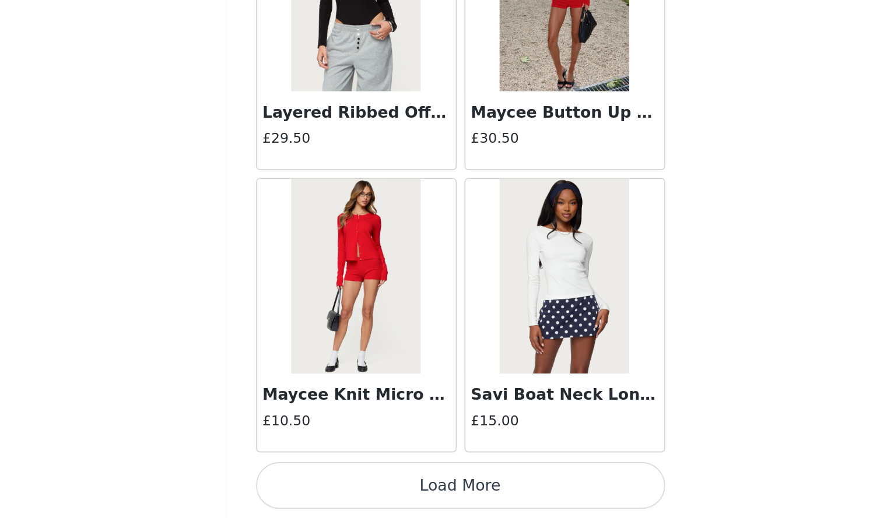
click at [513, 504] on button "Load More" at bounding box center [443, 499] width 245 height 28
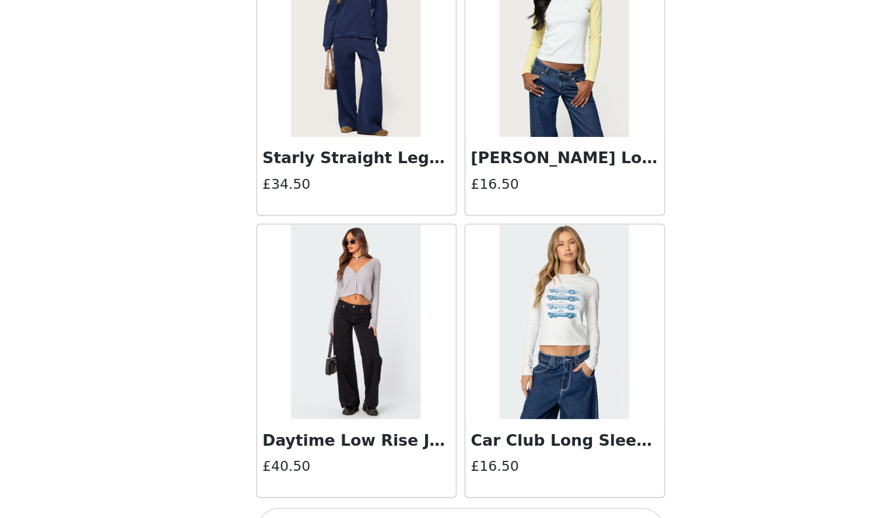
scroll to position [23252, 0]
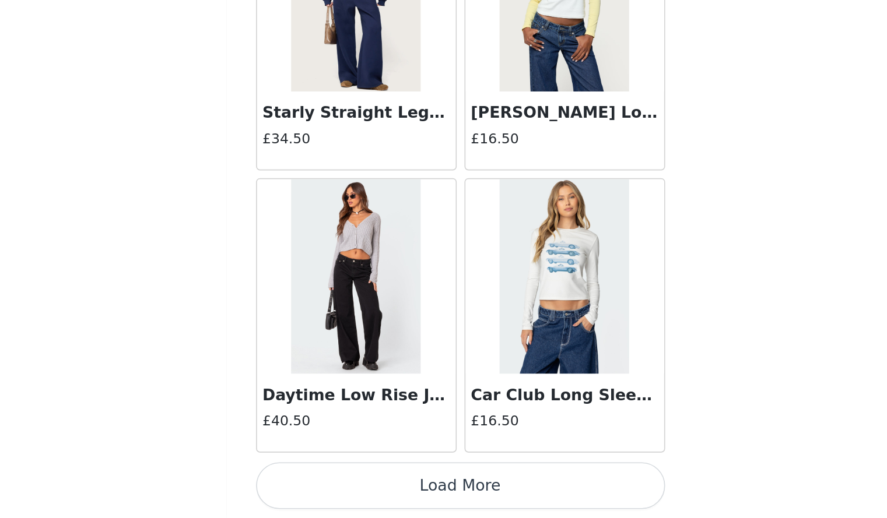
click at [518, 492] on button "Load More" at bounding box center [443, 499] width 245 height 28
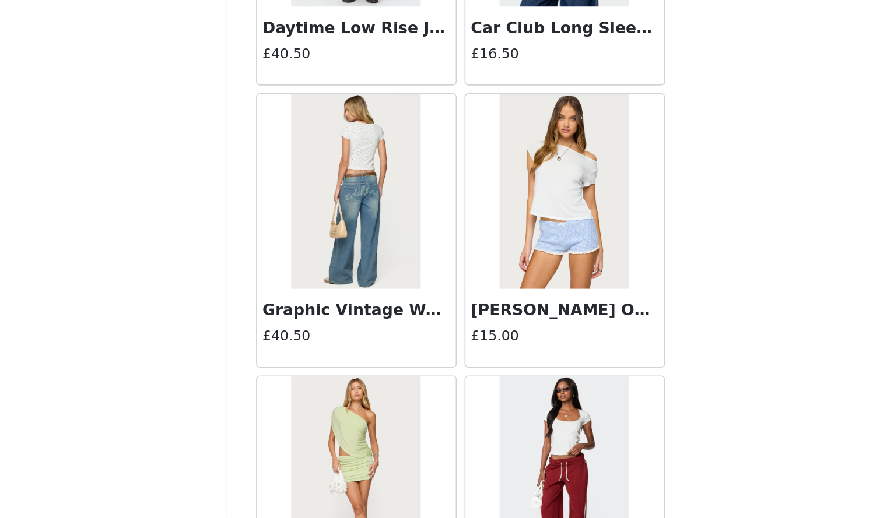
scroll to position [23474, 0]
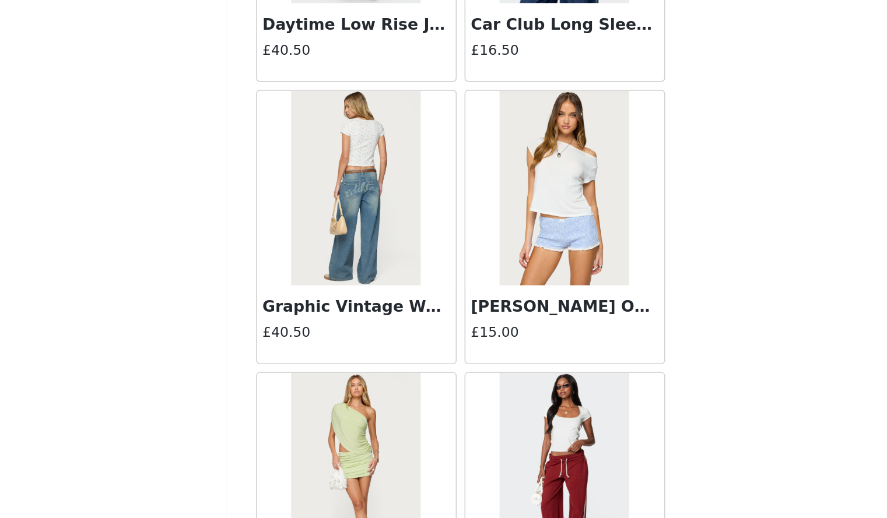
click at [496, 397] on h3 "[PERSON_NAME] Off Shoulder Top" at bounding box center [506, 391] width 112 height 14
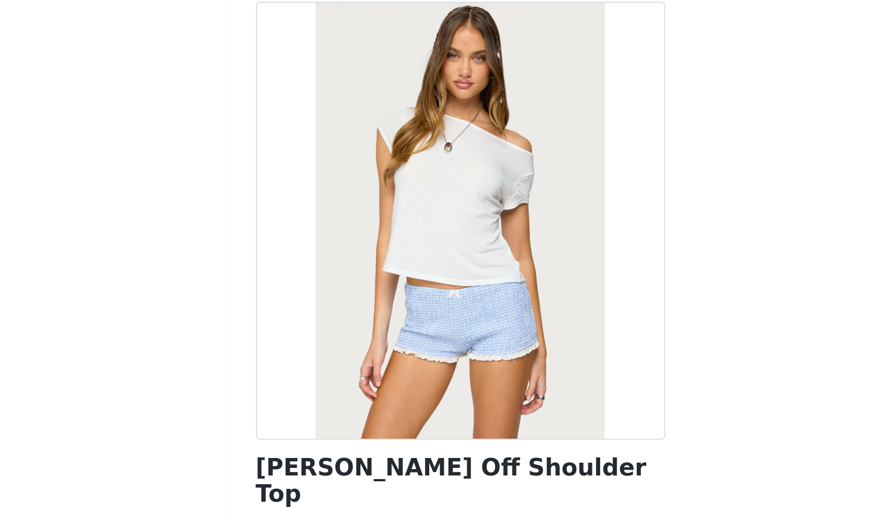
scroll to position [37, 0]
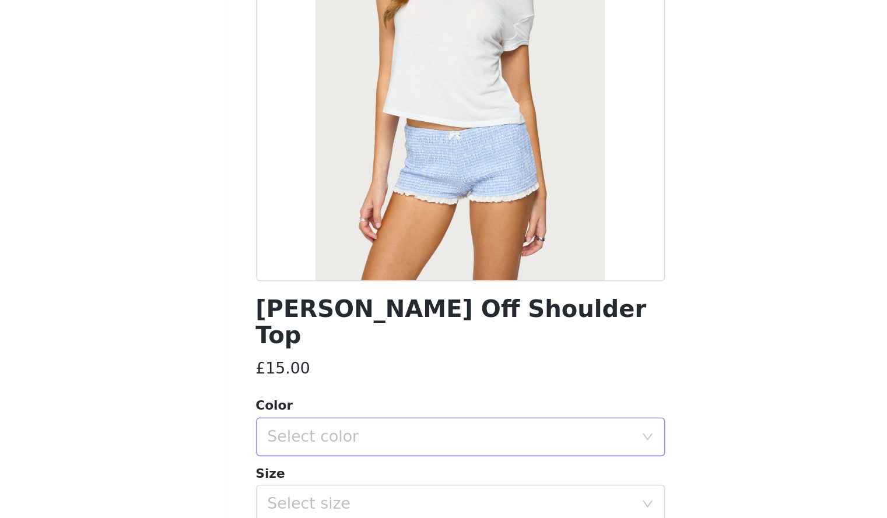
click at [433, 371] on div "Select color" at bounding box center [437, 377] width 218 height 12
click at [413, 382] on li "WHITE" at bounding box center [439, 387] width 236 height 19
click at [421, 412] on div "Select size" at bounding box center [437, 418] width 218 height 12
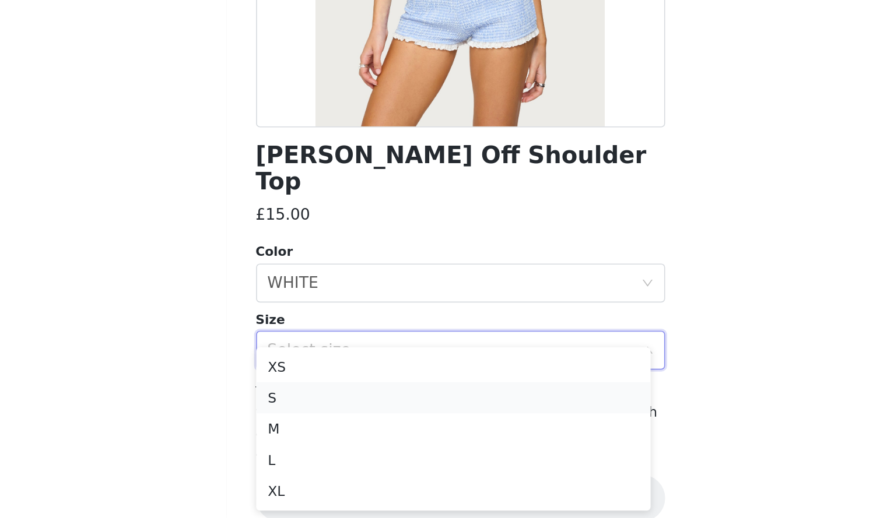
click at [410, 441] on li "S" at bounding box center [439, 446] width 236 height 19
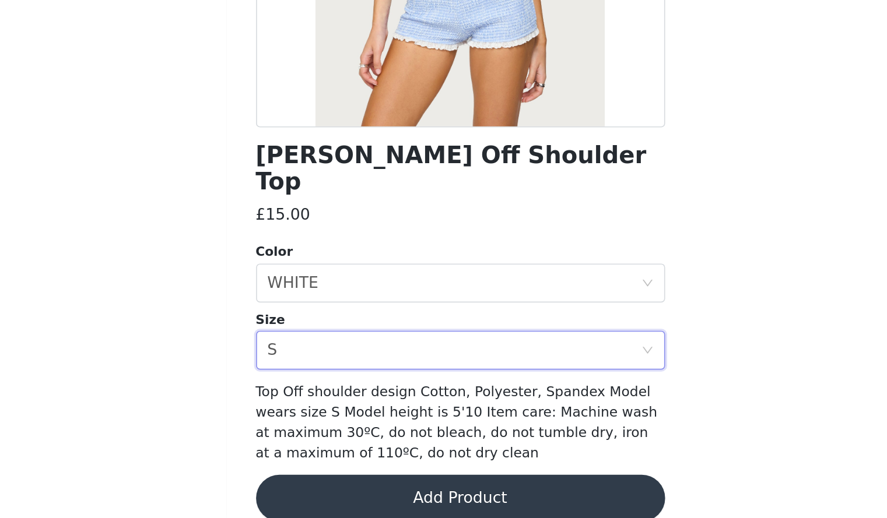
click at [416, 492] on button "Add Product" at bounding box center [443, 506] width 245 height 28
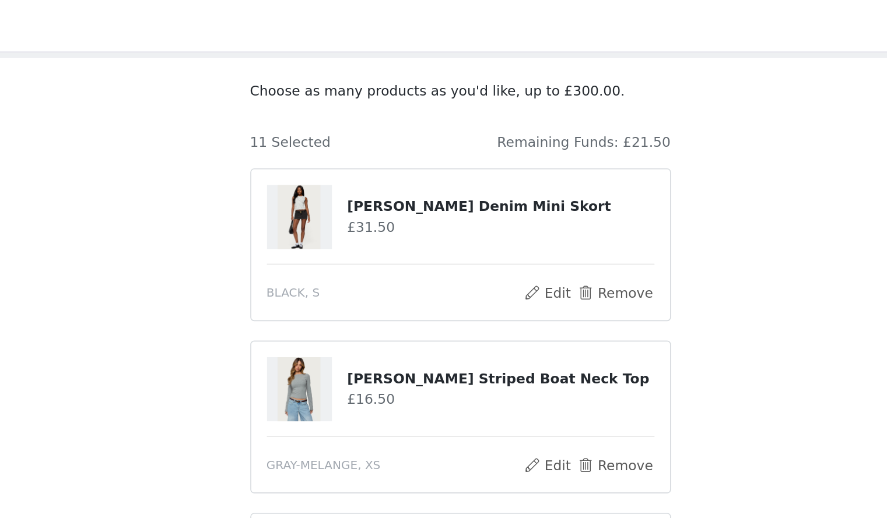
scroll to position [0, 0]
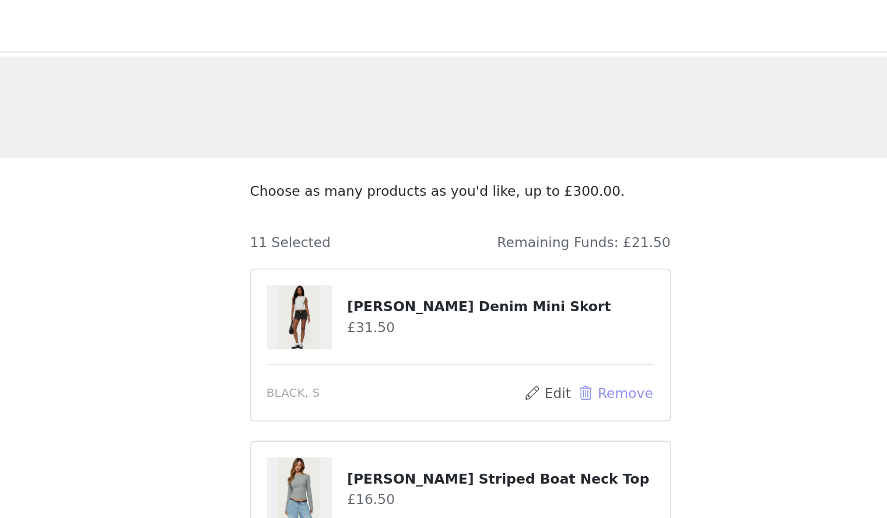
click at [528, 240] on button "Remove" at bounding box center [536, 236] width 47 height 14
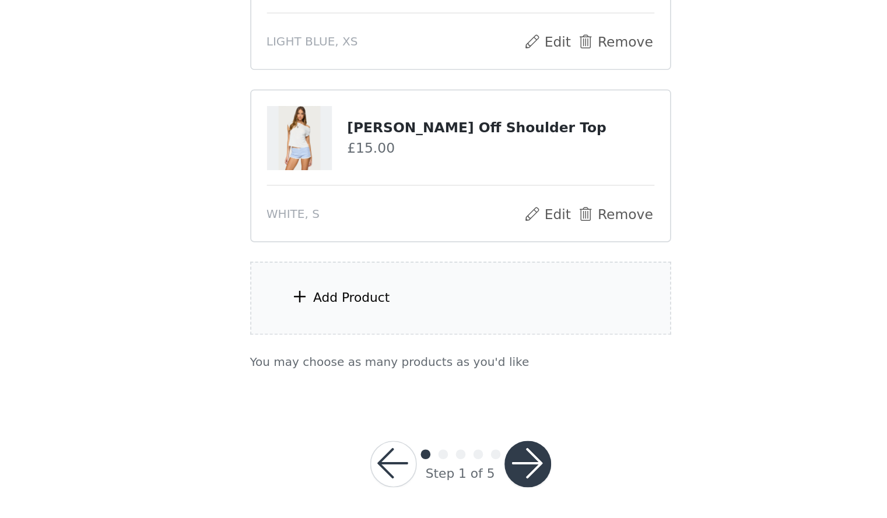
scroll to position [838, 0]
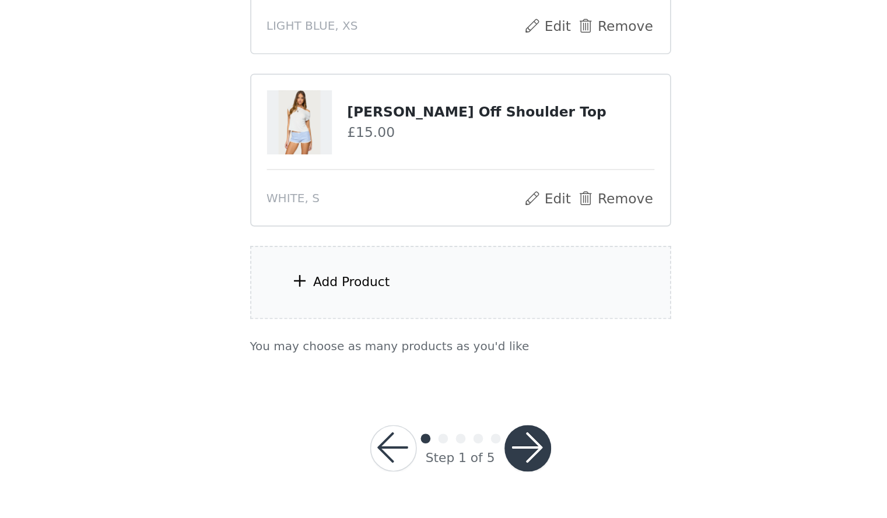
click at [457, 365] on div "Add Product" at bounding box center [444, 377] width 252 height 44
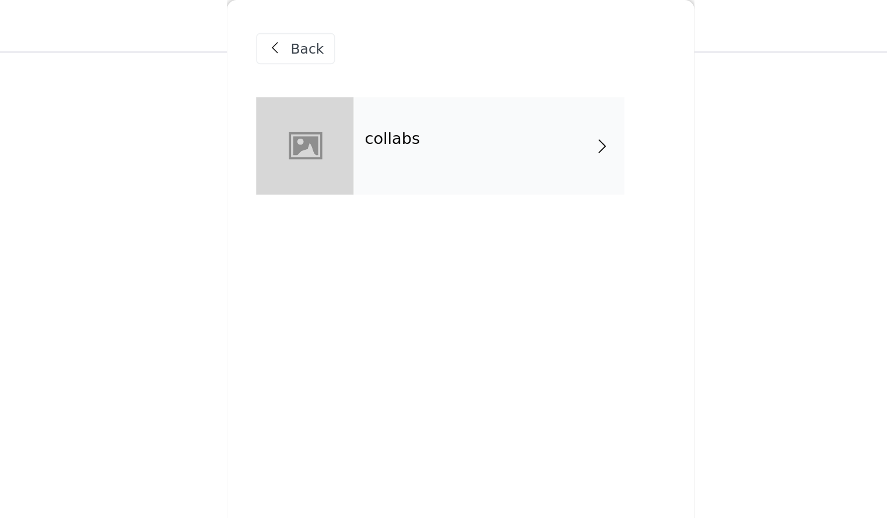
scroll to position [709, 0]
click at [447, 84] on div "collabs" at bounding box center [461, 87] width 162 height 58
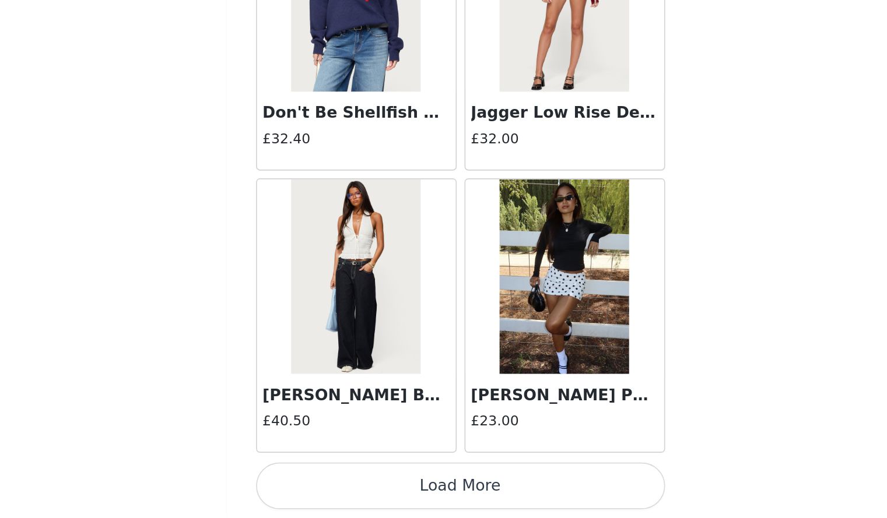
scroll to position [838, 0]
click at [448, 497] on button "Load More" at bounding box center [443, 499] width 245 height 28
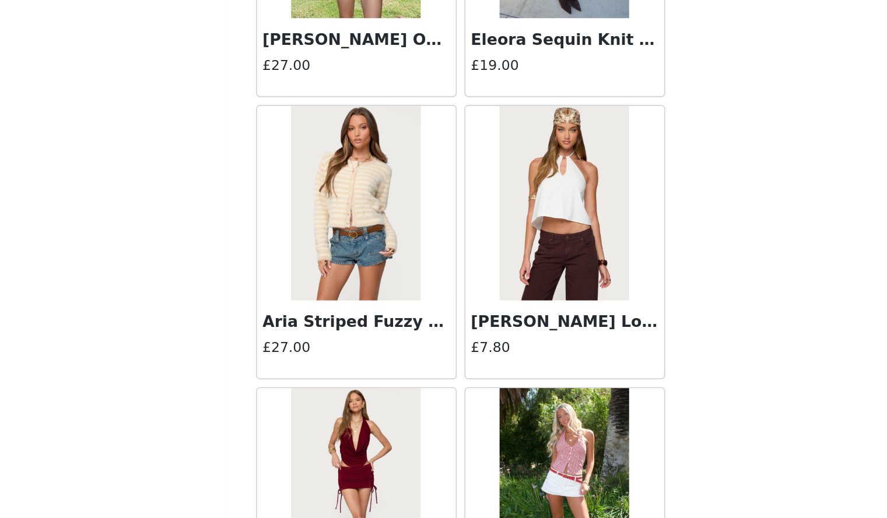
scroll to position [2957, 0]
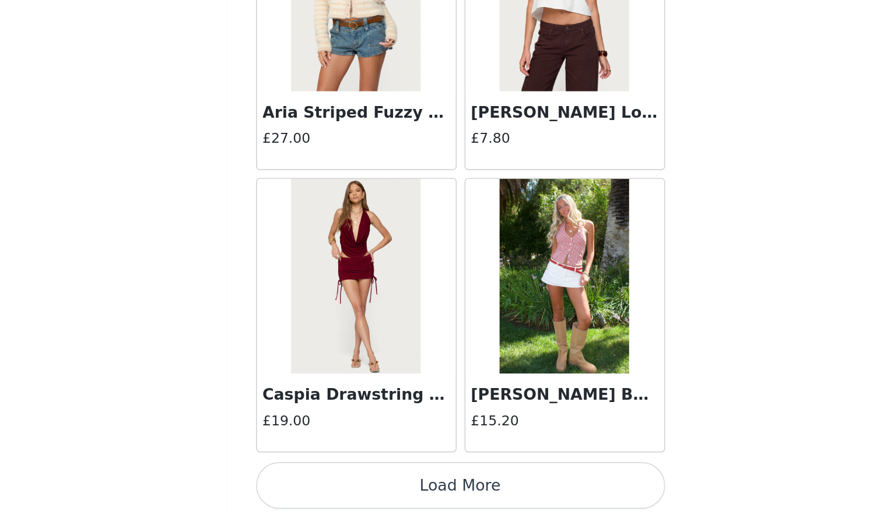
click at [481, 506] on button "Load More" at bounding box center [443, 499] width 245 height 28
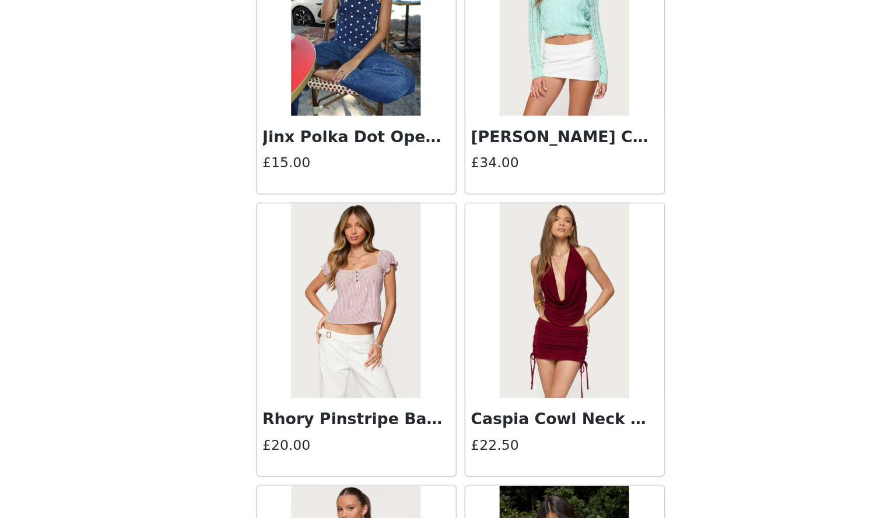
scroll to position [4648, 0]
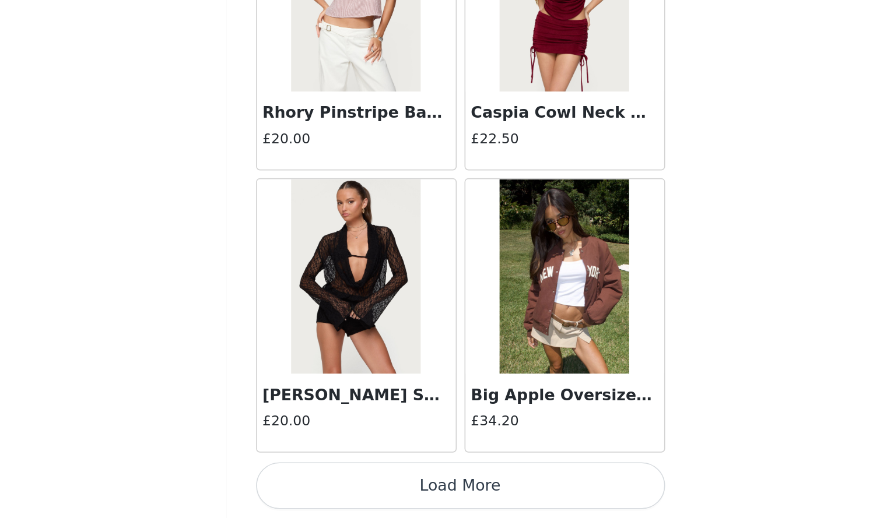
click at [469, 507] on button "Load More" at bounding box center [443, 499] width 245 height 28
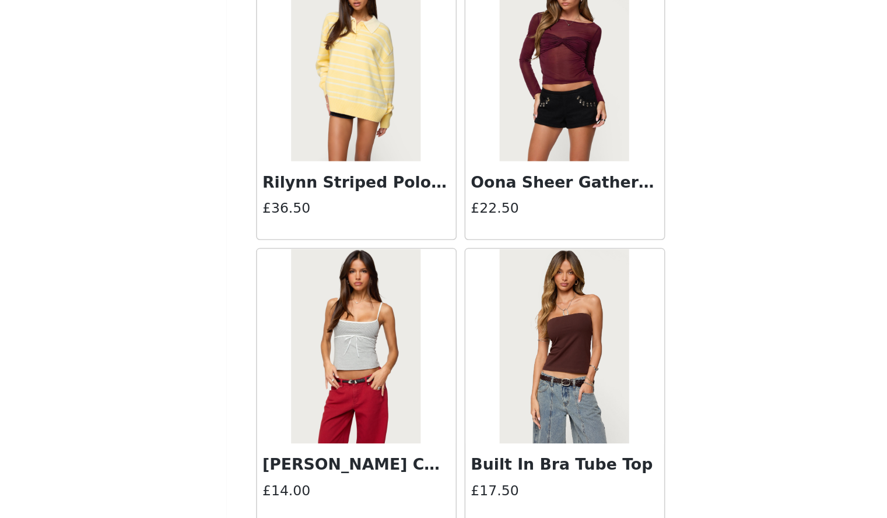
scroll to position [6340, 0]
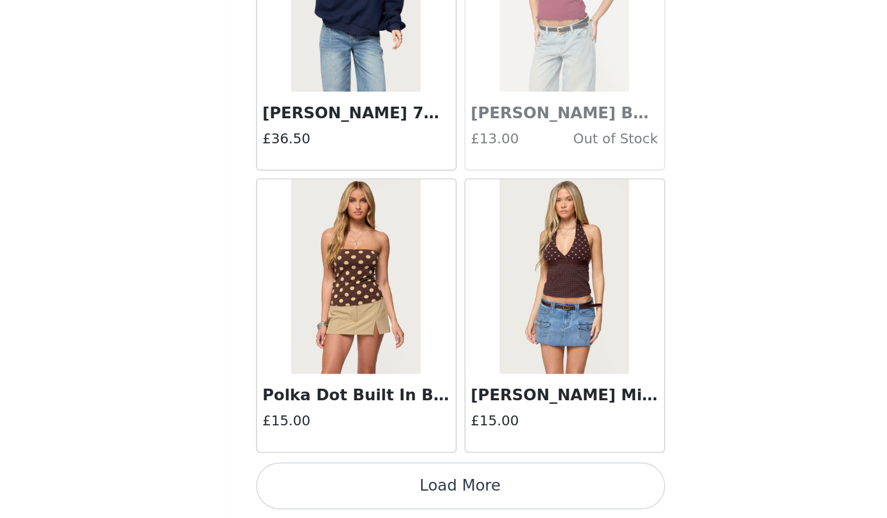
click at [490, 493] on button "Load More" at bounding box center [443, 499] width 245 height 28
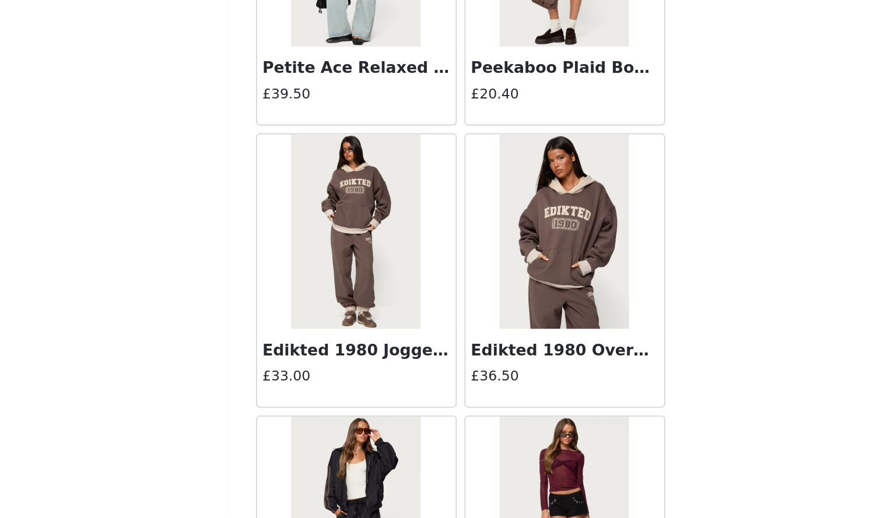
scroll to position [8031, 0]
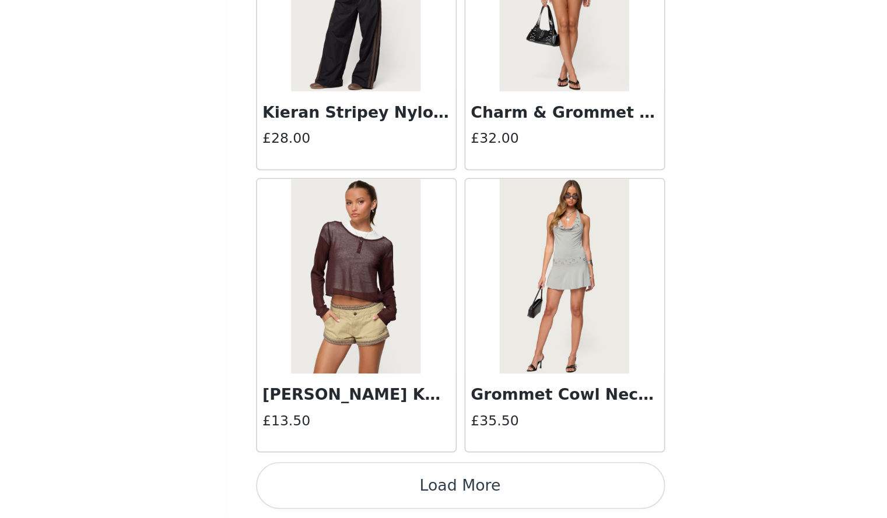
click at [515, 504] on button "Load More" at bounding box center [443, 499] width 245 height 28
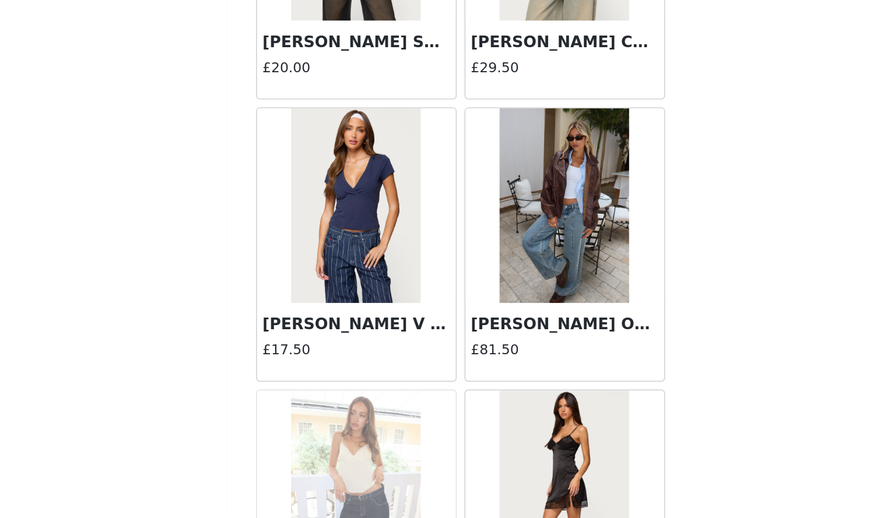
scroll to position [9722, 0]
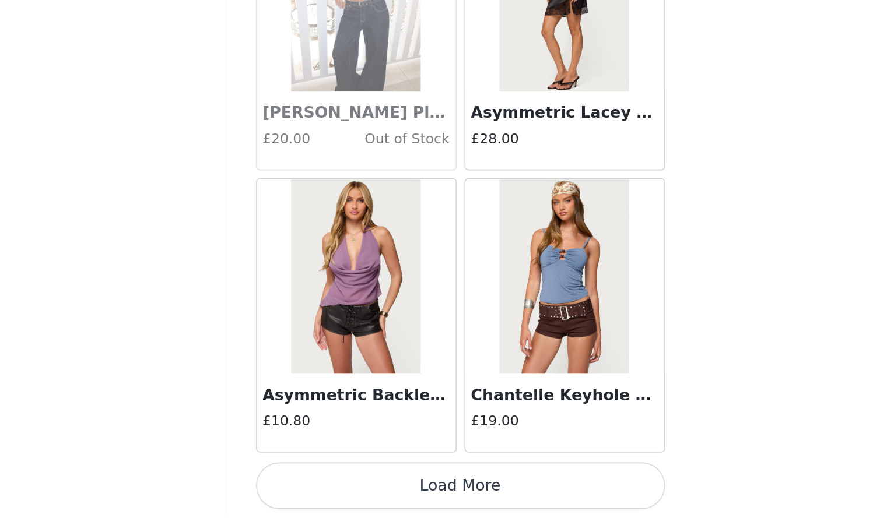
click at [520, 497] on button "Load More" at bounding box center [443, 499] width 245 height 28
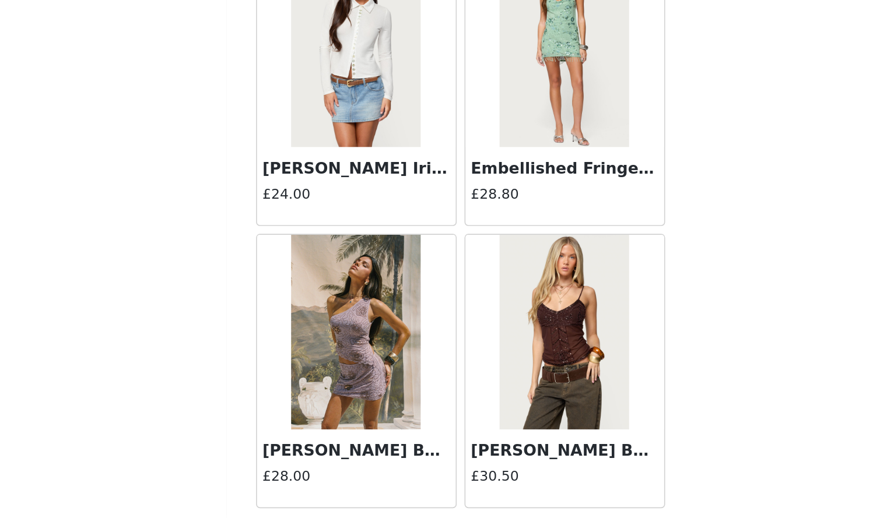
scroll to position [11413, 0]
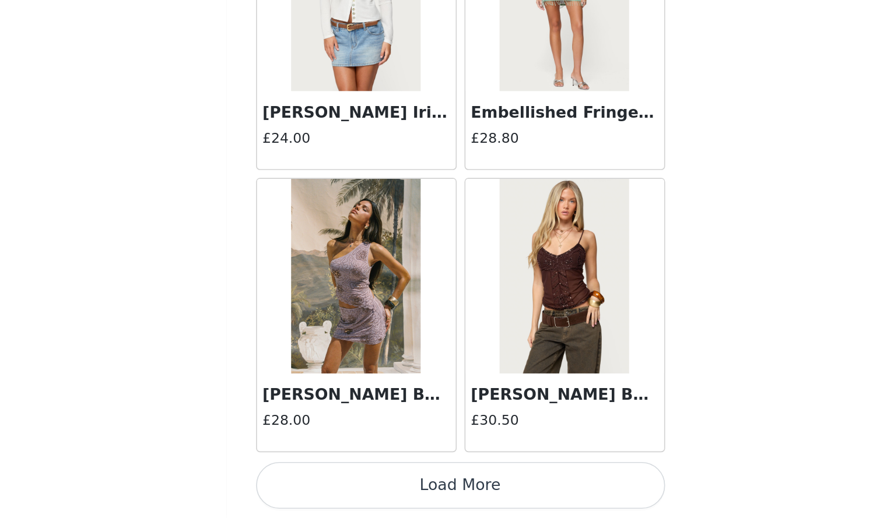
click at [495, 511] on button "Load More" at bounding box center [443, 499] width 245 height 28
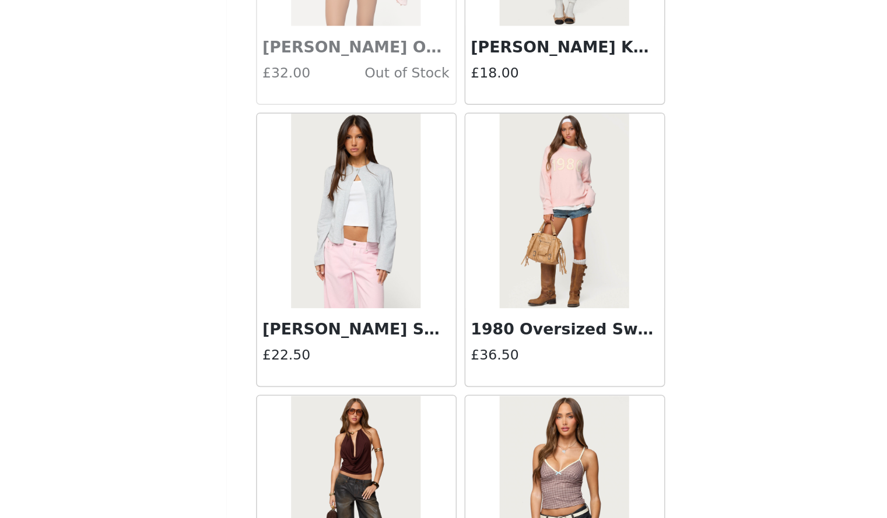
scroll to position [13105, 0]
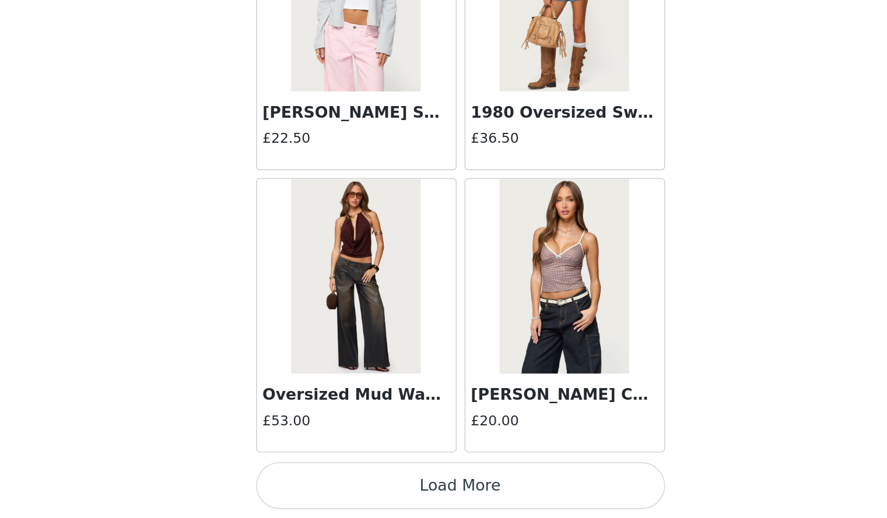
click at [527, 506] on button "Load More" at bounding box center [443, 499] width 245 height 28
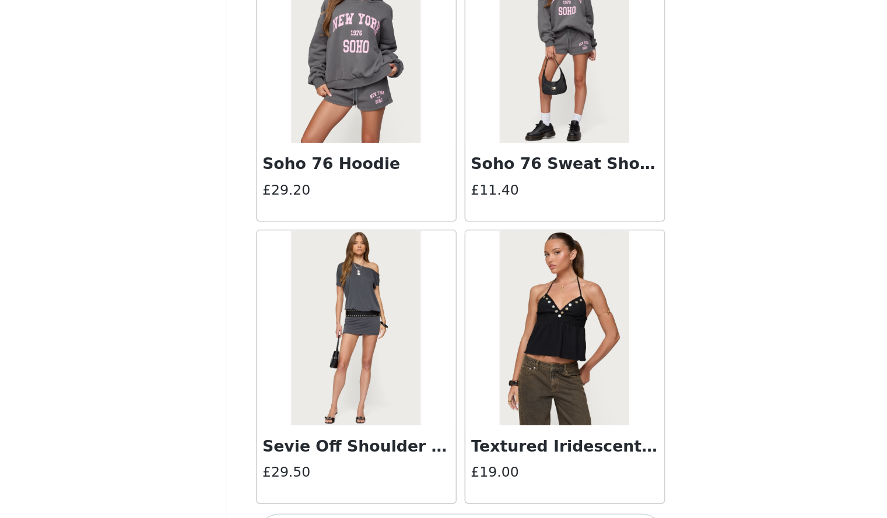
scroll to position [14796, 0]
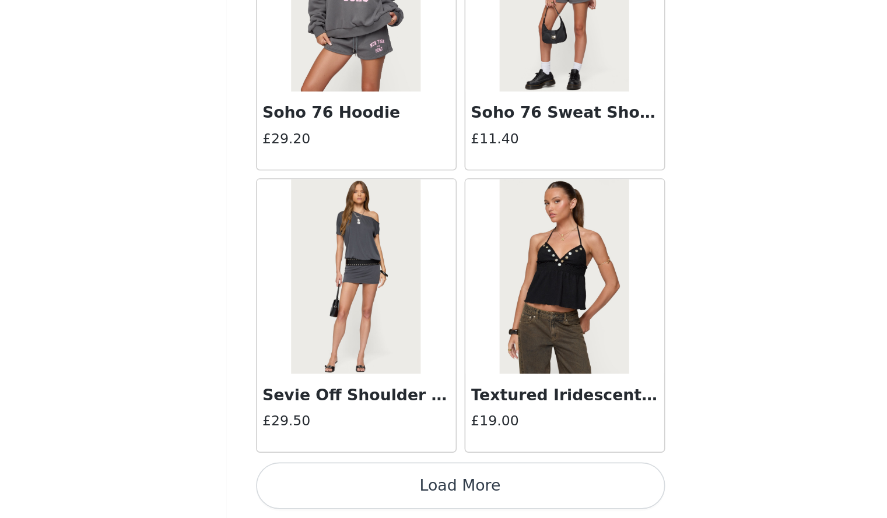
click at [518, 495] on button "Load More" at bounding box center [443, 499] width 245 height 28
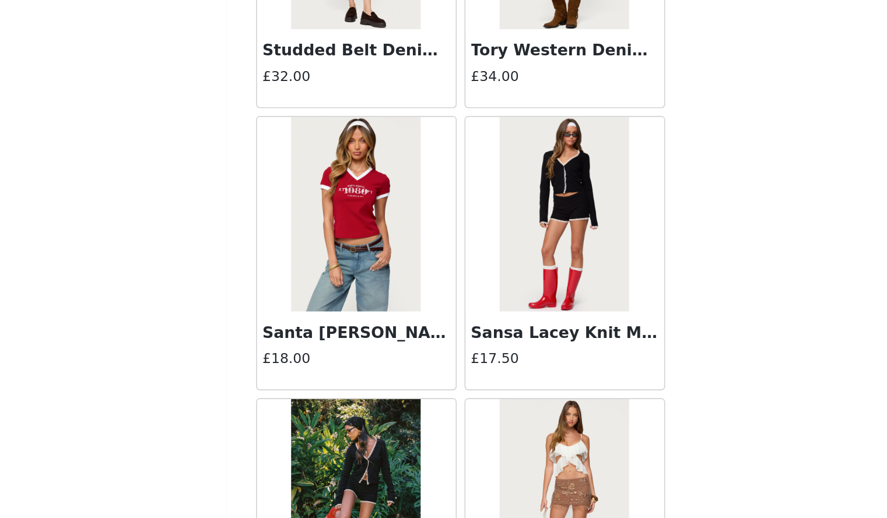
scroll to position [15775, 0]
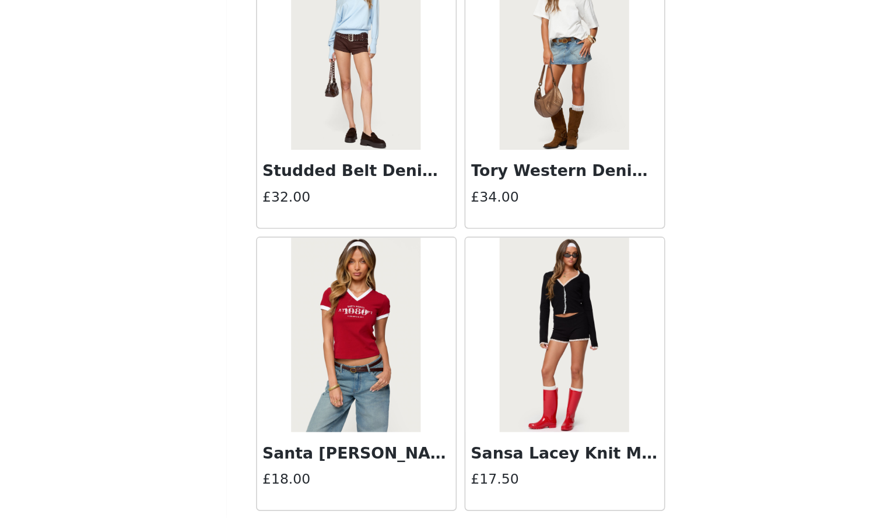
click at [500, 311] on h3 "Tory Western Denim Mini Skirt" at bounding box center [506, 310] width 112 height 14
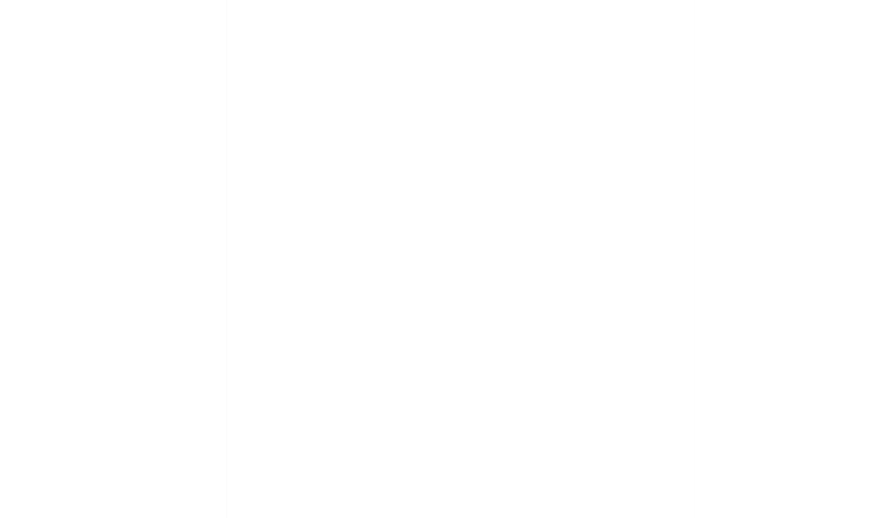
scroll to position [0, 0]
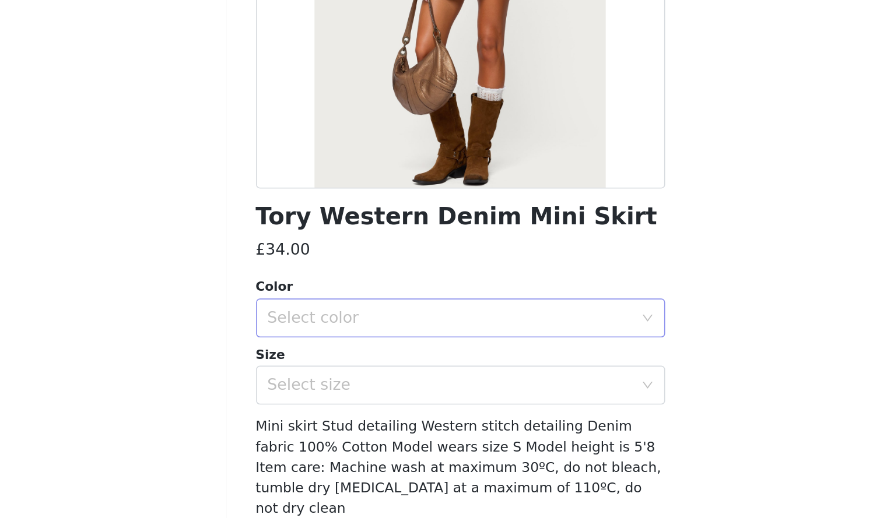
click at [444, 403] on div "Select color" at bounding box center [437, 398] width 218 height 12
drag, startPoint x: 437, startPoint y: 427, endPoint x: 439, endPoint y: 442, distance: 15.3
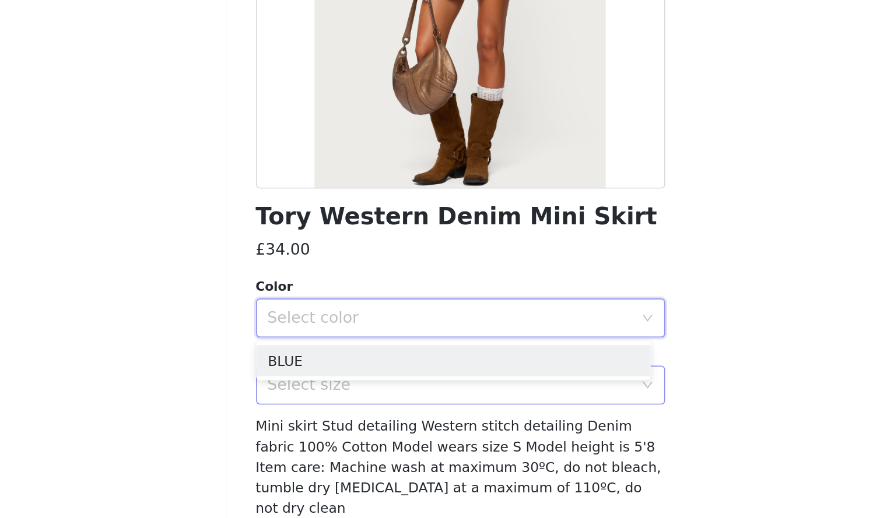
click at [439, 442] on div "Select size" at bounding box center [437, 439] width 218 height 12
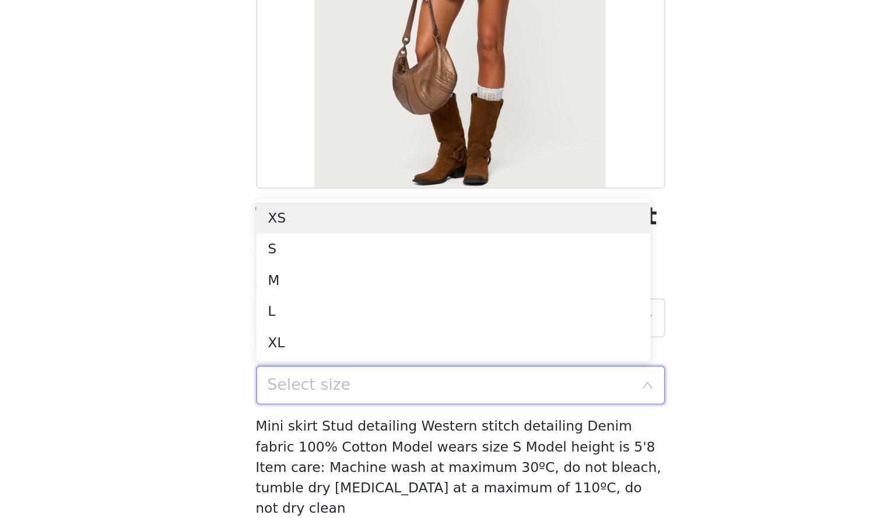
click at [439, 442] on div "Select size" at bounding box center [437, 439] width 218 height 12
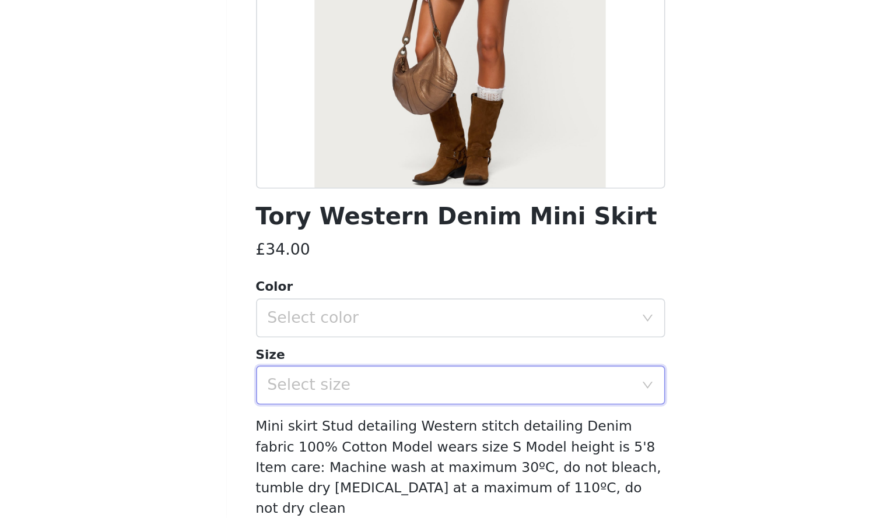
click at [439, 442] on div "Select size" at bounding box center [437, 439] width 218 height 12
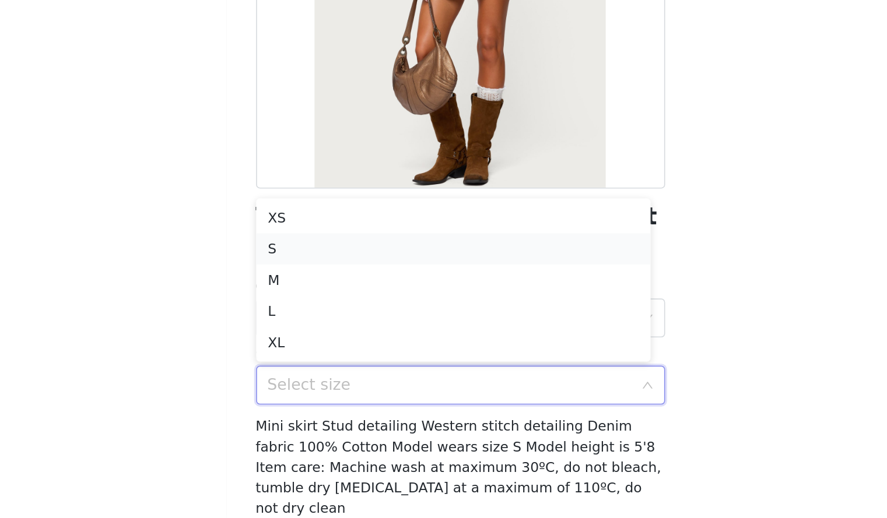
click at [400, 364] on li "S" at bounding box center [439, 357] width 236 height 19
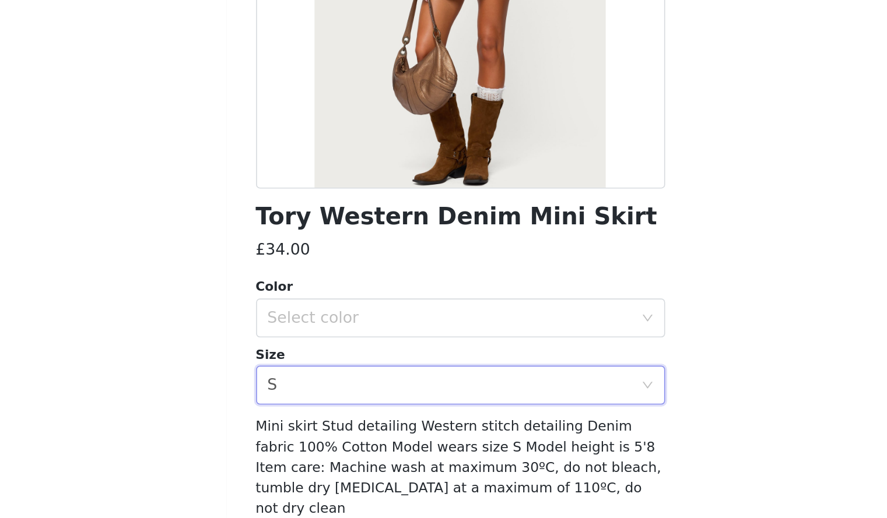
scroll to position [37, 0]
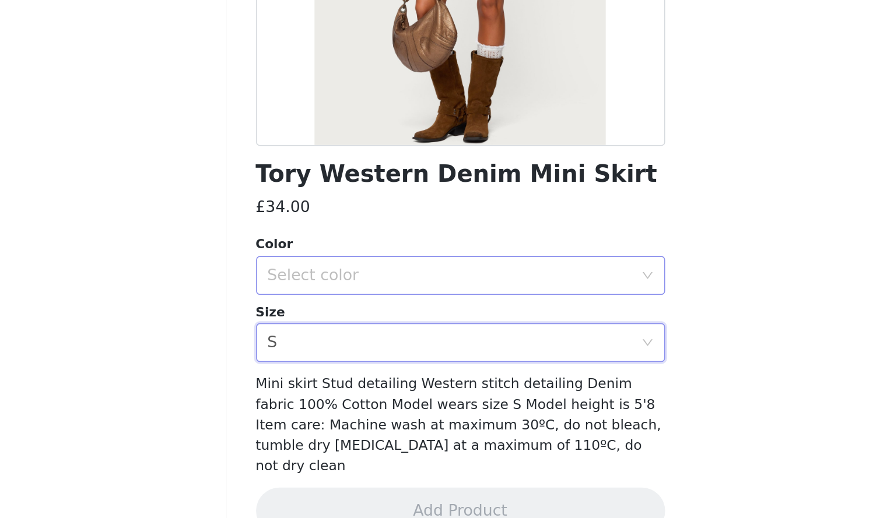
click at [441, 366] on div "Select color" at bounding box center [437, 362] width 218 height 12
click at [428, 385] on li "BLUE" at bounding box center [439, 387] width 236 height 19
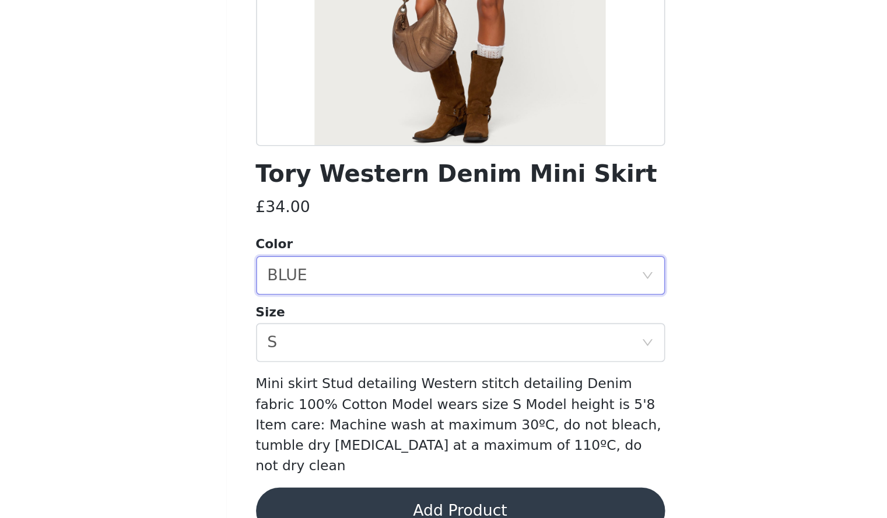
click at [429, 489] on button "Add Product" at bounding box center [443, 503] width 245 height 28
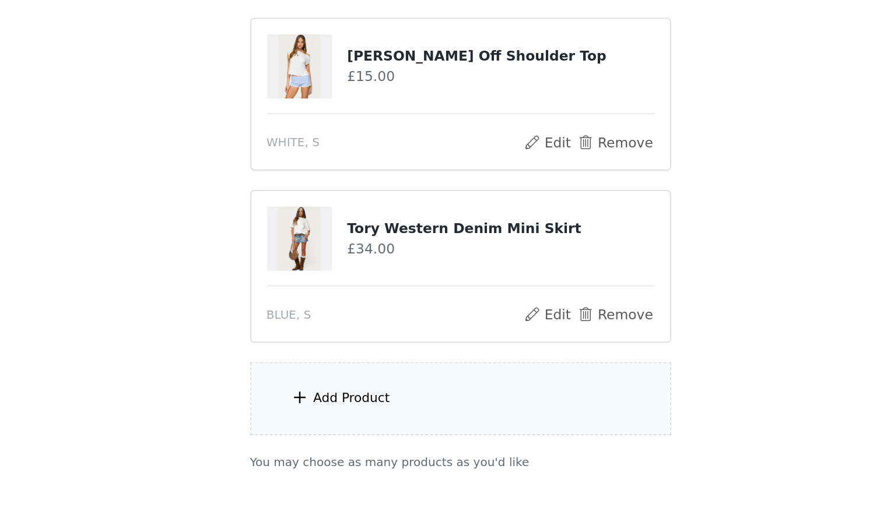
scroll to position [941, 0]
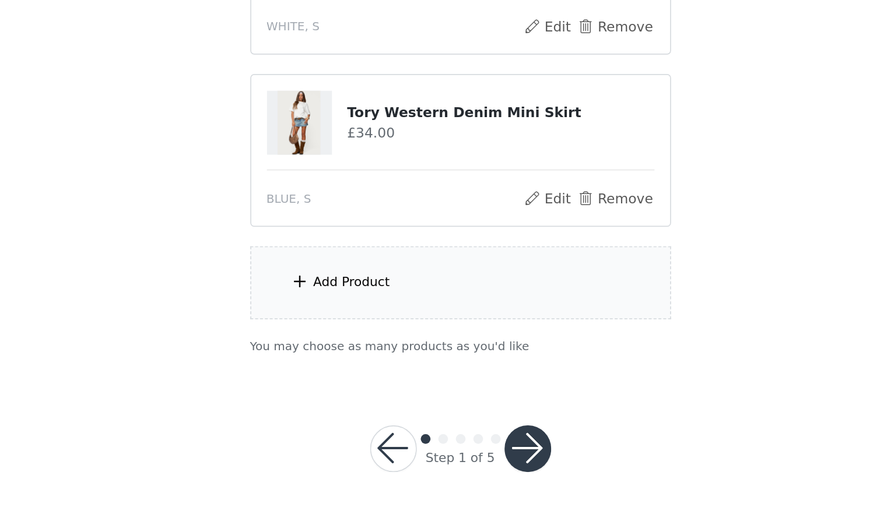
click at [479, 374] on div "Add Product" at bounding box center [444, 377] width 252 height 44
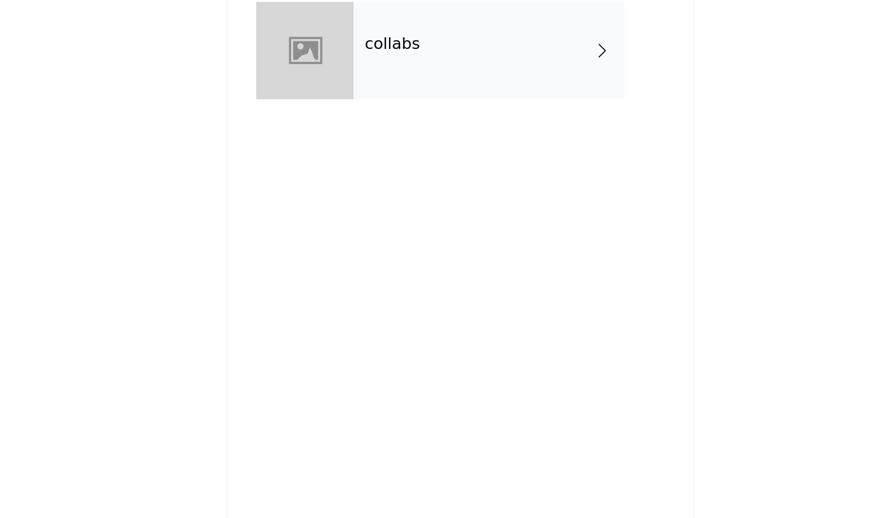
click at [420, 91] on div "collabs" at bounding box center [461, 87] width 162 height 58
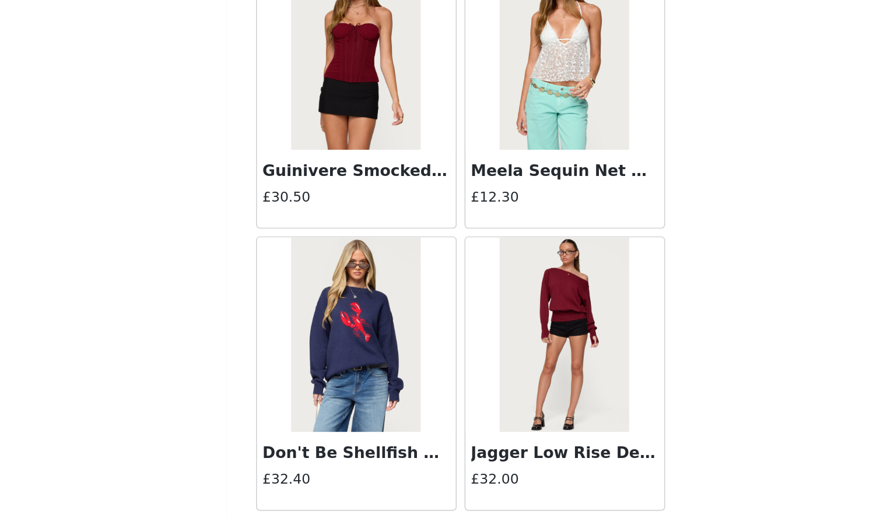
scroll to position [1266, 0]
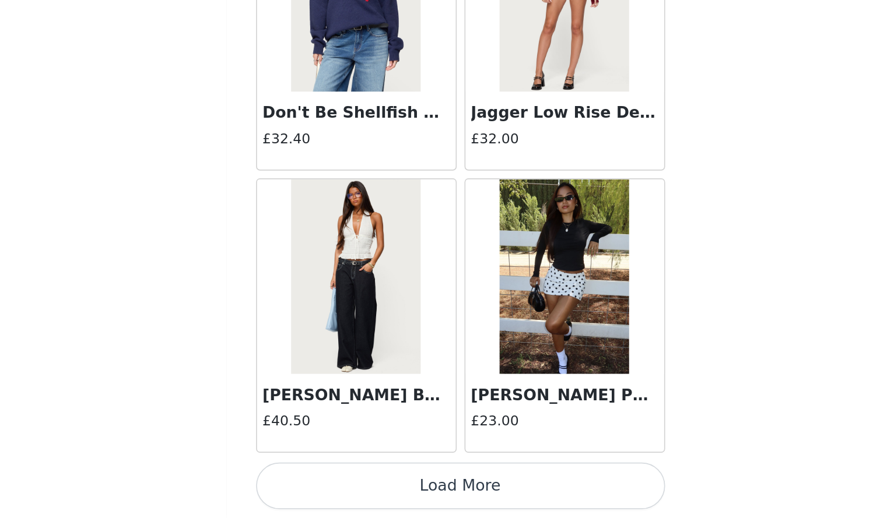
click at [468, 500] on button "Load More" at bounding box center [443, 499] width 245 height 28
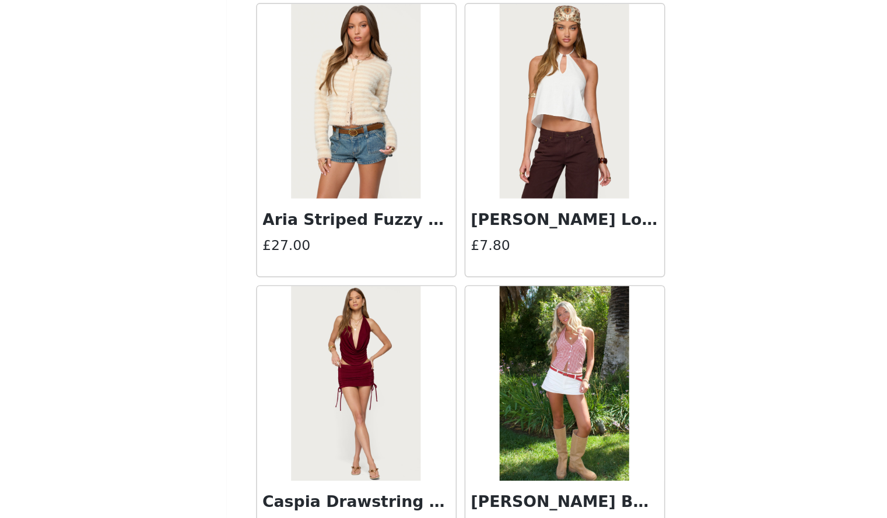
scroll to position [2957, 0]
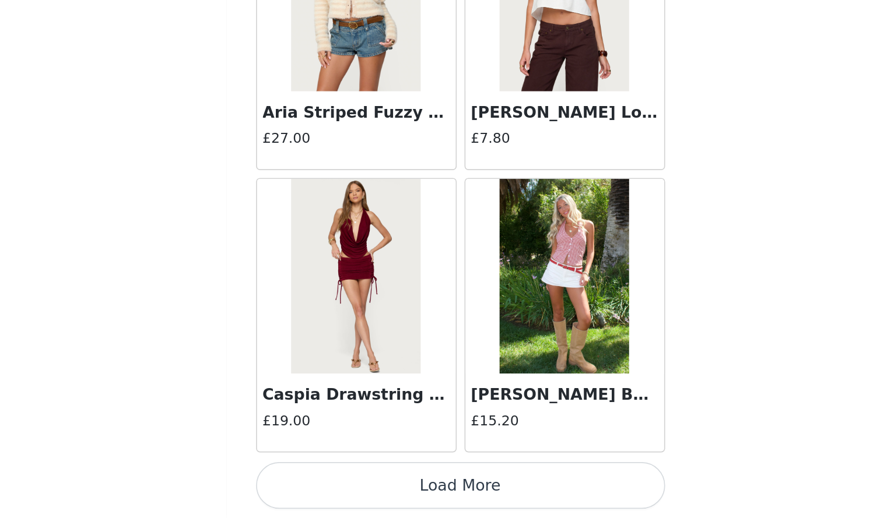
click at [478, 495] on button "Load More" at bounding box center [443, 499] width 245 height 28
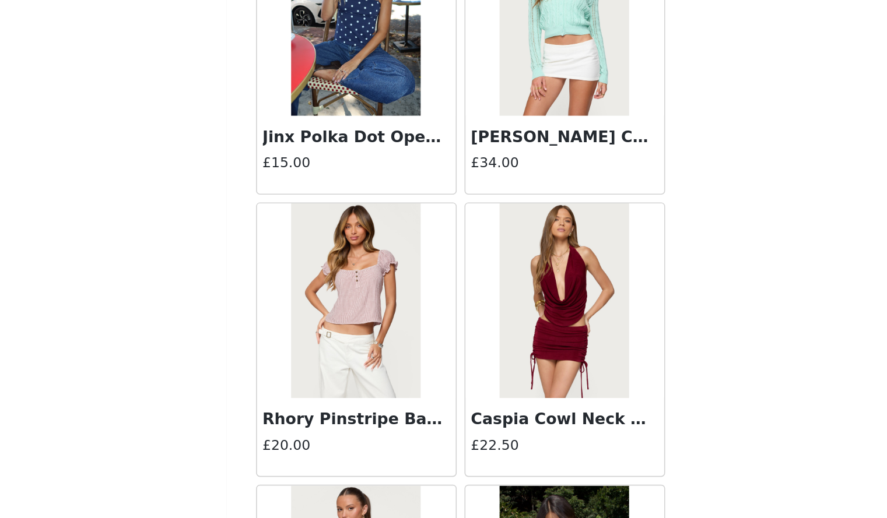
scroll to position [4648, 0]
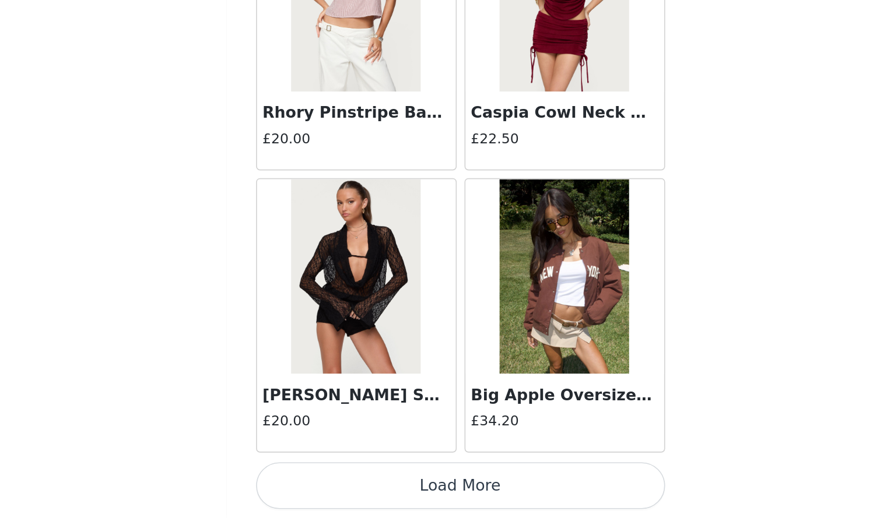
click at [490, 494] on button "Load More" at bounding box center [443, 499] width 245 height 28
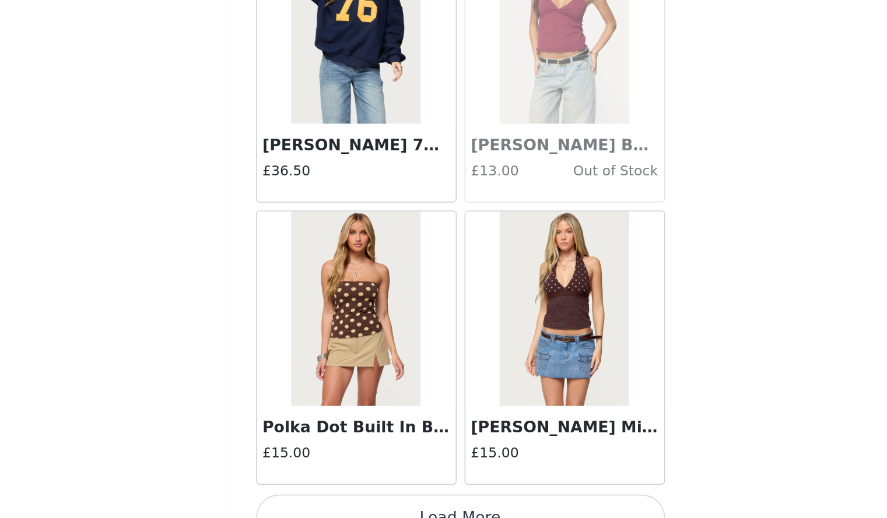
scroll to position [6340, 0]
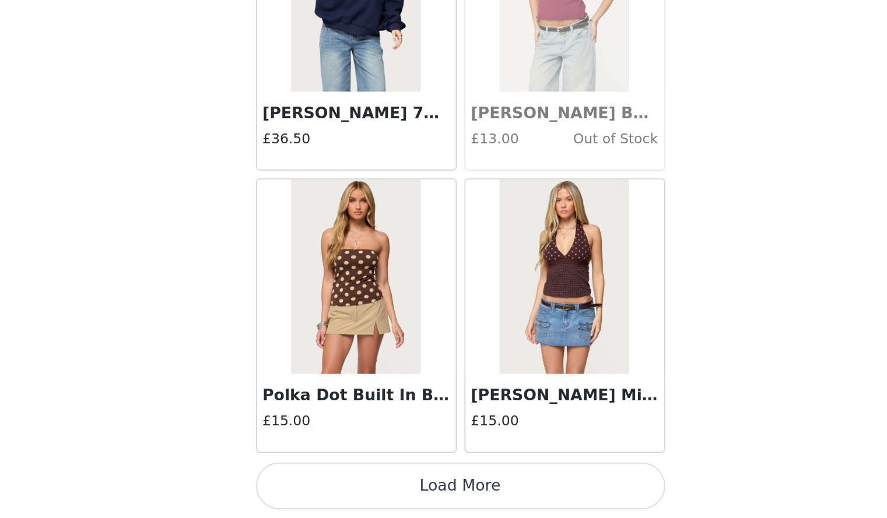
click at [499, 502] on button "Load More" at bounding box center [443, 499] width 245 height 28
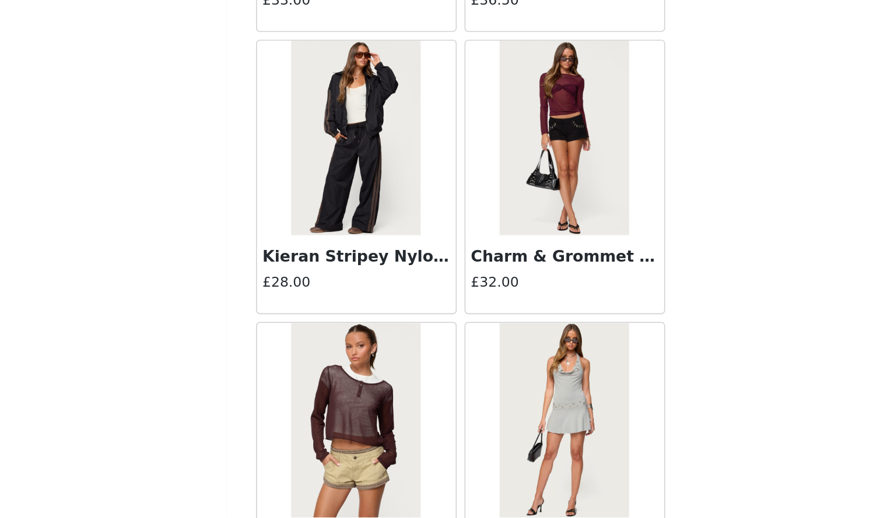
scroll to position [8031, 0]
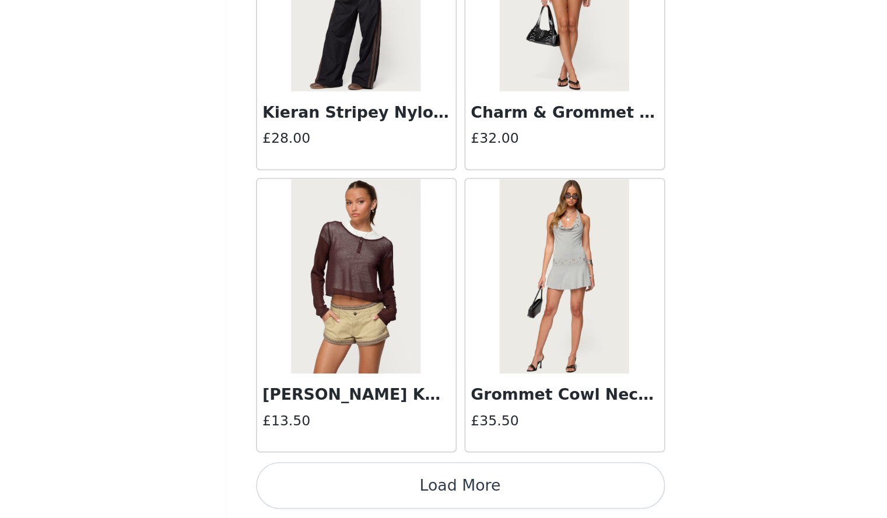
click at [513, 488] on button "Load More" at bounding box center [443, 499] width 245 height 28
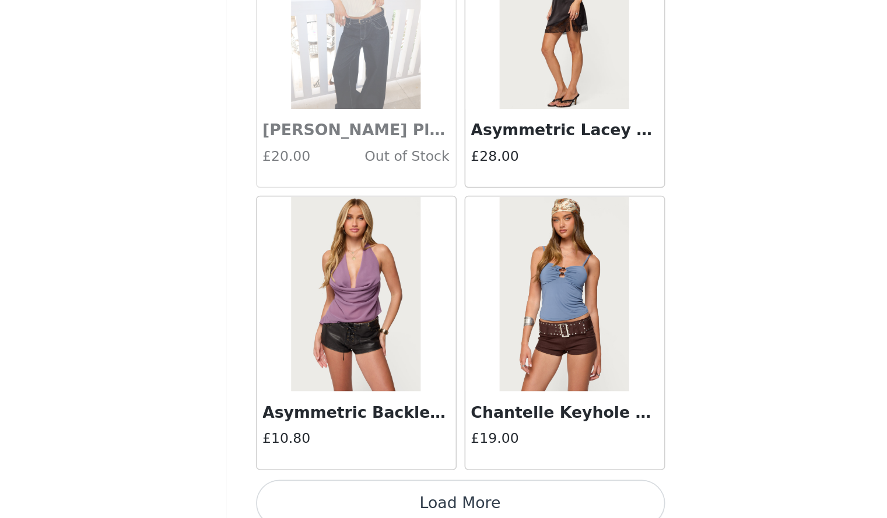
scroll to position [9722, 0]
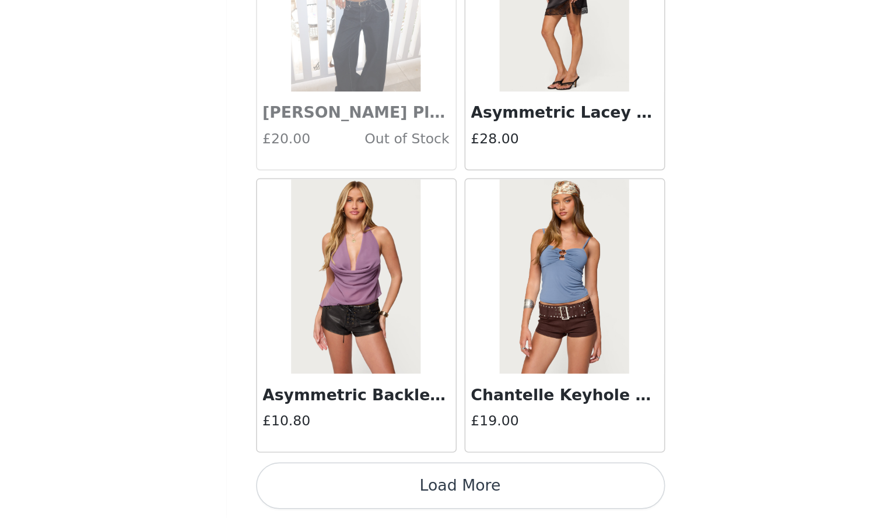
click at [514, 486] on button "Load More" at bounding box center [443, 499] width 245 height 28
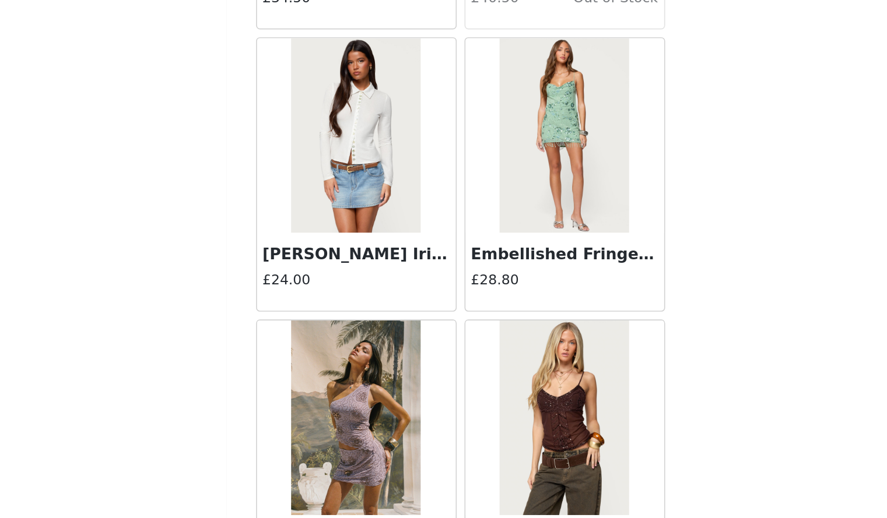
scroll to position [11413, 0]
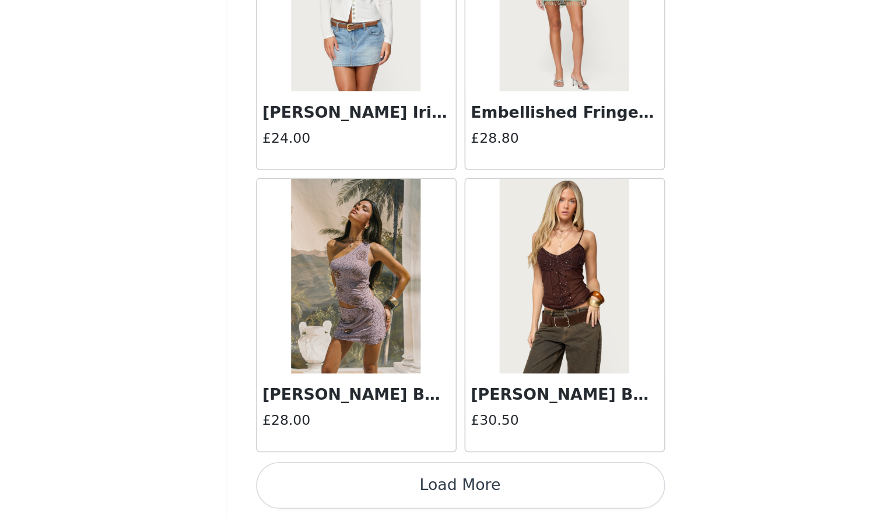
click at [525, 495] on button "Load More" at bounding box center [443, 499] width 245 height 28
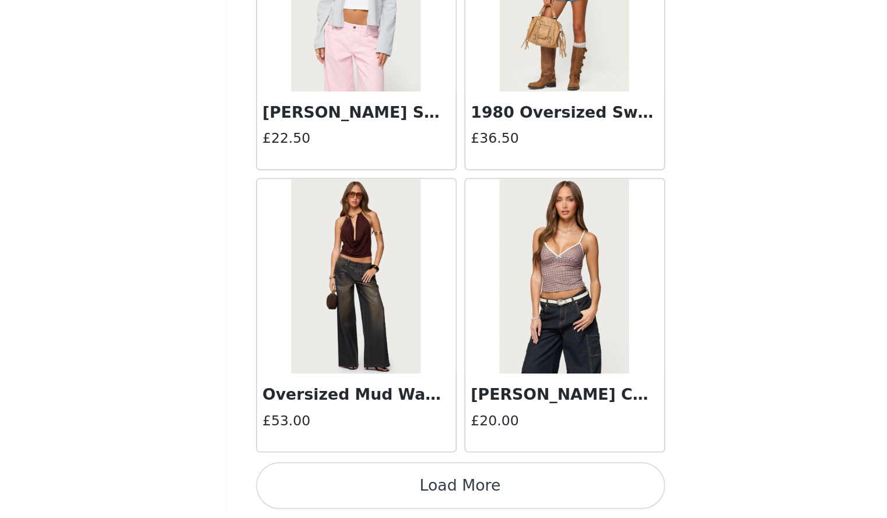
scroll to position [13100, 0]
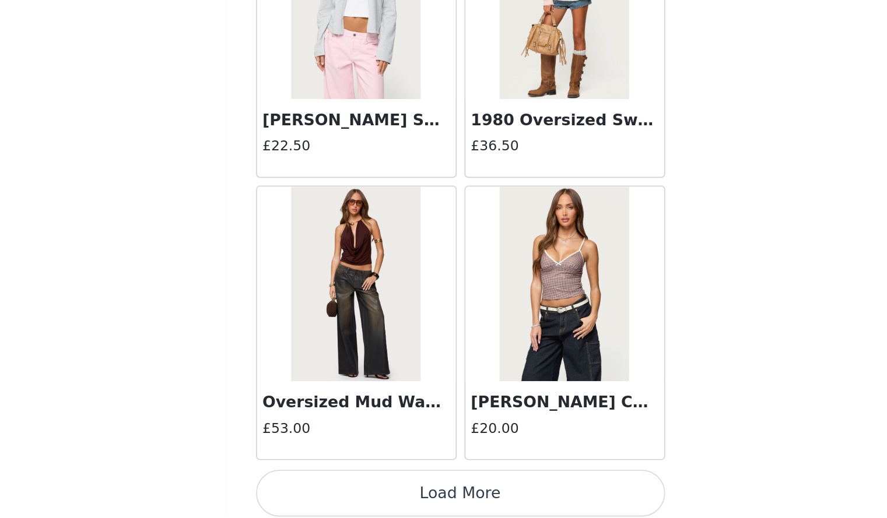
click at [501, 495] on button "Load More" at bounding box center [443, 503] width 245 height 28
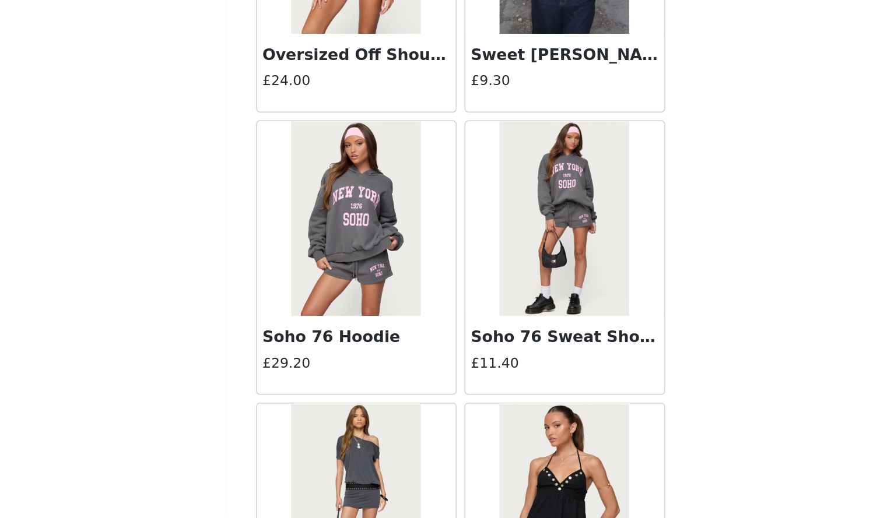
scroll to position [14796, 0]
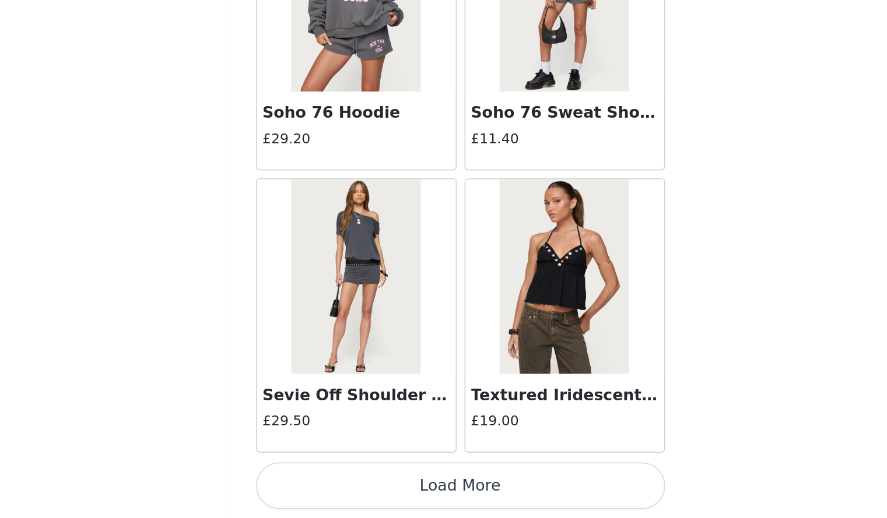
click at [525, 495] on button "Load More" at bounding box center [443, 499] width 245 height 28
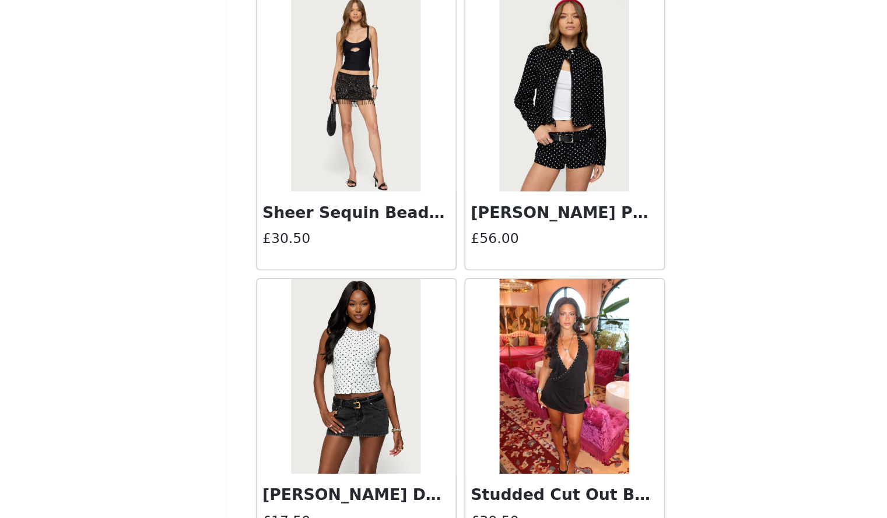
scroll to position [16487, 0]
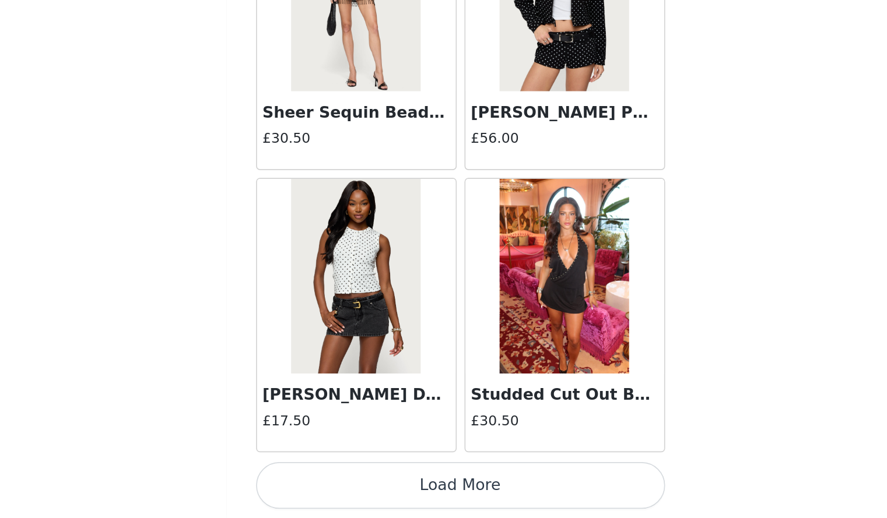
click at [522, 502] on button "Load More" at bounding box center [443, 499] width 245 height 28
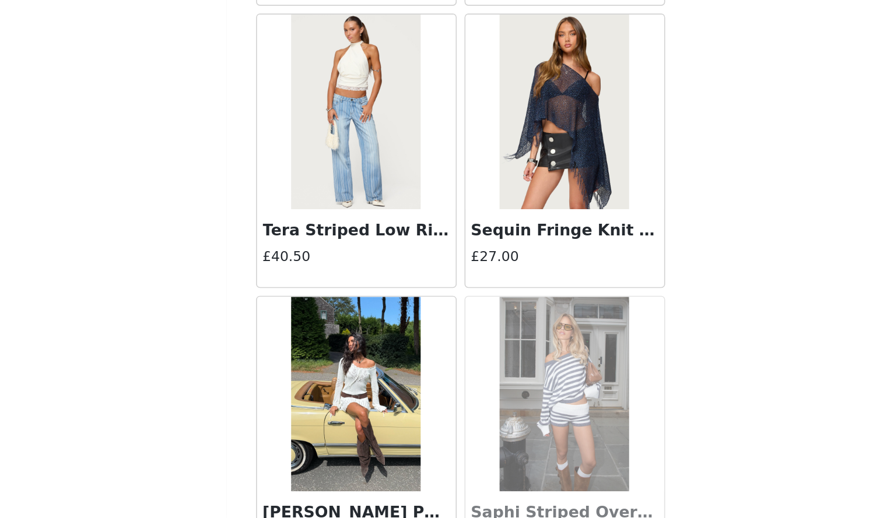
scroll to position [18178, 0]
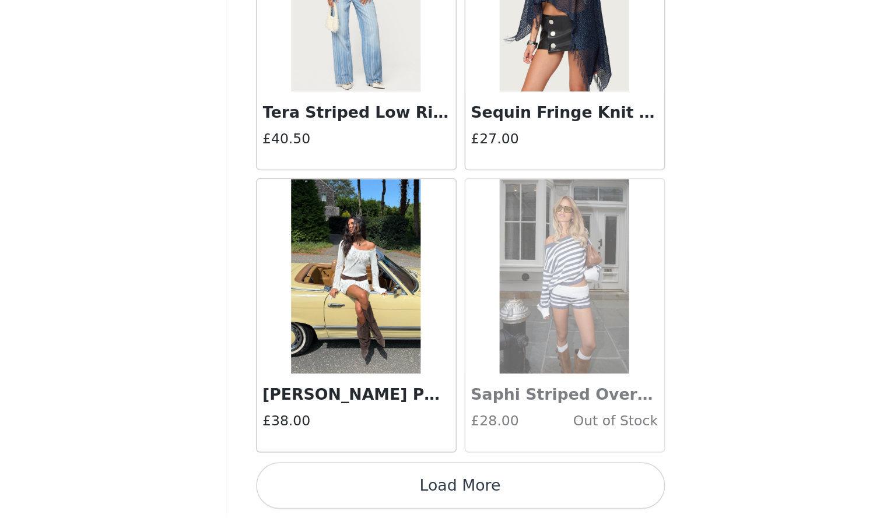
click at [496, 510] on button "Load More" at bounding box center [443, 499] width 245 height 28
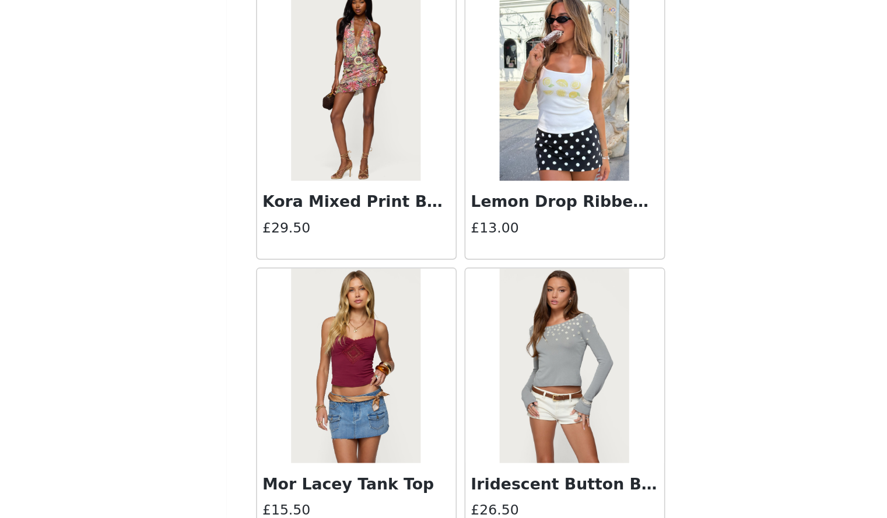
scroll to position [19869, 0]
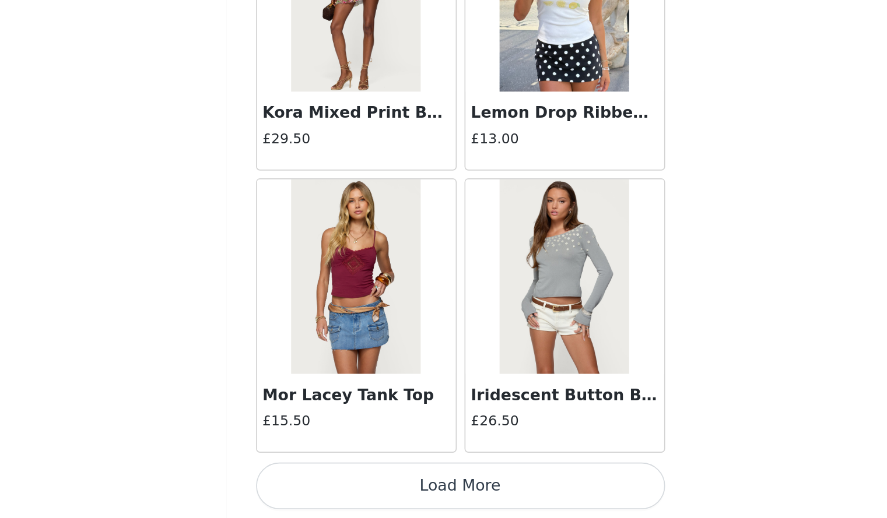
click at [485, 489] on button "Load More" at bounding box center [443, 499] width 245 height 28
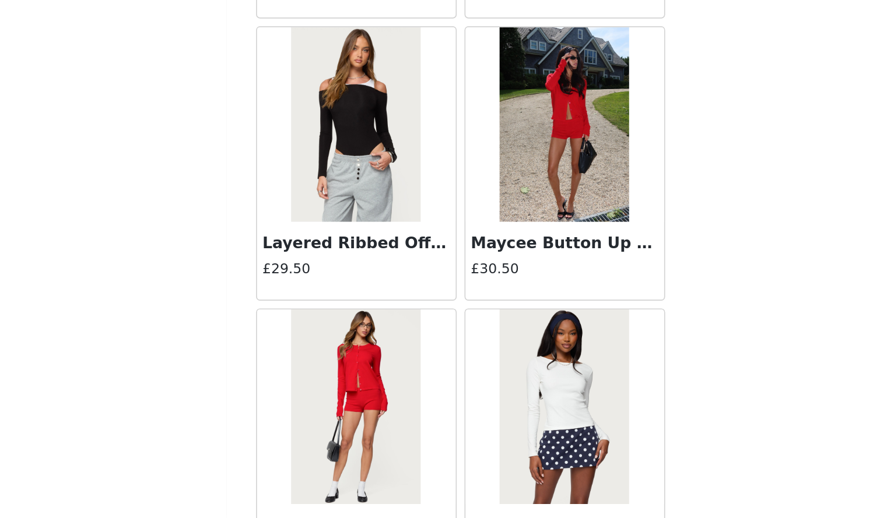
scroll to position [21561, 0]
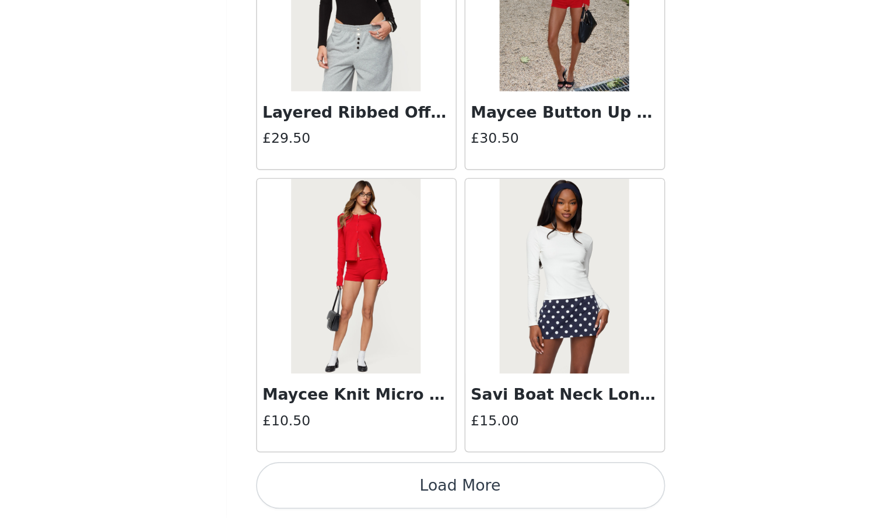
click at [480, 500] on button "Load More" at bounding box center [443, 499] width 245 height 28
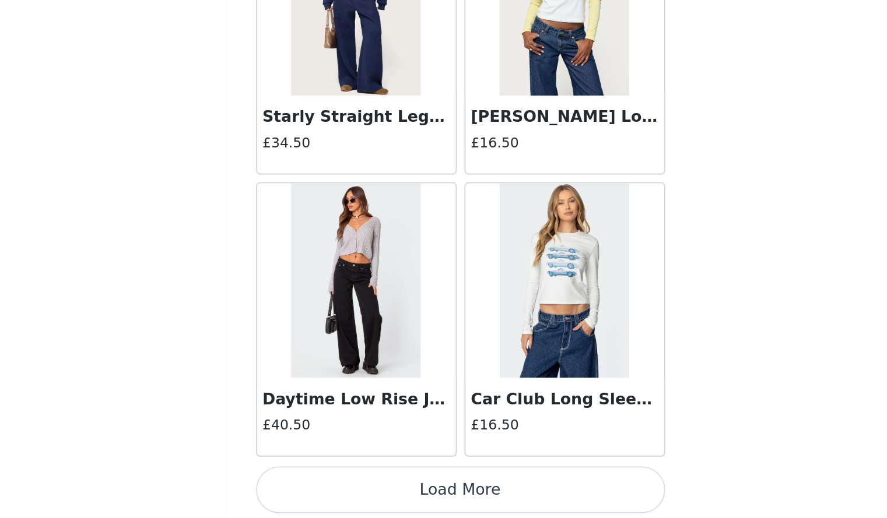
scroll to position [23252, 0]
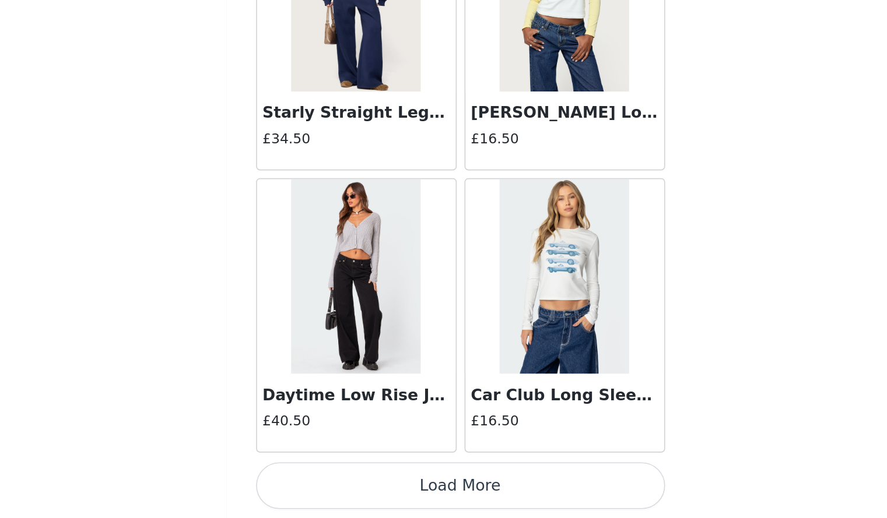
click at [498, 505] on button "Load More" at bounding box center [443, 499] width 245 height 28
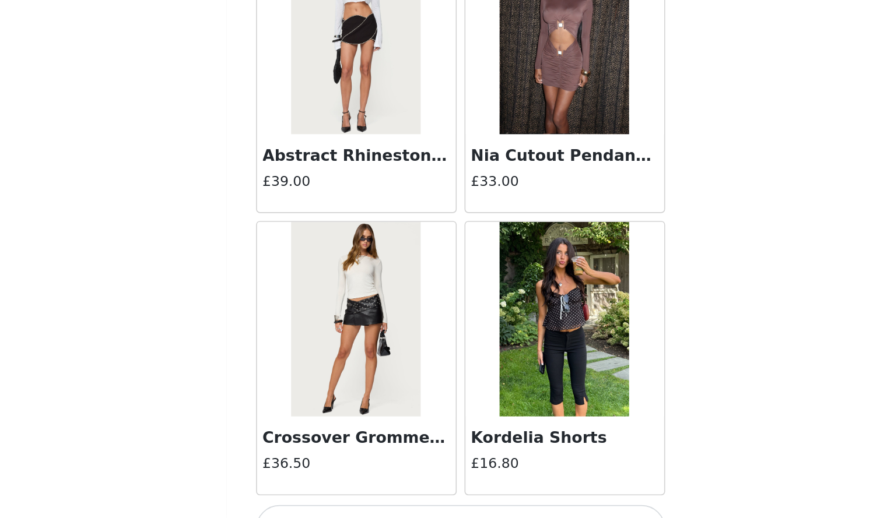
scroll to position [24940, 0]
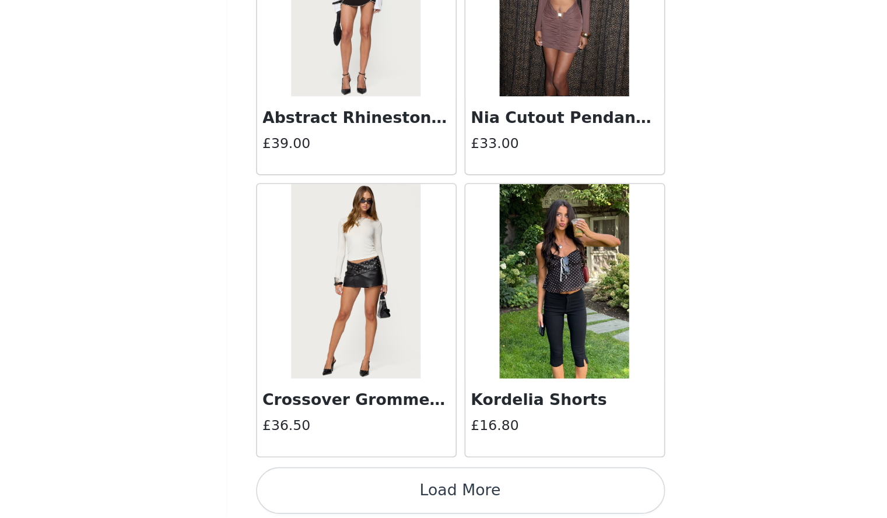
click at [511, 495] on button "Load More" at bounding box center [443, 502] width 245 height 28
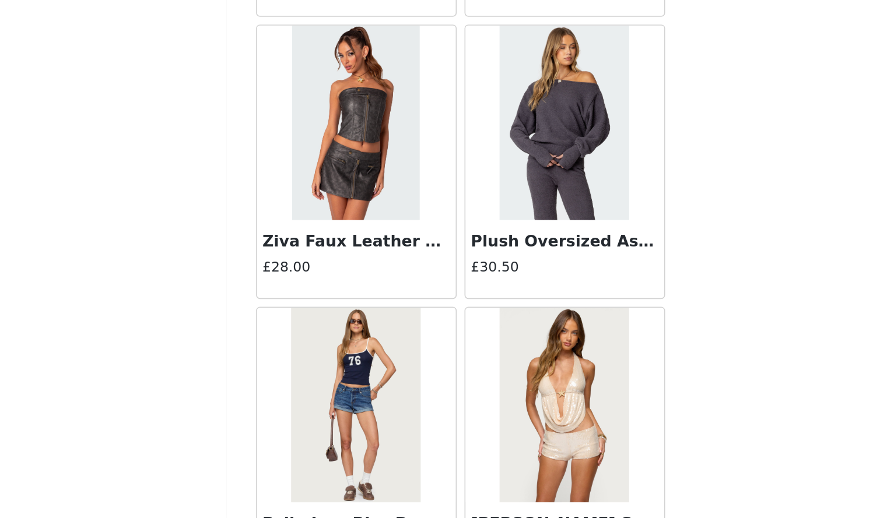
scroll to position [26634, 0]
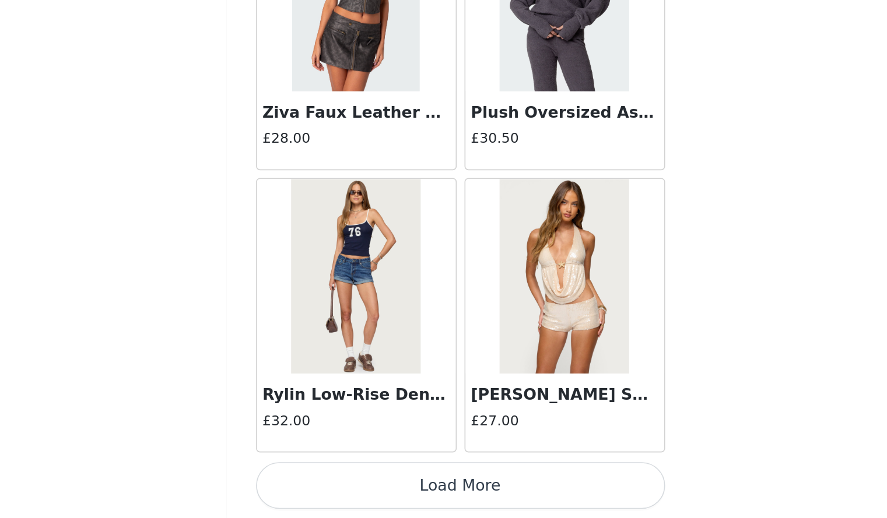
click at [518, 490] on button "Load More" at bounding box center [443, 499] width 245 height 28
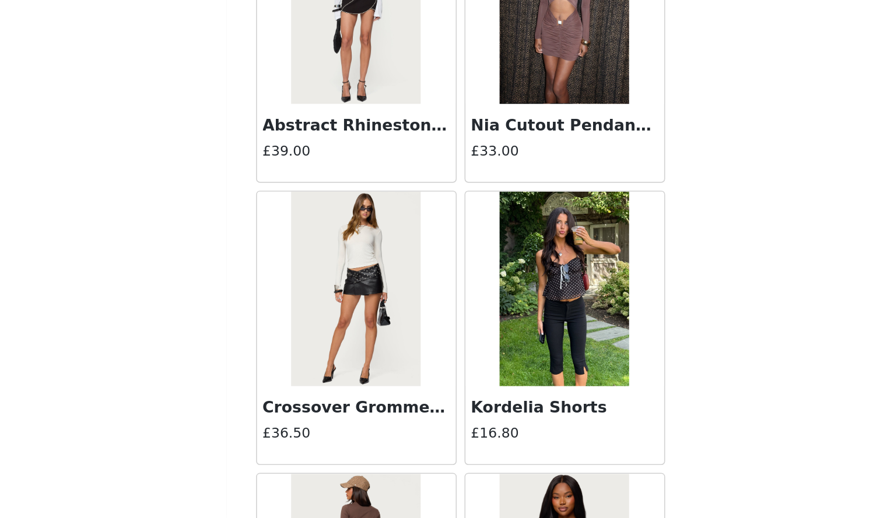
scroll to position [24902, 0]
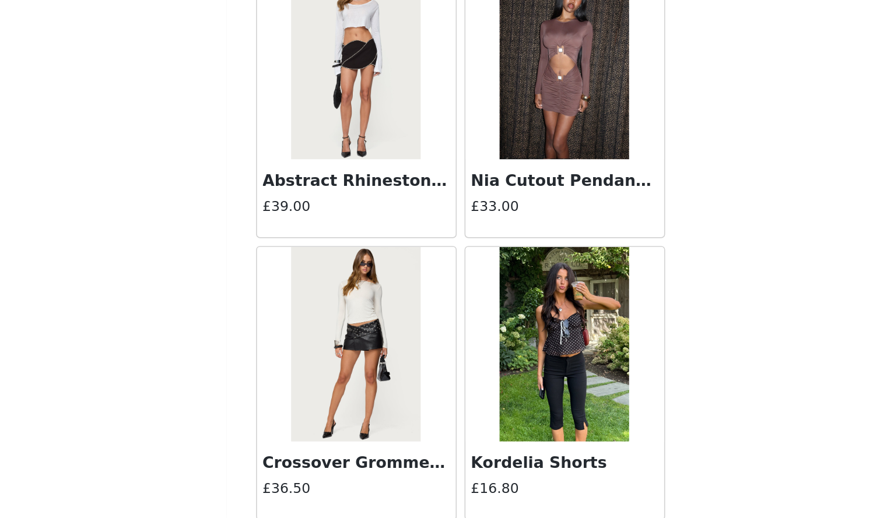
click at [506, 464] on img at bounding box center [506, 414] width 78 height 117
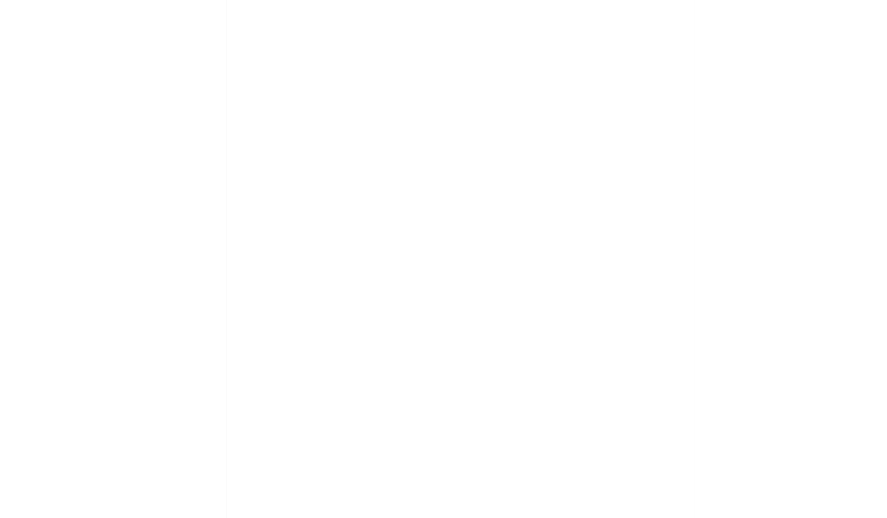
scroll to position [0, 0]
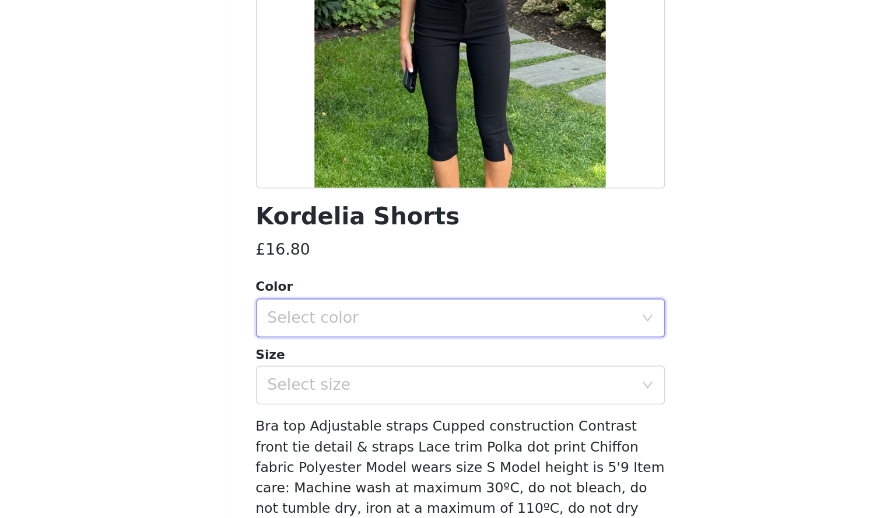
click at [533, 404] on div "Select color" at bounding box center [439, 398] width 223 height 22
click at [497, 429] on li "BLACK AND WHITE" at bounding box center [439, 424] width 236 height 19
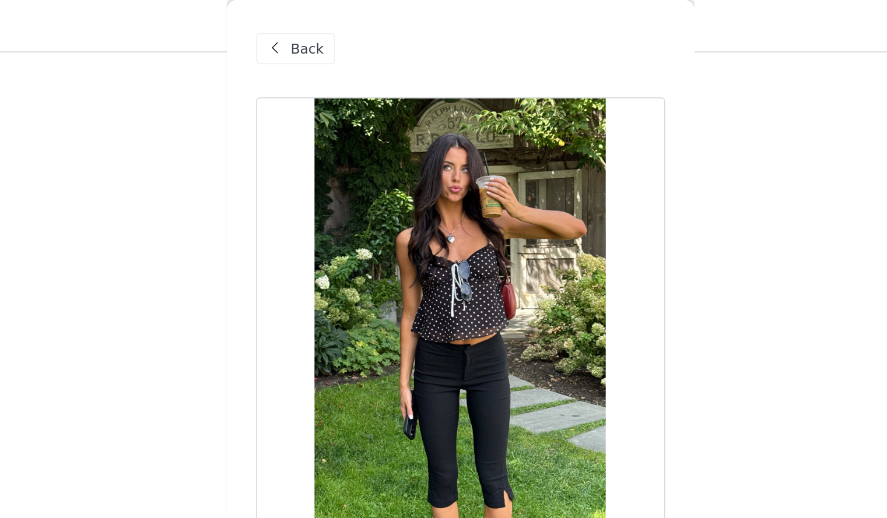
scroll to position [447, 0]
click at [329, 29] on span at bounding box center [333, 29] width 14 height 14
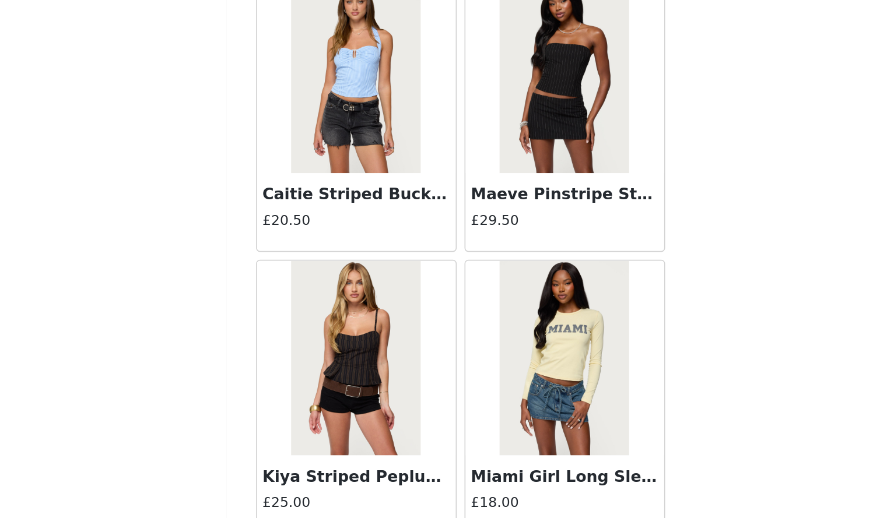
scroll to position [28325, 0]
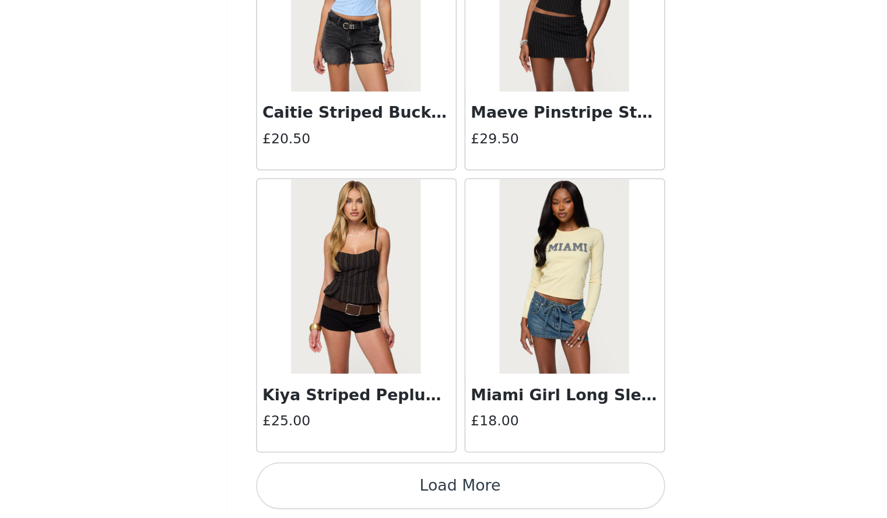
click at [439, 506] on button "Load More" at bounding box center [443, 499] width 245 height 28
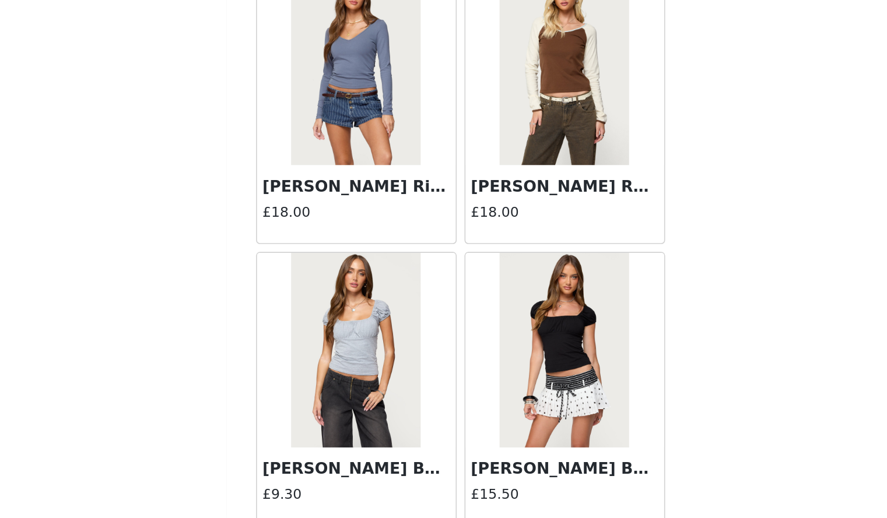
scroll to position [30017, 0]
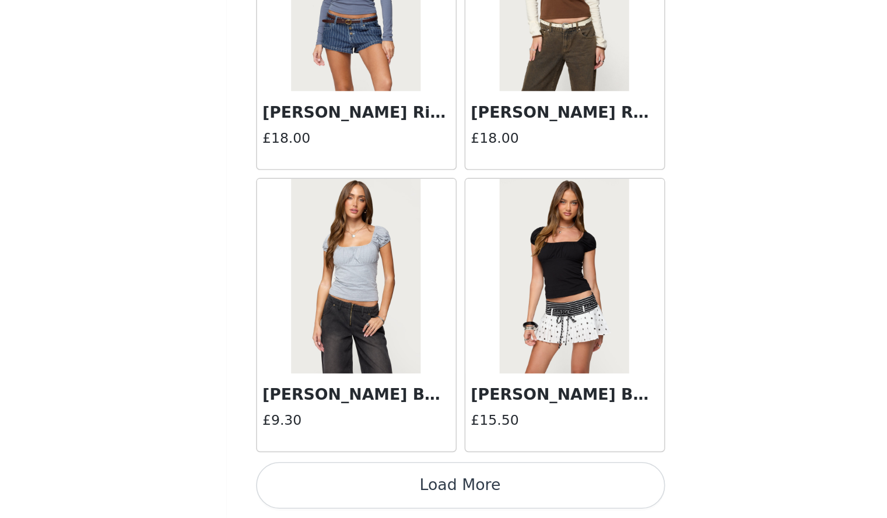
click at [504, 496] on button "Load More" at bounding box center [443, 499] width 245 height 28
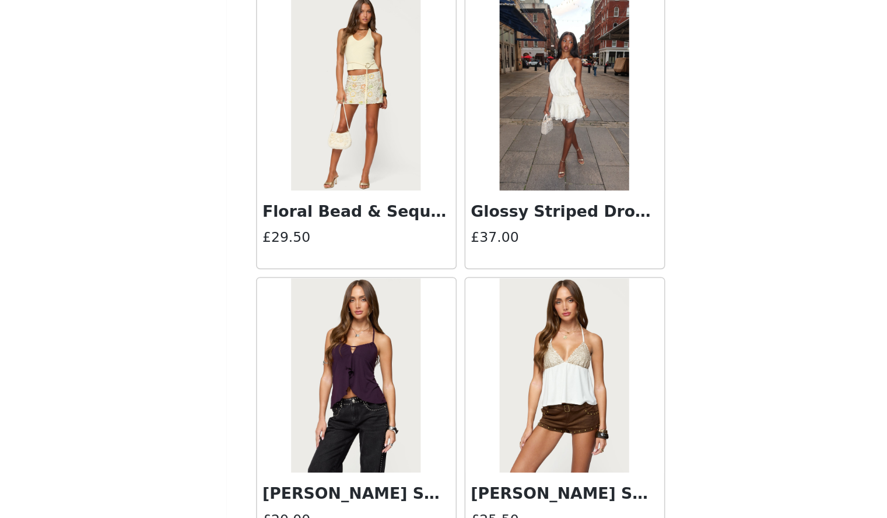
scroll to position [31708, 0]
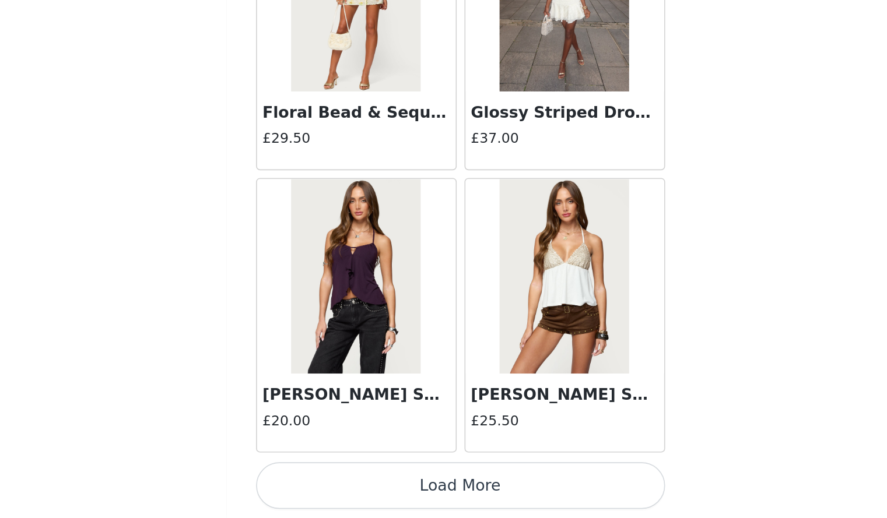
click at [488, 499] on button "Load More" at bounding box center [443, 499] width 245 height 28
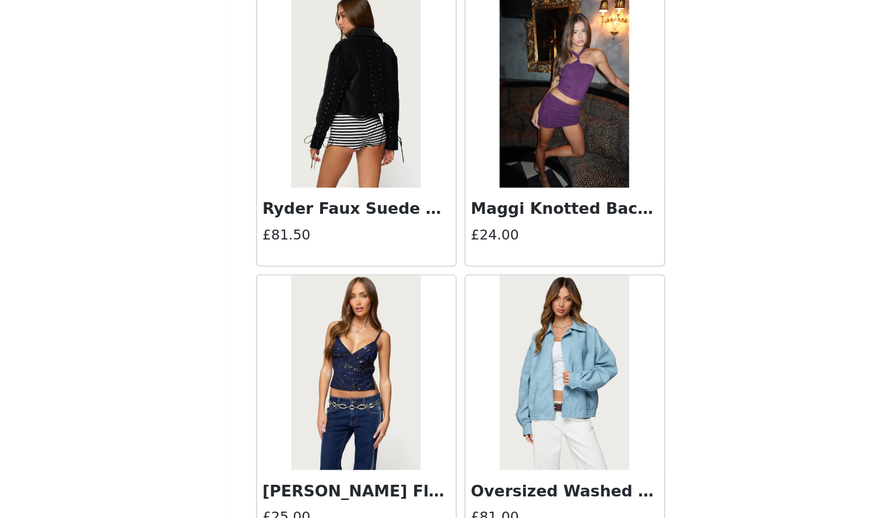
scroll to position [33399, 0]
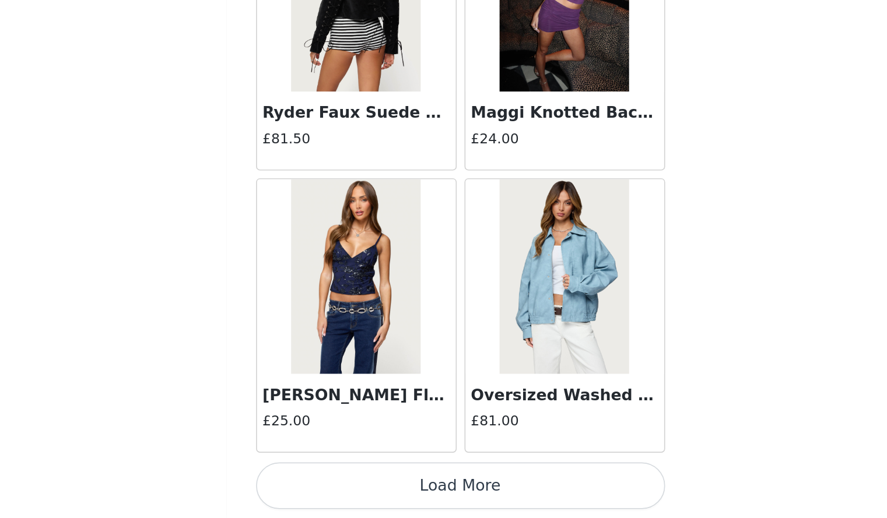
click at [504, 500] on button "Load More" at bounding box center [443, 499] width 245 height 28
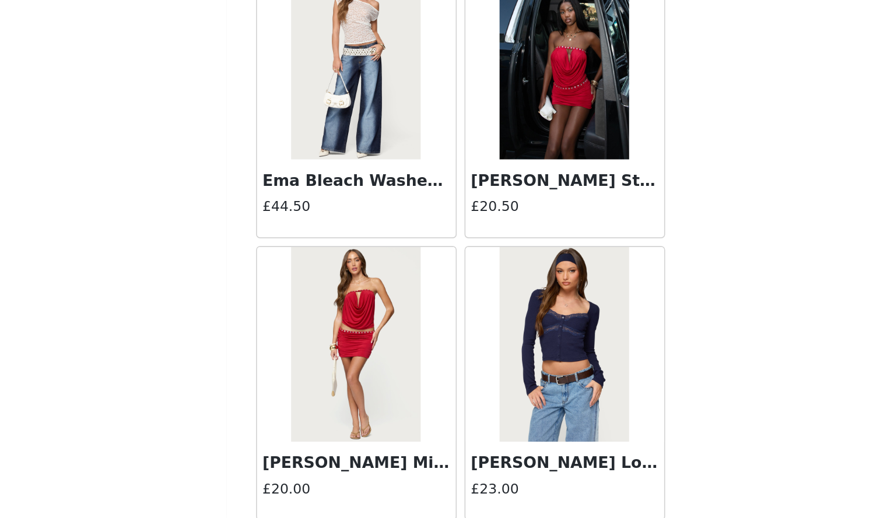
scroll to position [35090, 0]
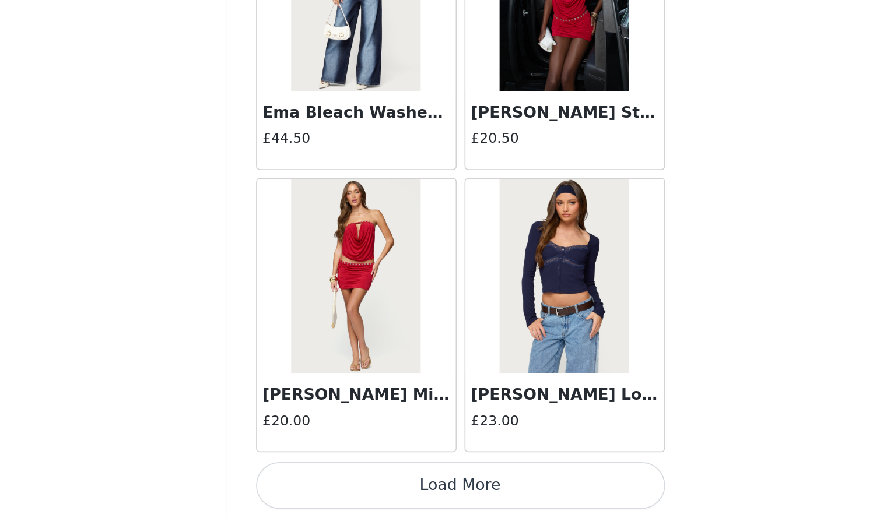
click at [522, 496] on button "Load More" at bounding box center [443, 499] width 245 height 28
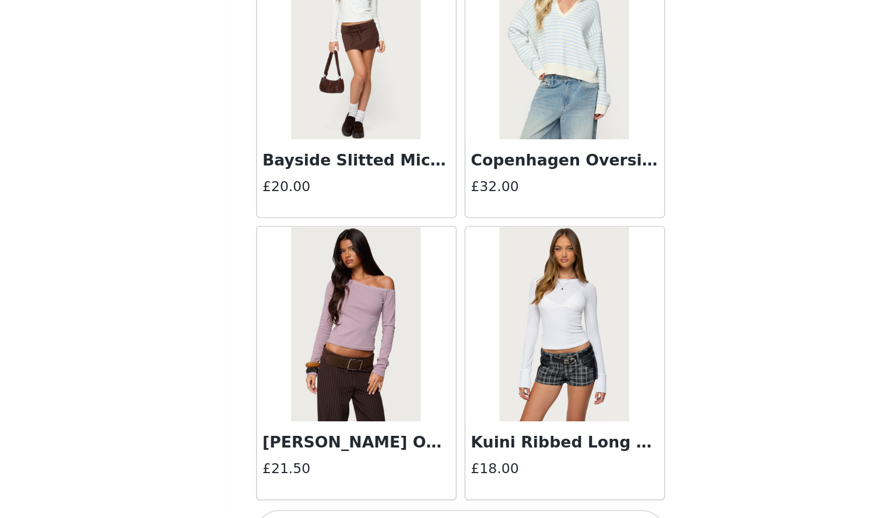
scroll to position [36781, 0]
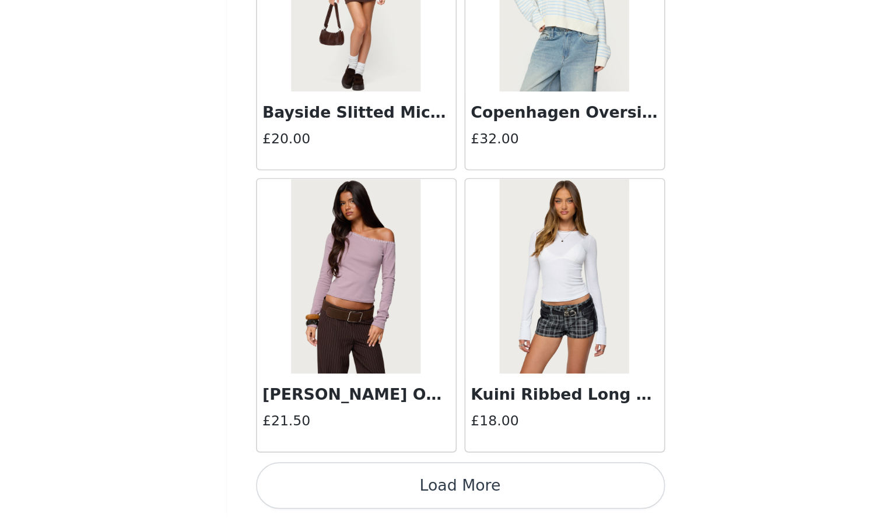
click at [521, 490] on button "Load More" at bounding box center [443, 499] width 245 height 28
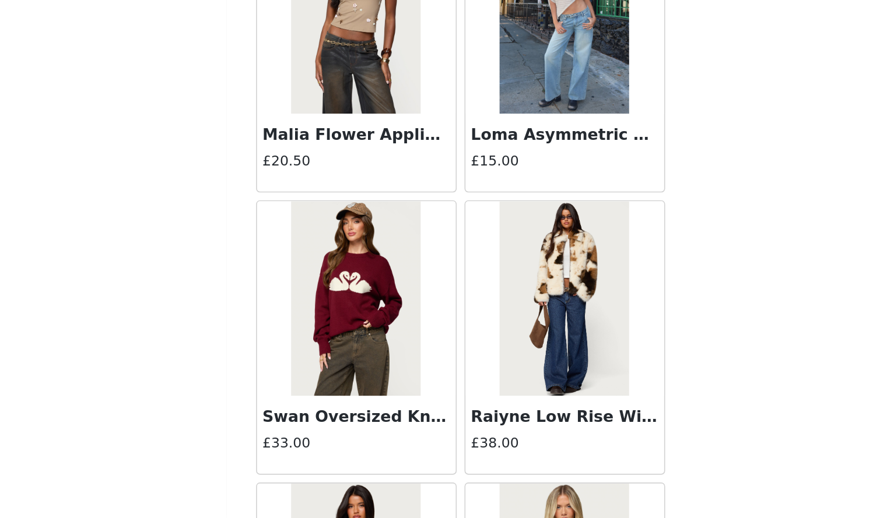
scroll to position [38473, 0]
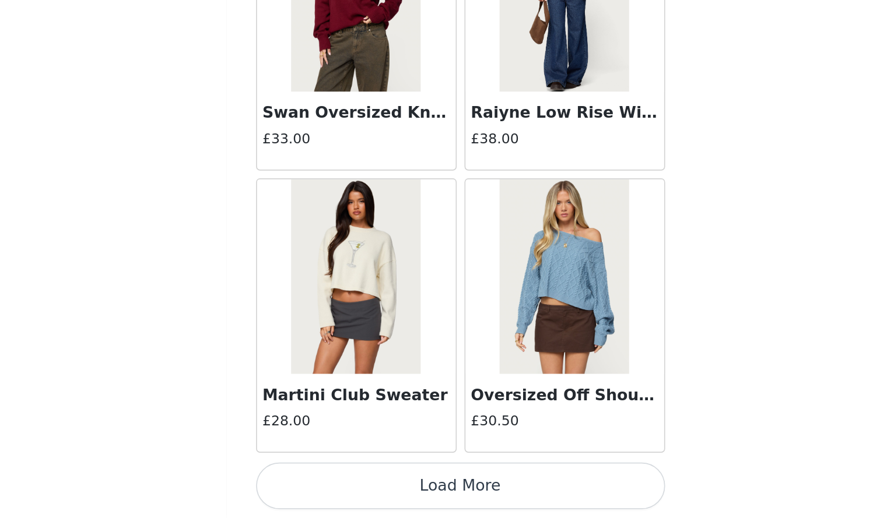
click at [523, 488] on button "Load More" at bounding box center [443, 499] width 245 height 28
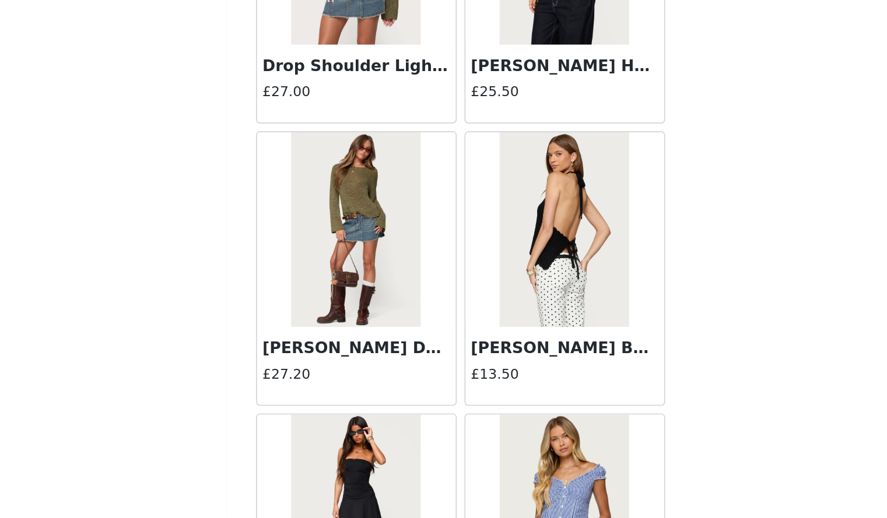
scroll to position [450, 0]
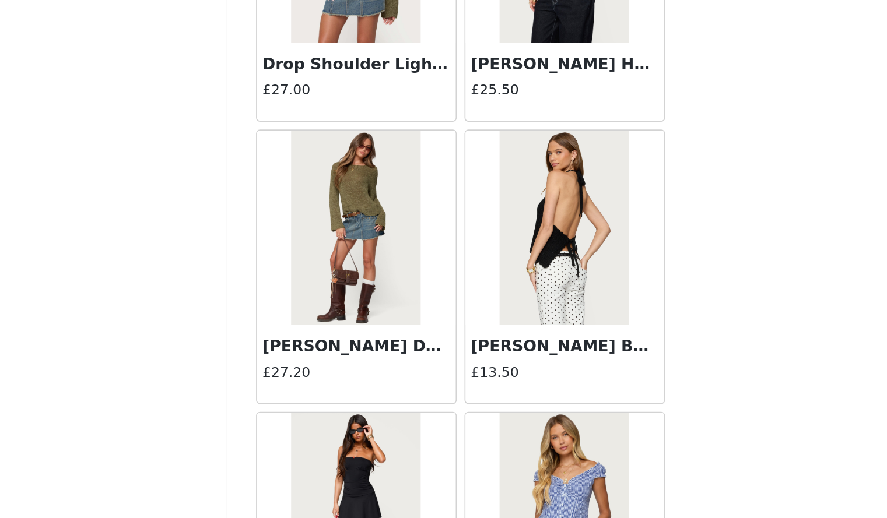
click at [416, 412] on h3 "[PERSON_NAME] Denim Mini Skirt" at bounding box center [381, 415] width 112 height 14
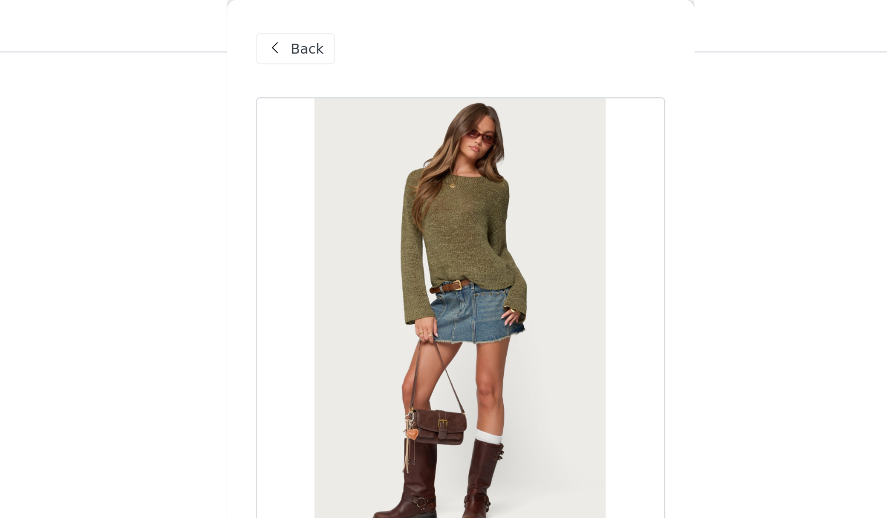
scroll to position [464, 0]
click at [344, 23] on span "Back" at bounding box center [352, 29] width 20 height 12
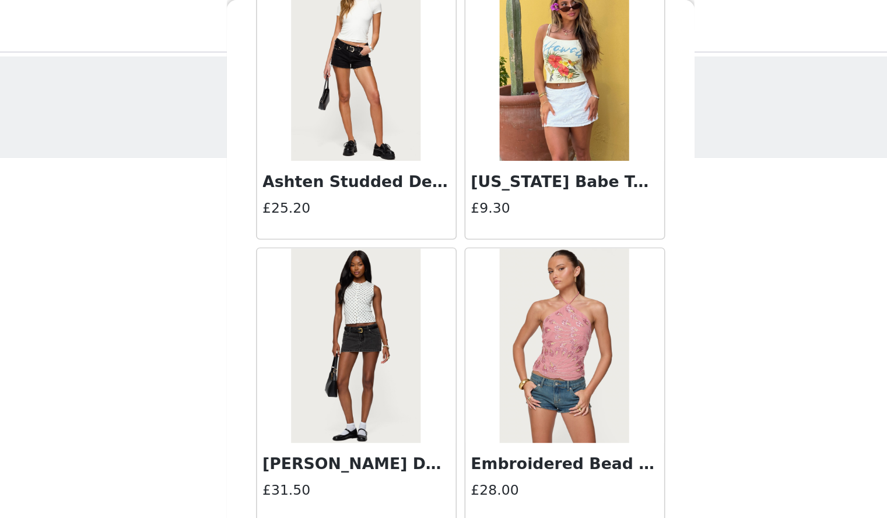
scroll to position [0, 0]
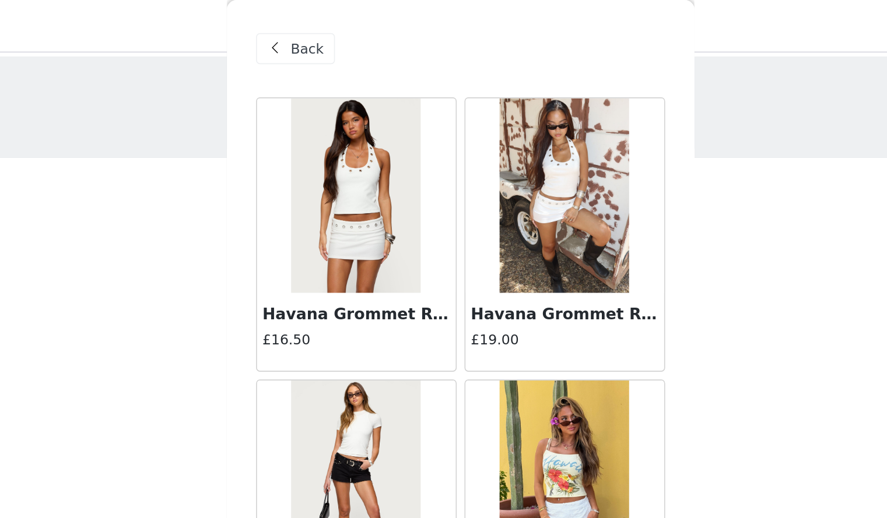
click at [352, 38] on div "Back" at bounding box center [344, 29] width 47 height 19
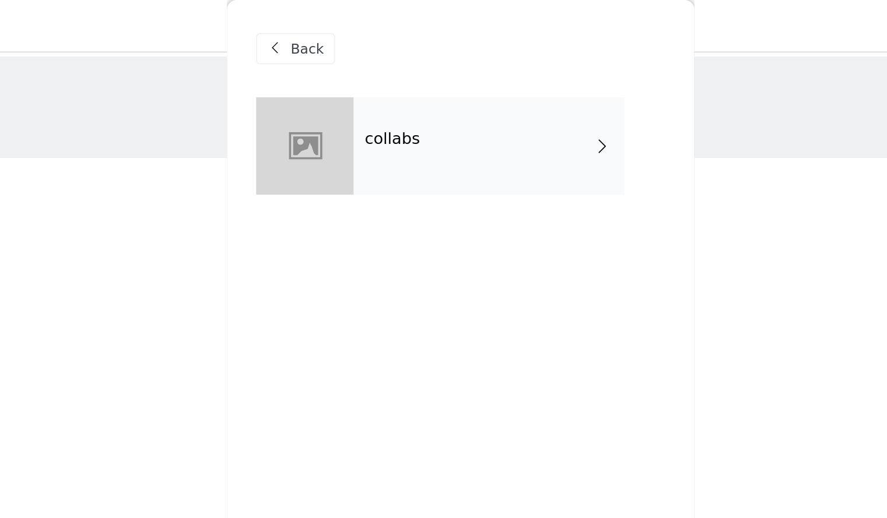
click at [344, 36] on div "Back" at bounding box center [344, 29] width 47 height 19
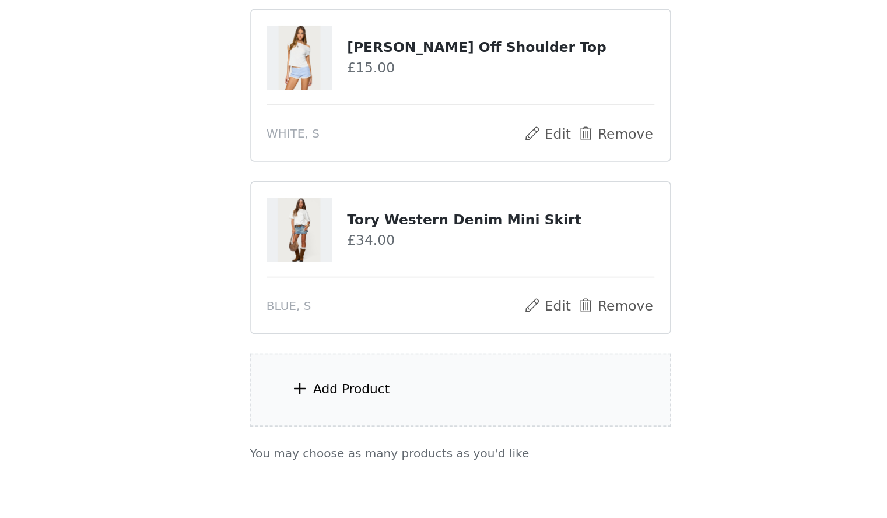
scroll to position [941, 0]
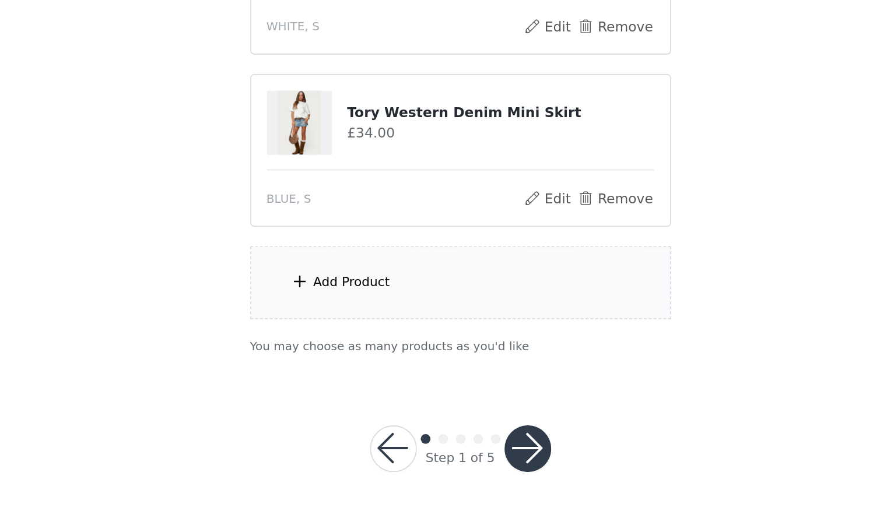
click at [476, 471] on button "button" at bounding box center [484, 476] width 28 height 28
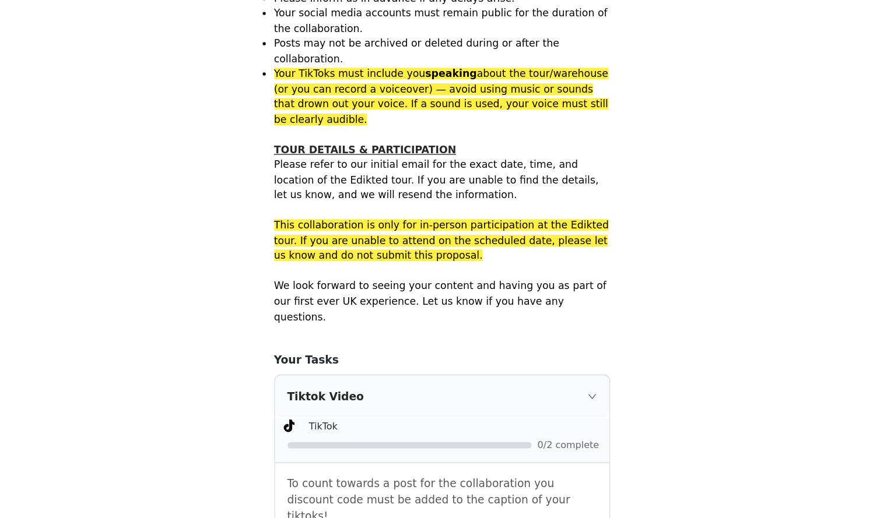
scroll to position [1004, 0]
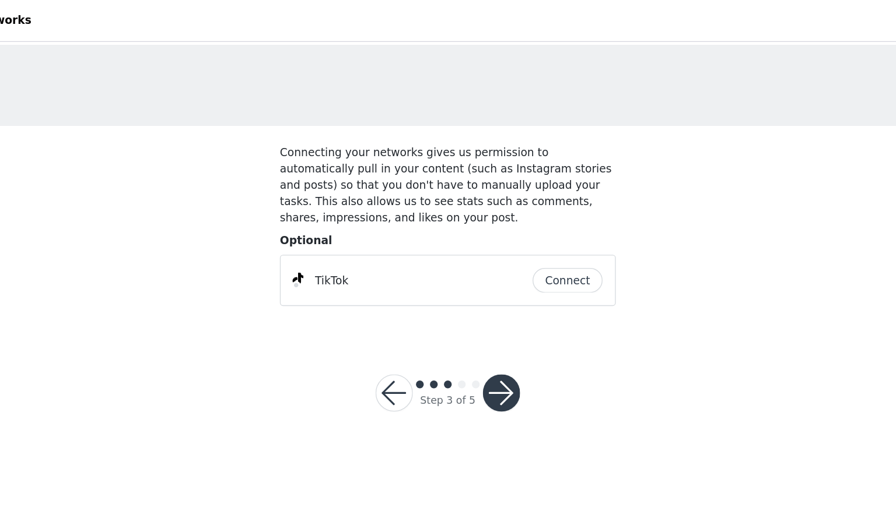
click at [493, 290] on button "button" at bounding box center [488, 295] width 28 height 28
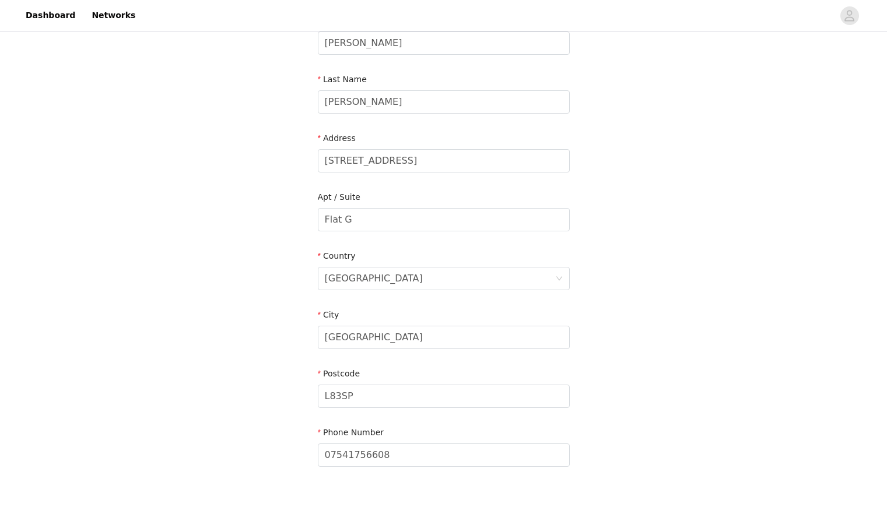
scroll to position [218, 0]
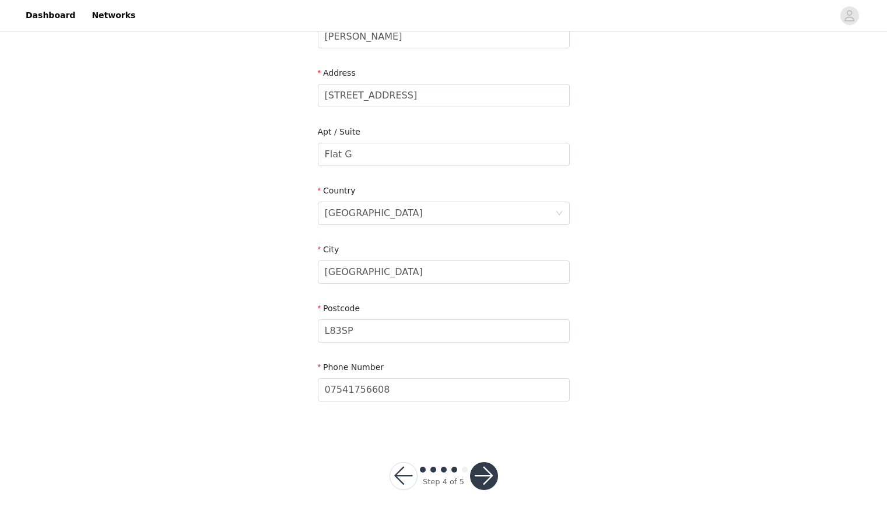
click at [478, 474] on button "button" at bounding box center [484, 476] width 28 height 28
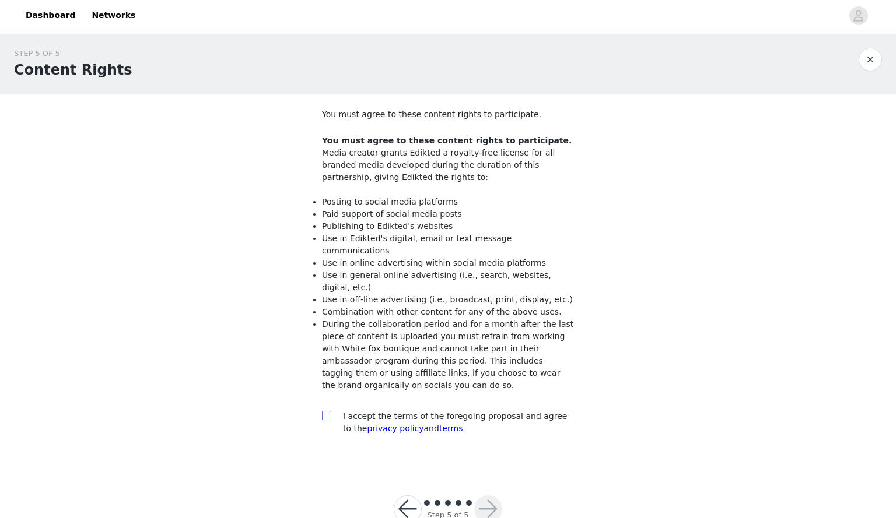
click at [328, 411] on input "checkbox" at bounding box center [326, 415] width 8 height 8
checkbox input "true"
click at [479, 496] on button "button" at bounding box center [488, 510] width 28 height 28
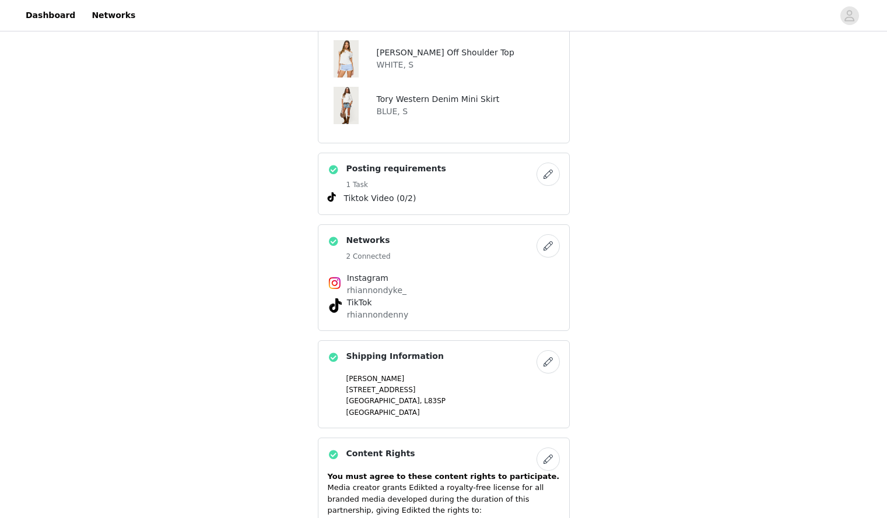
scroll to position [911, 0]
click at [546, 247] on button "button" at bounding box center [548, 246] width 23 height 23
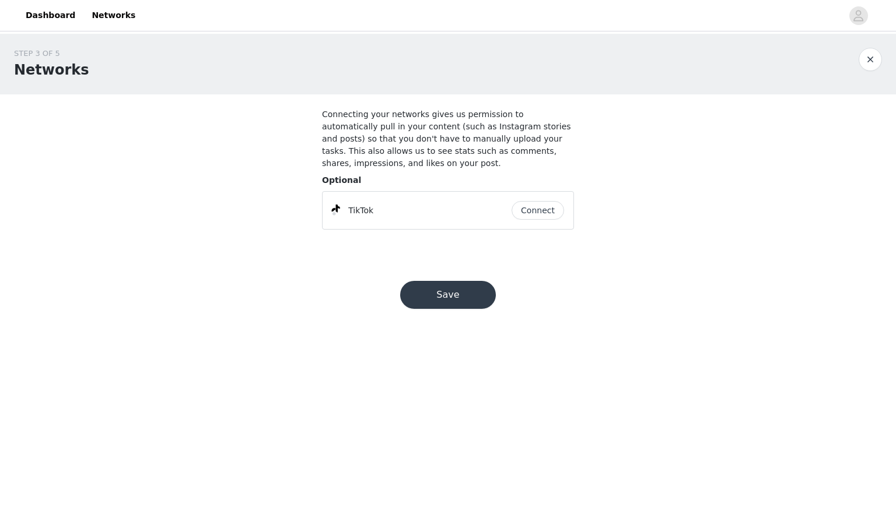
click at [534, 204] on button "Connect" at bounding box center [537, 210] width 52 height 19
click at [469, 253] on footer "Save" at bounding box center [448, 295] width 152 height 84
click at [458, 281] on button "Save" at bounding box center [448, 295] width 96 height 28
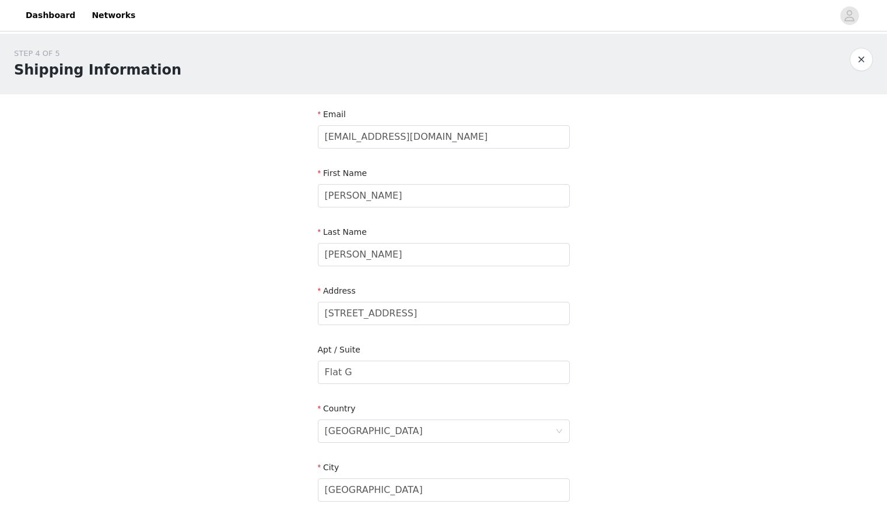
scroll to position [218, 0]
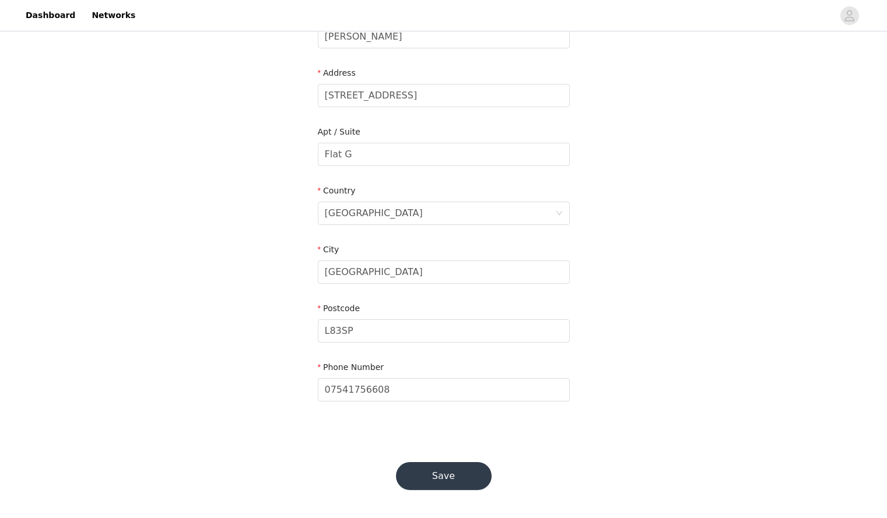
click at [451, 488] on button "Save" at bounding box center [444, 476] width 96 height 28
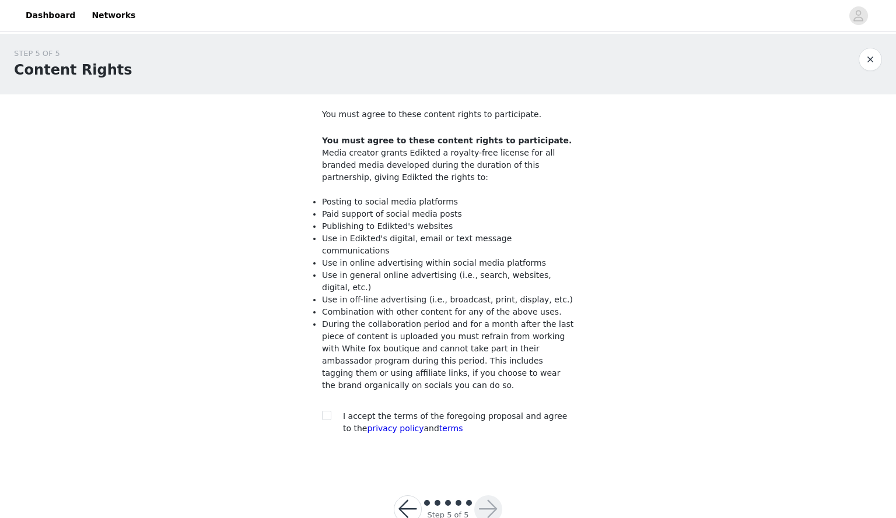
click at [333, 411] on div at bounding box center [330, 417] width 16 height 12
click at [327, 411] on input "checkbox" at bounding box center [326, 415] width 8 height 8
checkbox input "true"
click at [475, 496] on button "button" at bounding box center [488, 510] width 28 height 28
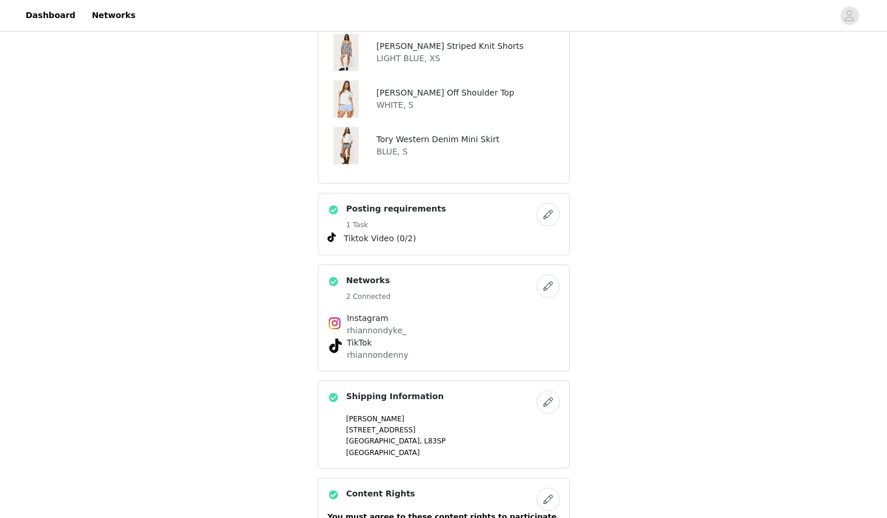
scroll to position [1221, 0]
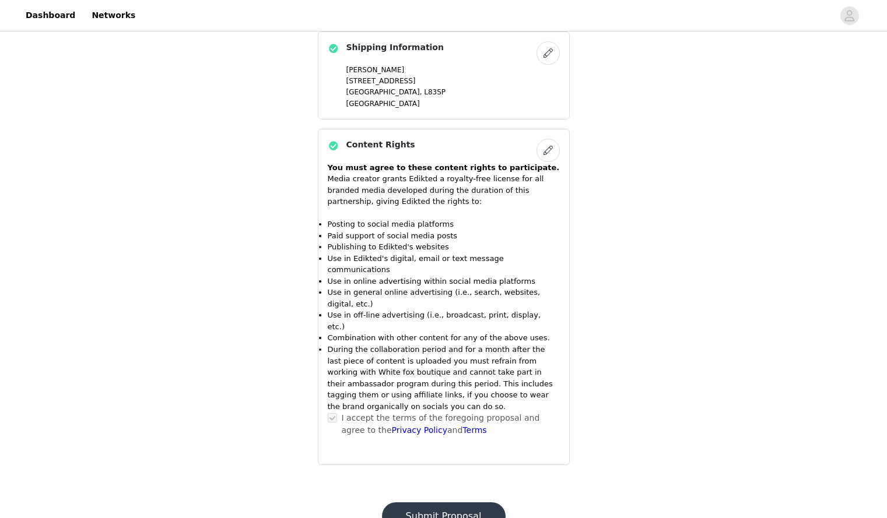
click at [458, 503] on button "Submit Proposal" at bounding box center [444, 517] width 124 height 28
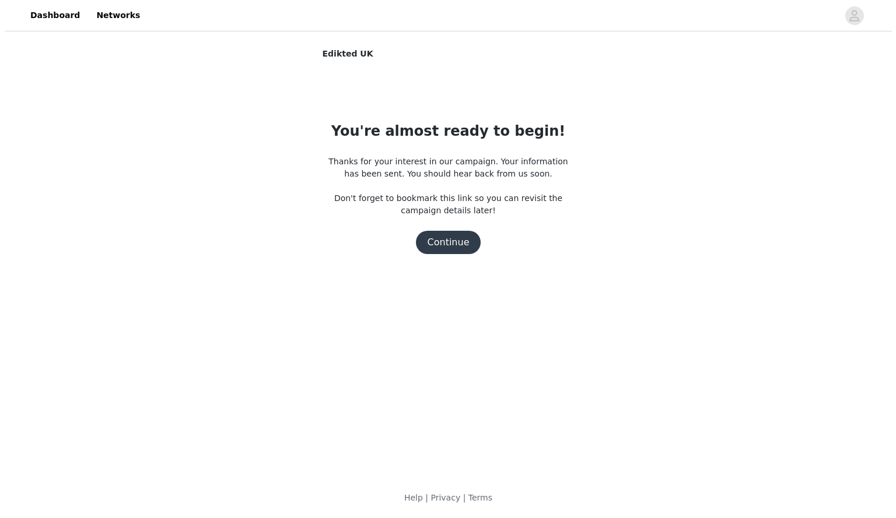
scroll to position [0, 0]
click at [438, 241] on button "Continue" at bounding box center [447, 242] width 65 height 23
